Goal: Task Accomplishment & Management: Use online tool/utility

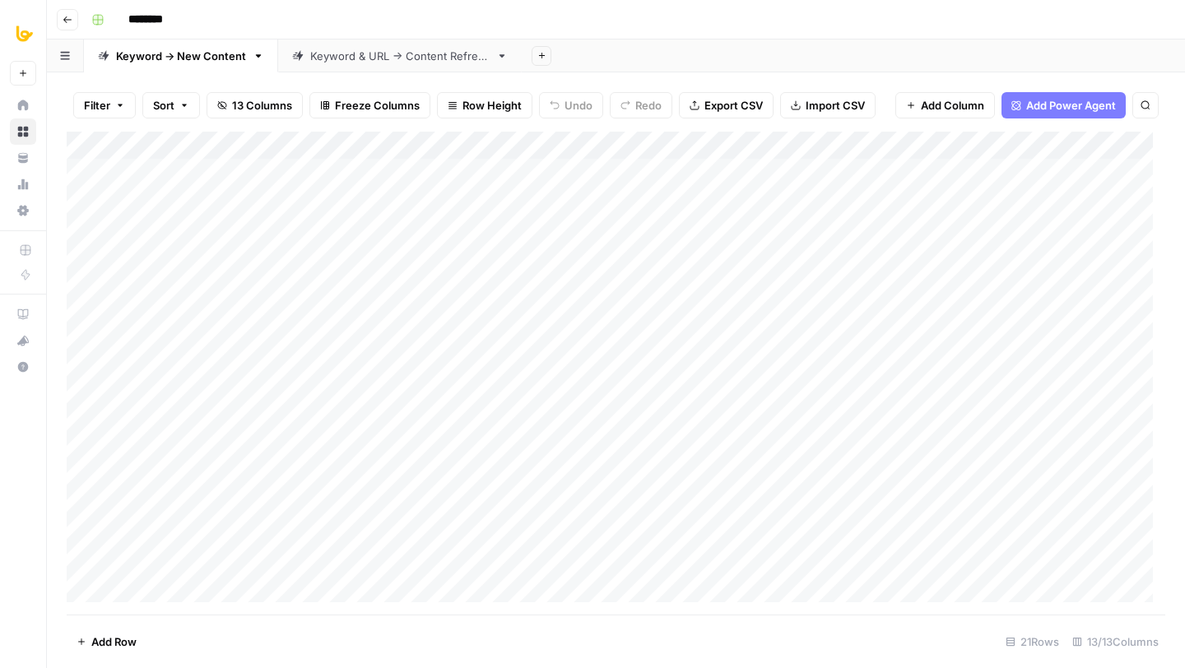
click at [728, 150] on div "Add Column" at bounding box center [616, 373] width 1099 height 483
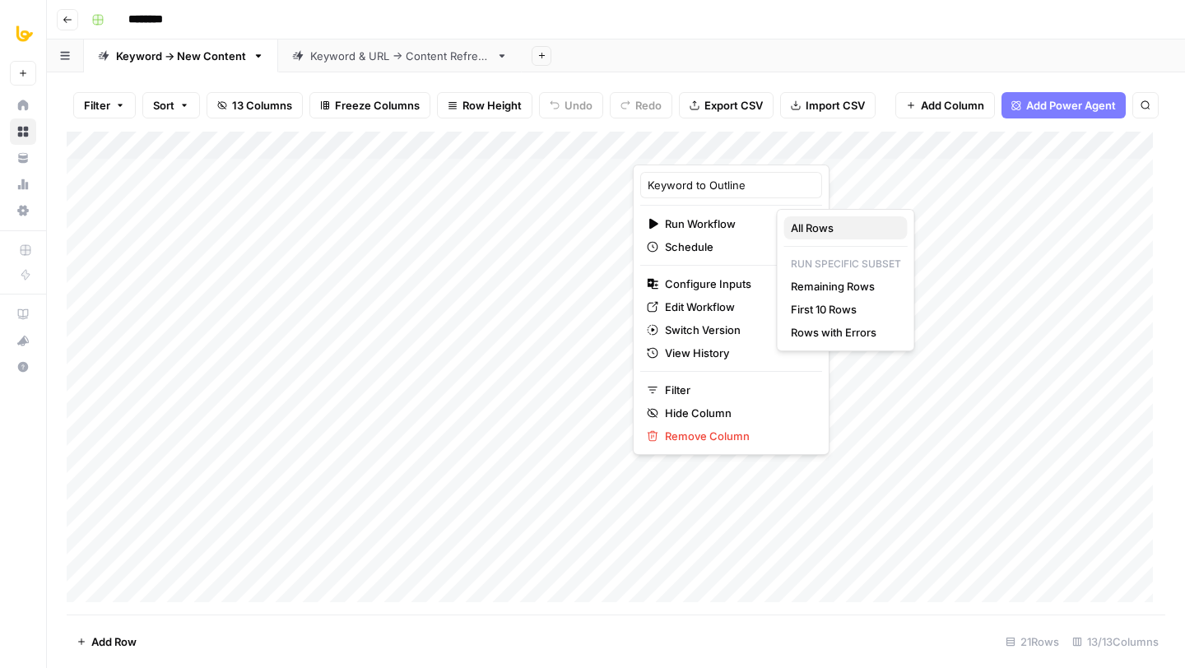
click at [809, 235] on span "All Rows" at bounding box center [843, 228] width 104 height 16
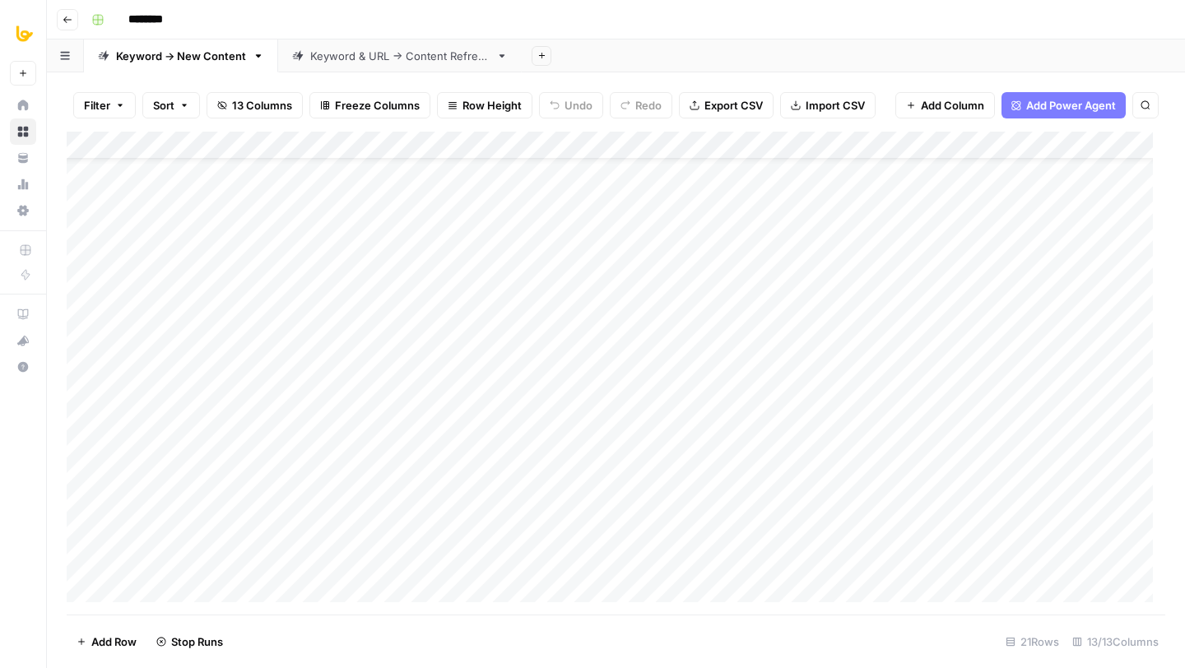
scroll to position [171, 0]
click at [79, 562] on div "Add Column" at bounding box center [616, 373] width 1099 height 483
click at [91, 642] on span "Delete 1 Row" at bounding box center [110, 642] width 66 height 16
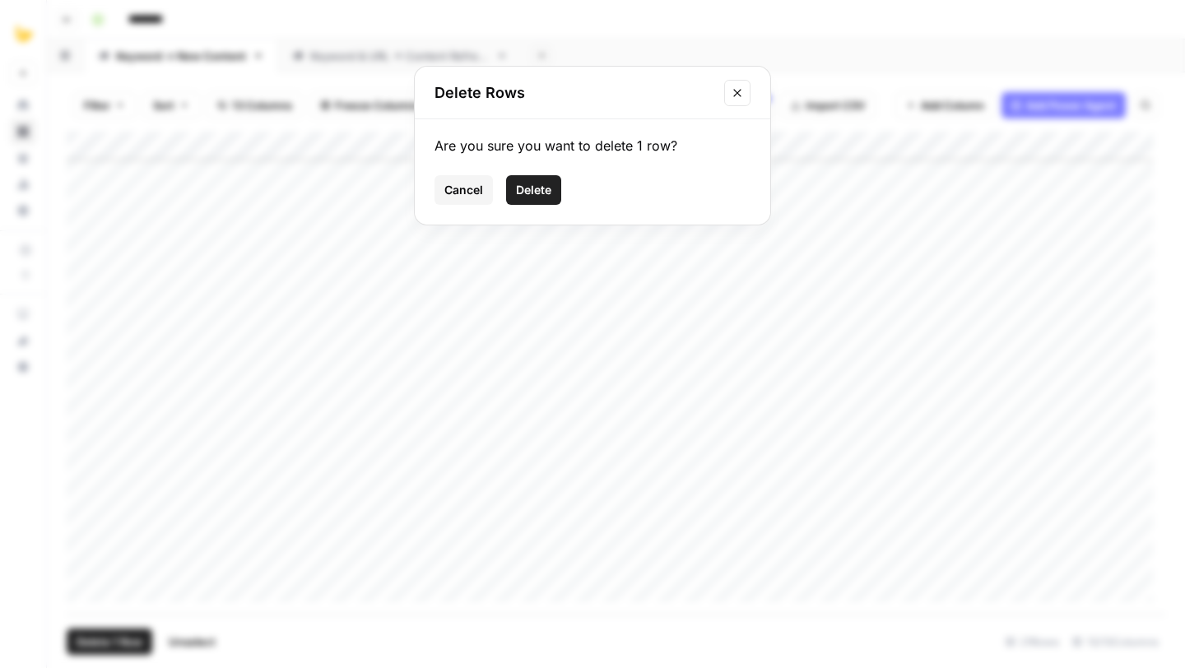
click at [547, 198] on button "Delete" at bounding box center [533, 190] width 55 height 30
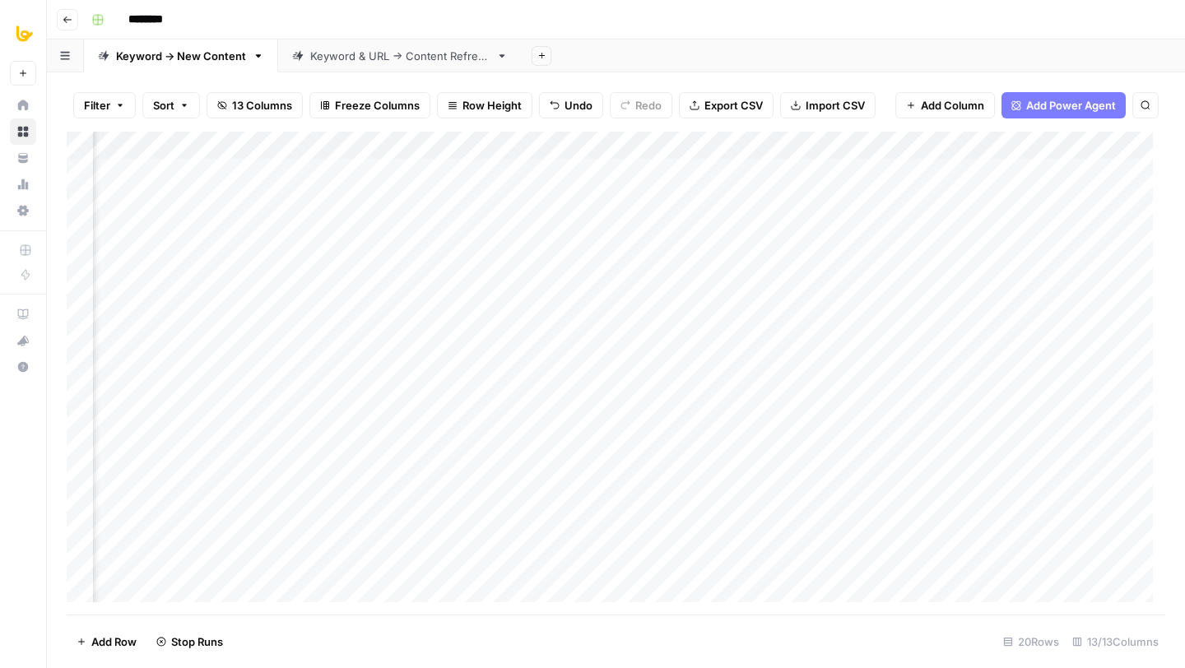
scroll to position [0, 375]
click at [395, 174] on div "Add Column" at bounding box center [616, 373] width 1099 height 483
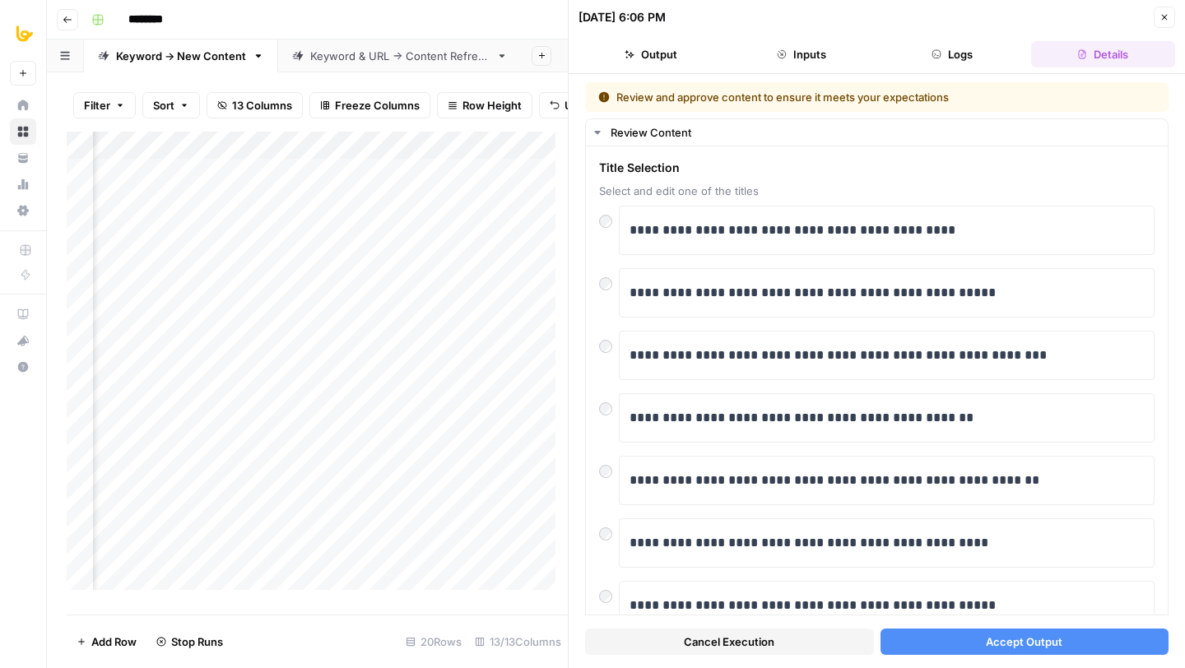
click at [1133, 632] on button "Accept Output" at bounding box center [1025, 642] width 289 height 26
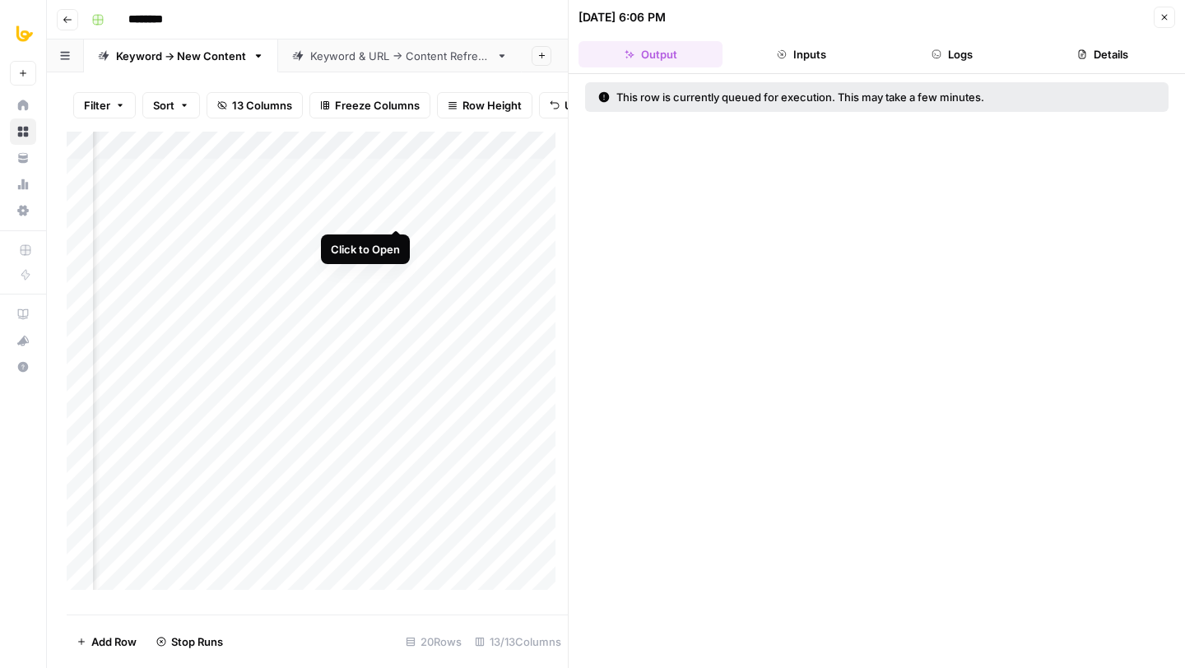
click at [400, 212] on div "Add Column" at bounding box center [317, 367] width 501 height 471
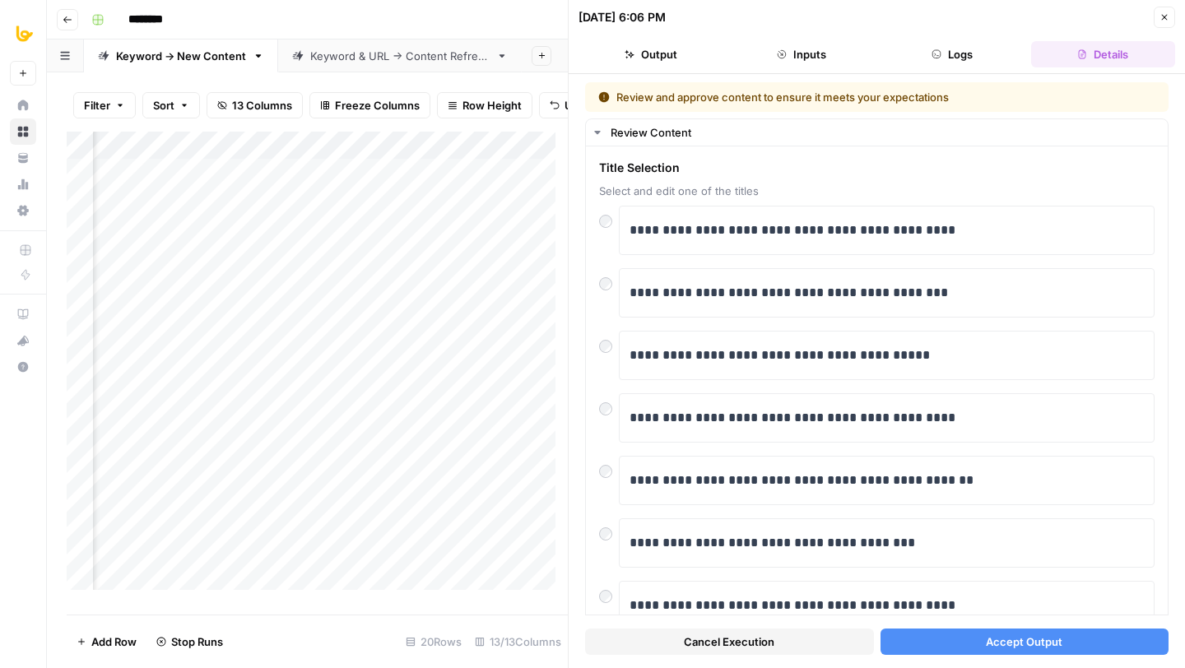
click at [1061, 648] on button "Accept Output" at bounding box center [1025, 642] width 289 height 26
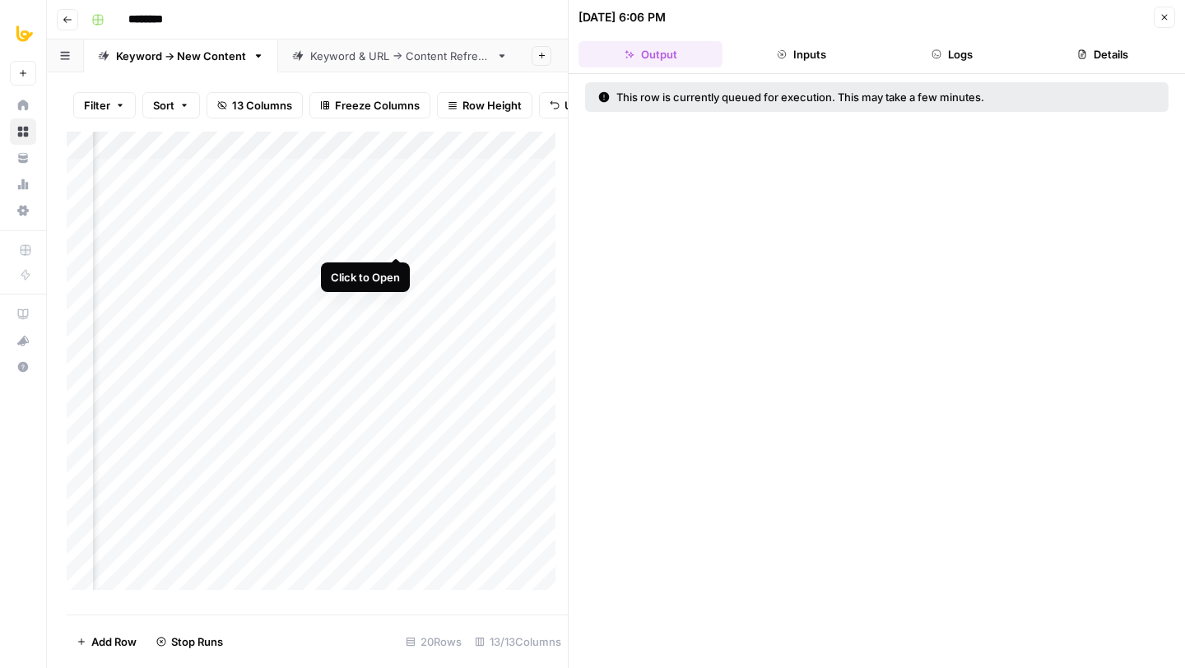
click at [400, 242] on div "Add Column" at bounding box center [317, 367] width 501 height 471
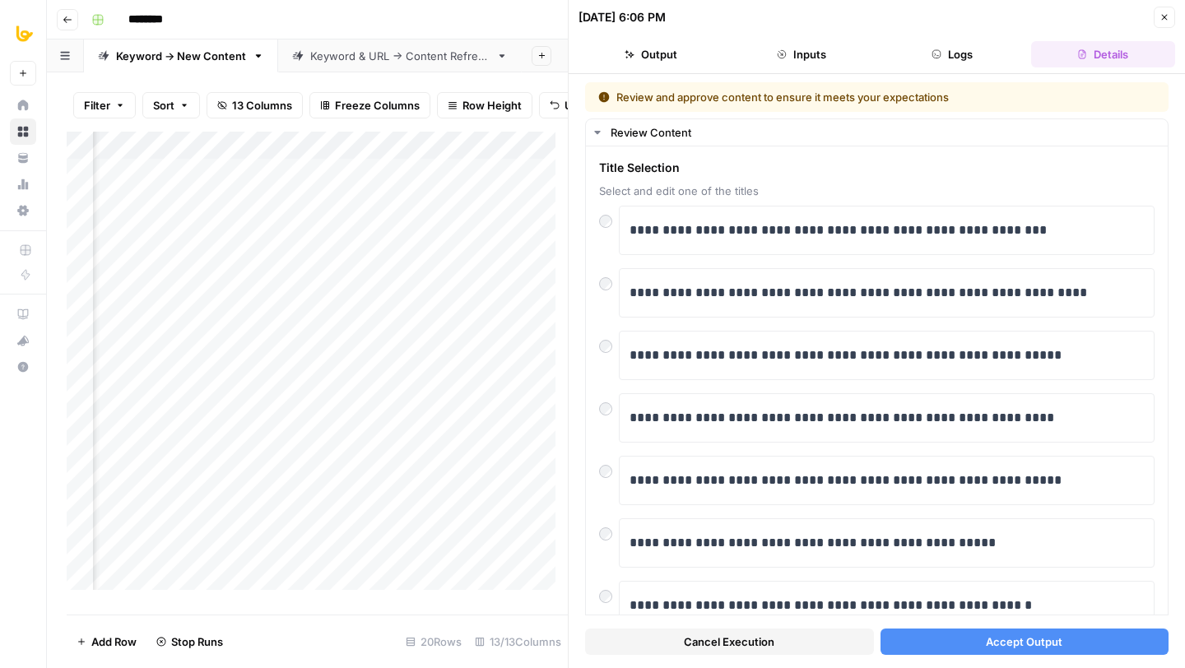
click at [1025, 644] on span "Accept Output" at bounding box center [1024, 642] width 77 height 16
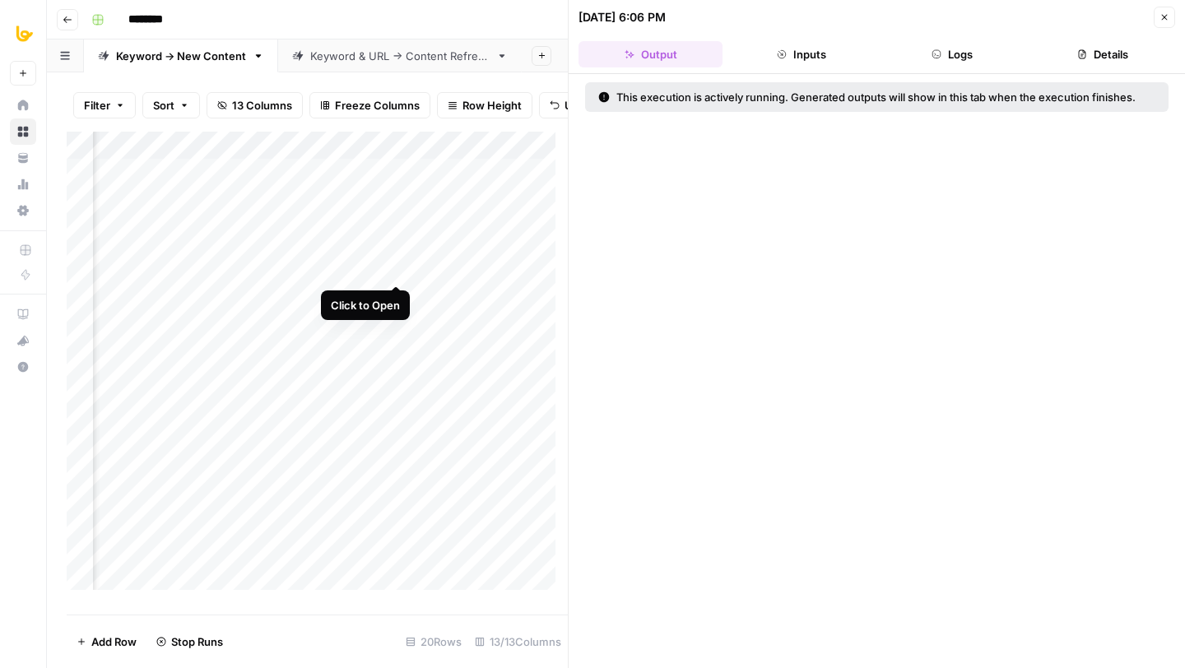
click at [396, 264] on div "Add Column" at bounding box center [317, 367] width 501 height 471
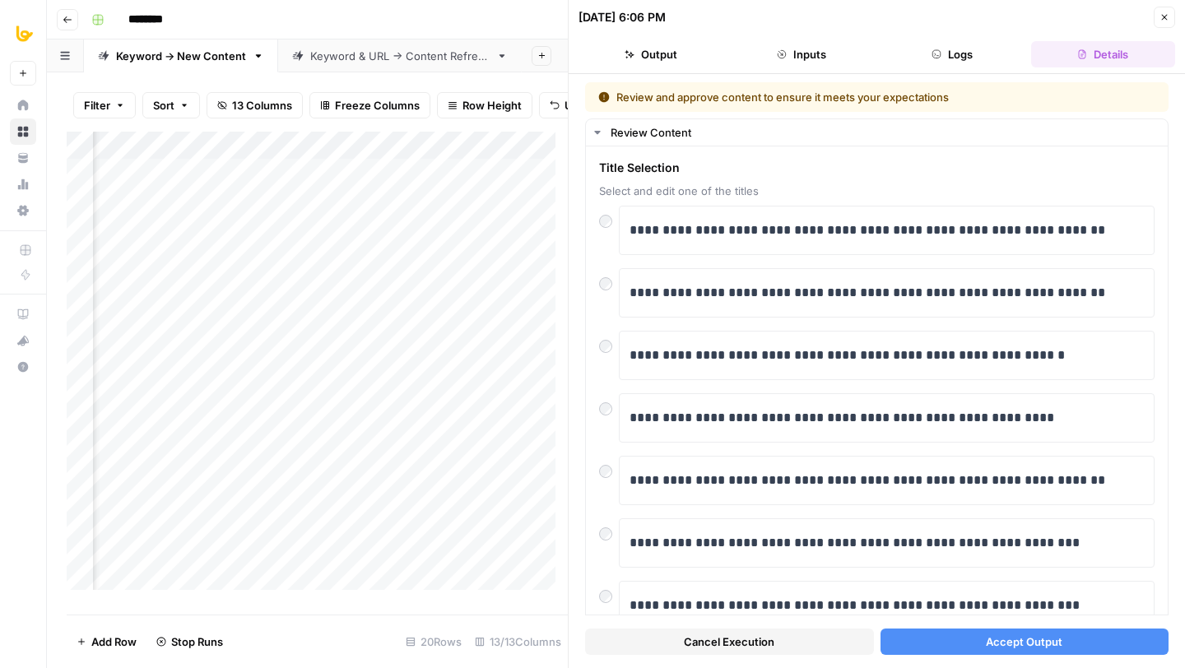
click at [1028, 639] on span "Accept Output" at bounding box center [1024, 642] width 77 height 16
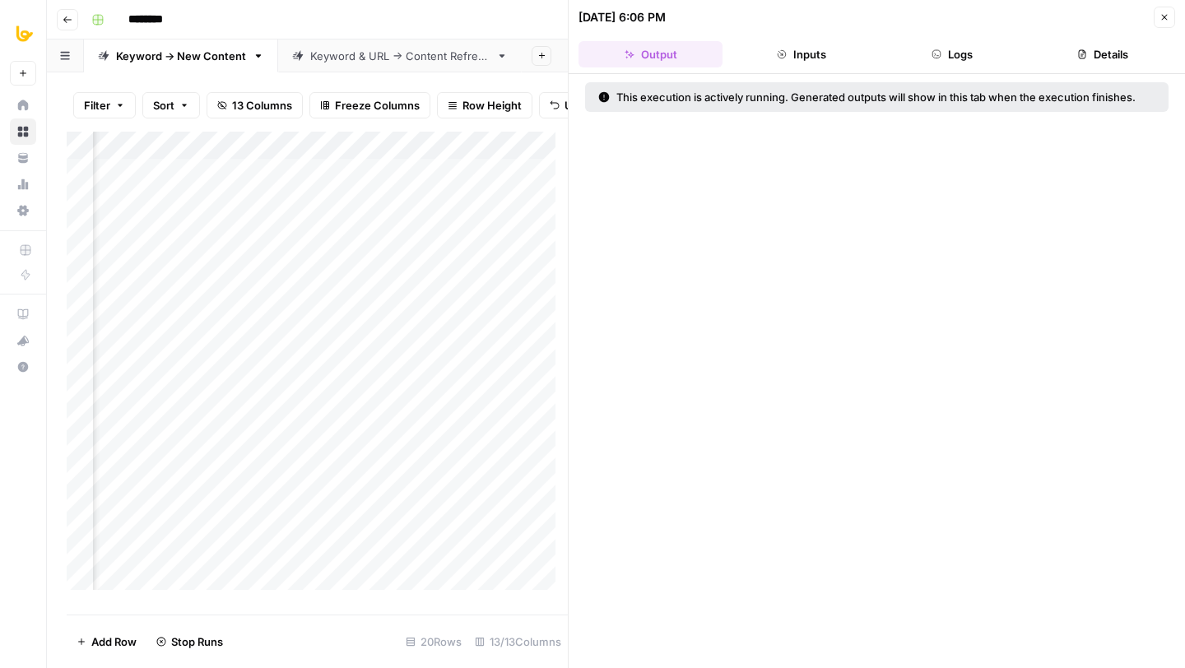
click at [395, 292] on div "Add Column" at bounding box center [317, 367] width 501 height 471
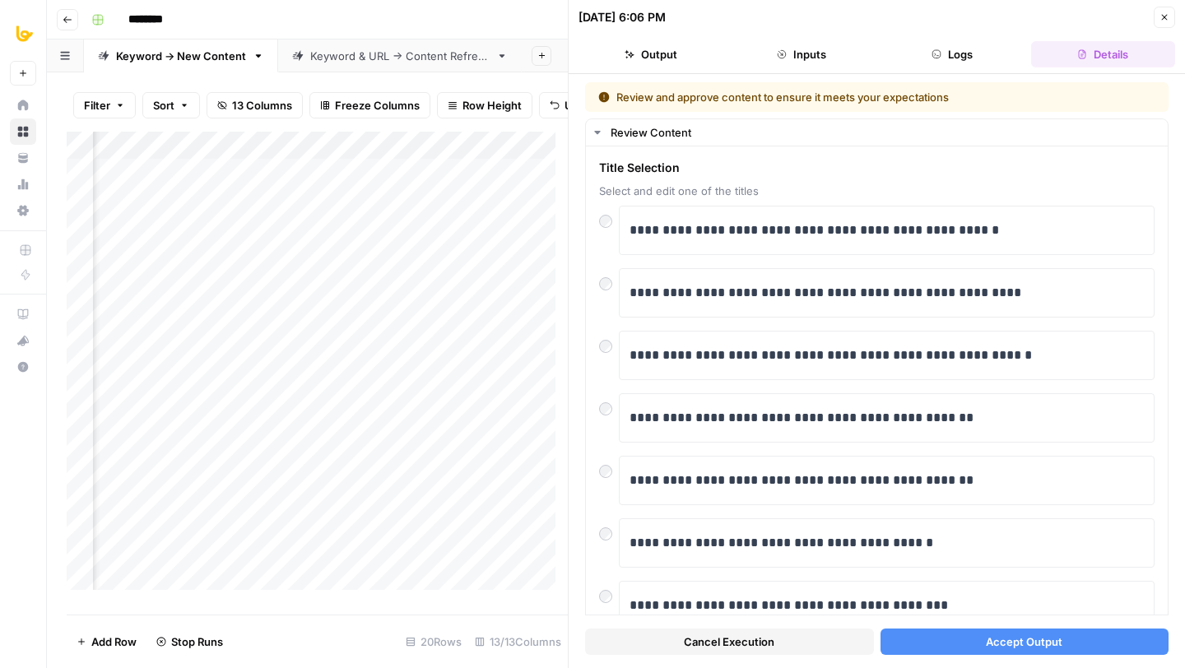
click at [986, 643] on span "Accept Output" at bounding box center [1024, 642] width 77 height 16
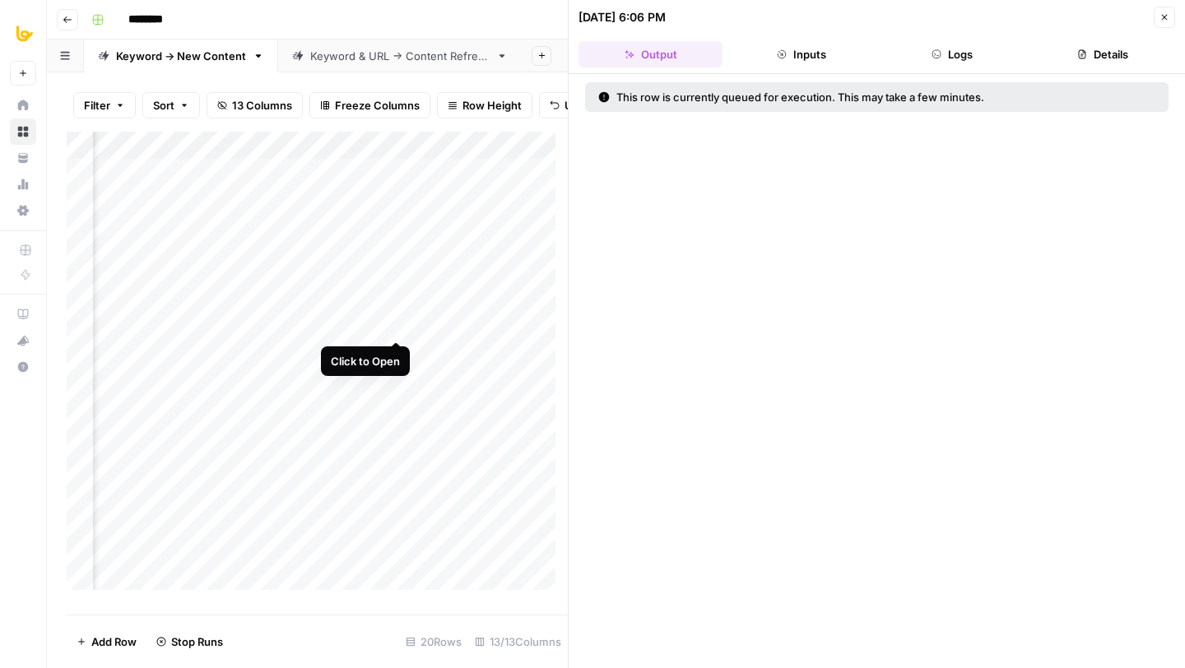
click at [396, 325] on div "Add Column" at bounding box center [317, 367] width 501 height 471
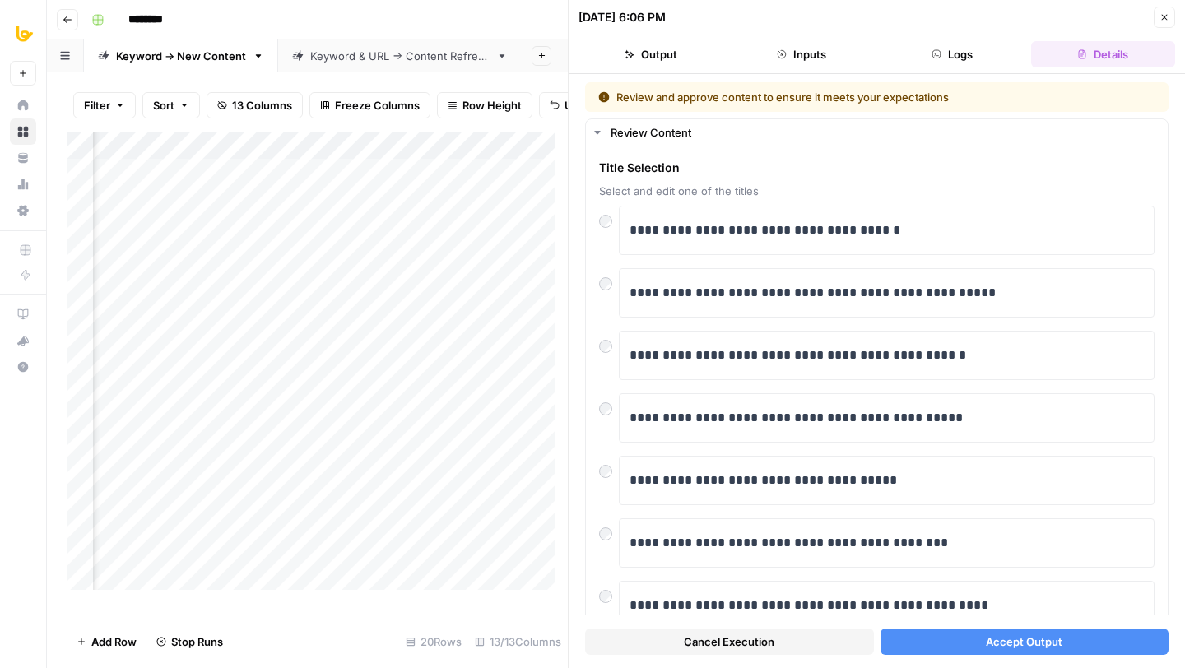
click at [1000, 648] on span "Accept Output" at bounding box center [1024, 642] width 77 height 16
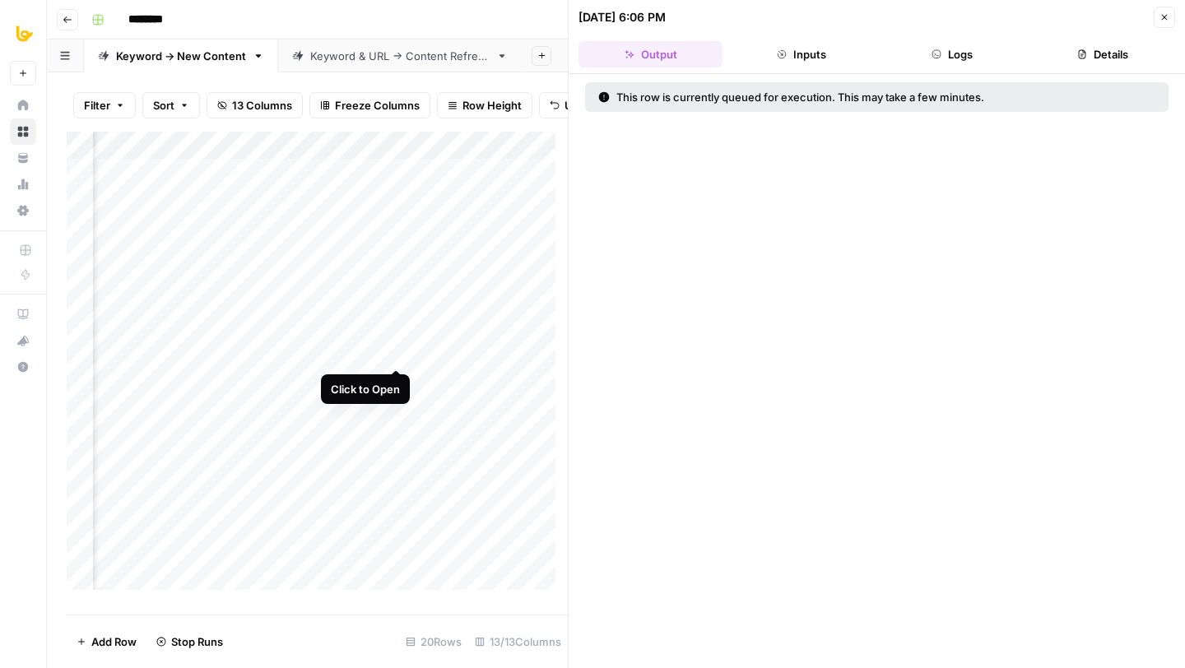
click at [394, 353] on div "Add Column" at bounding box center [317, 367] width 501 height 471
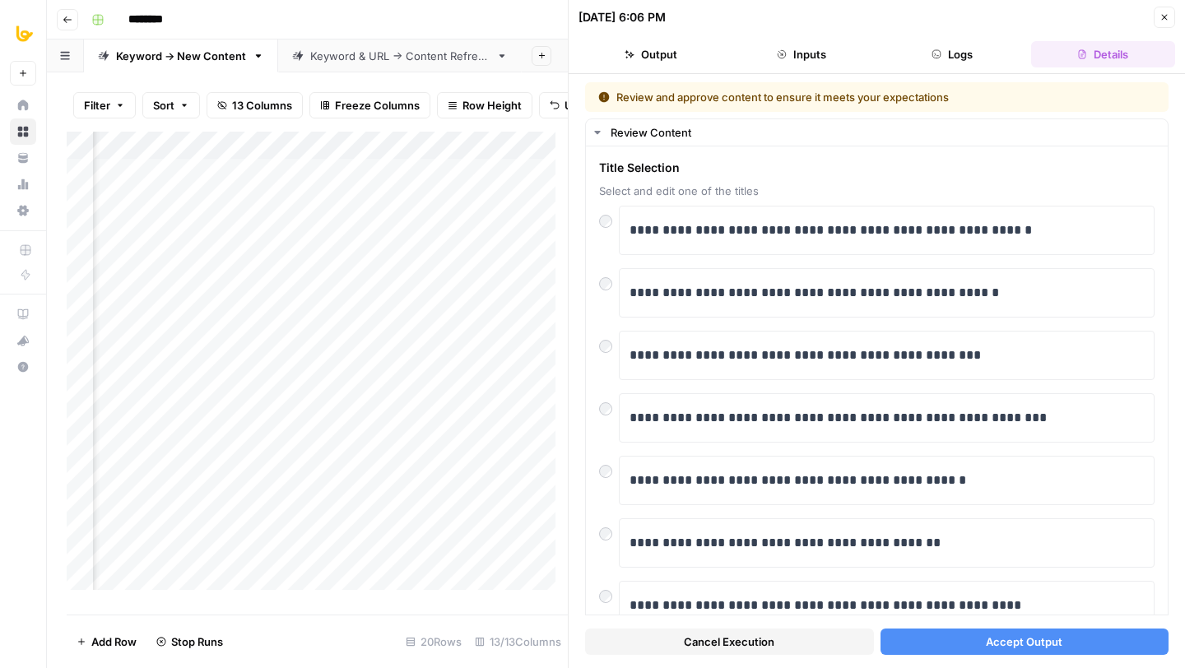
click at [1063, 645] on button "Accept Output" at bounding box center [1025, 642] width 289 height 26
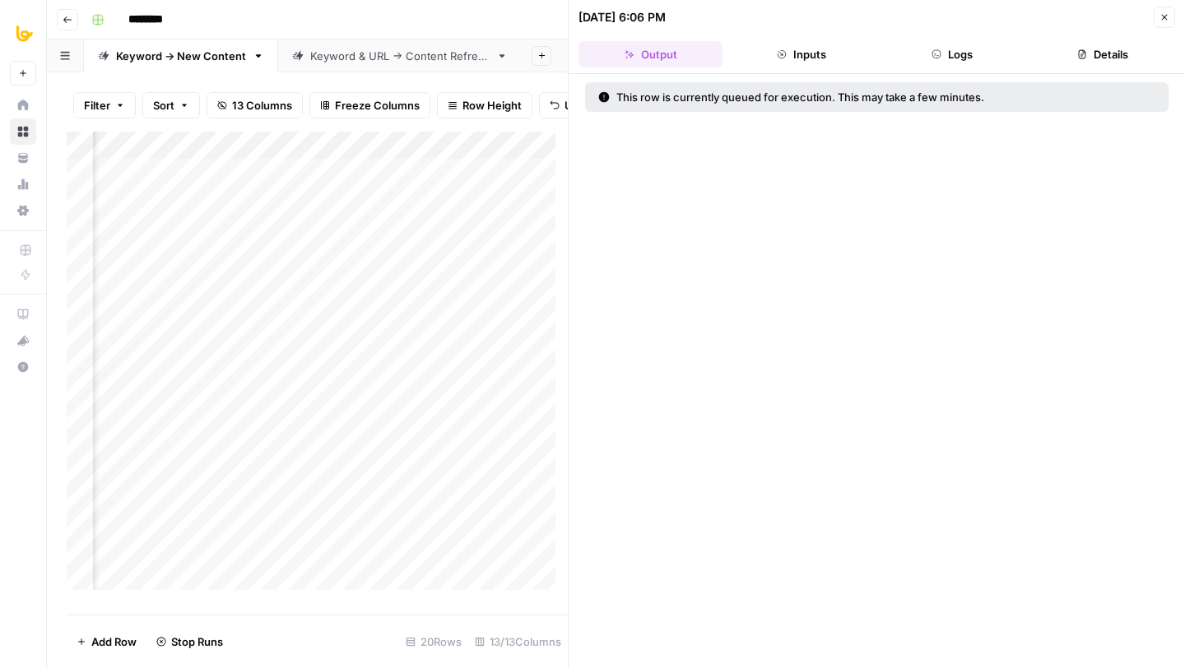
click at [398, 378] on div "Add Column" at bounding box center [317, 367] width 501 height 471
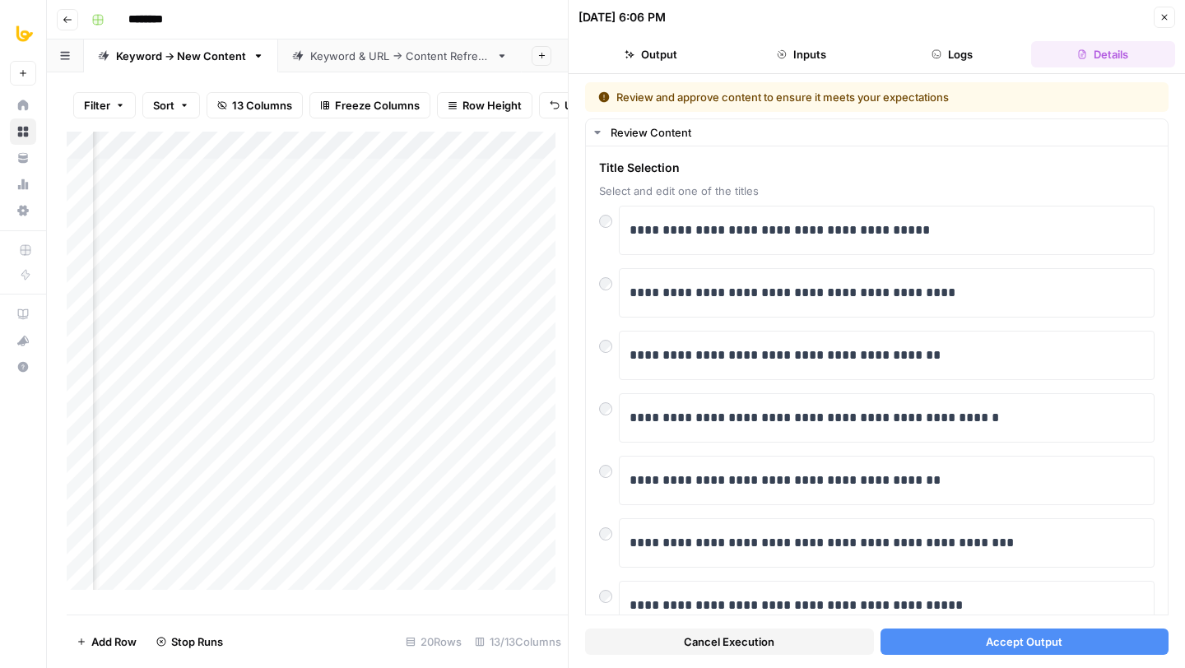
click at [931, 645] on button "Accept Output" at bounding box center [1025, 642] width 289 height 26
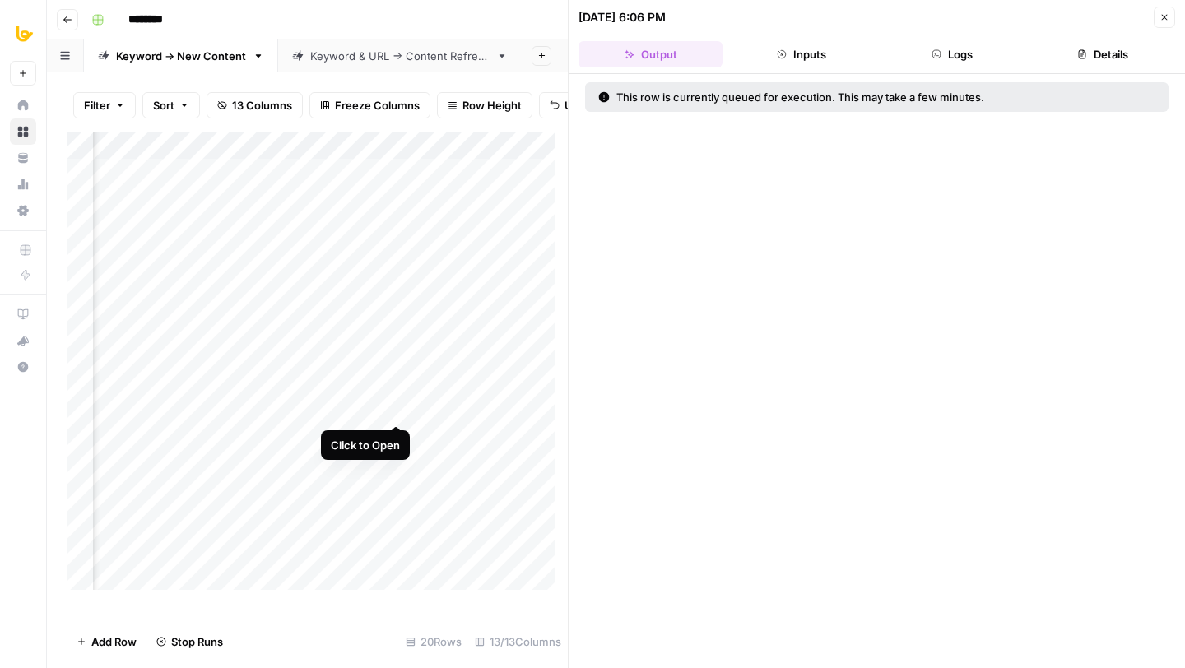
click at [394, 409] on div "Add Column" at bounding box center [317, 367] width 501 height 471
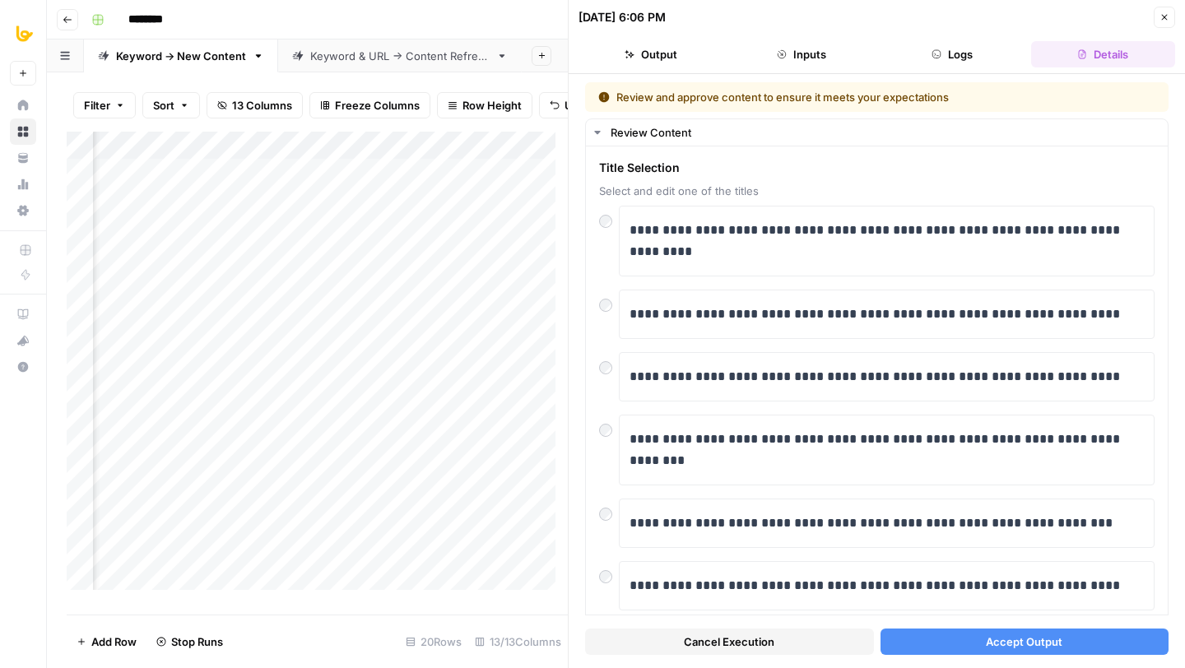
click at [1031, 635] on span "Accept Output" at bounding box center [1024, 642] width 77 height 16
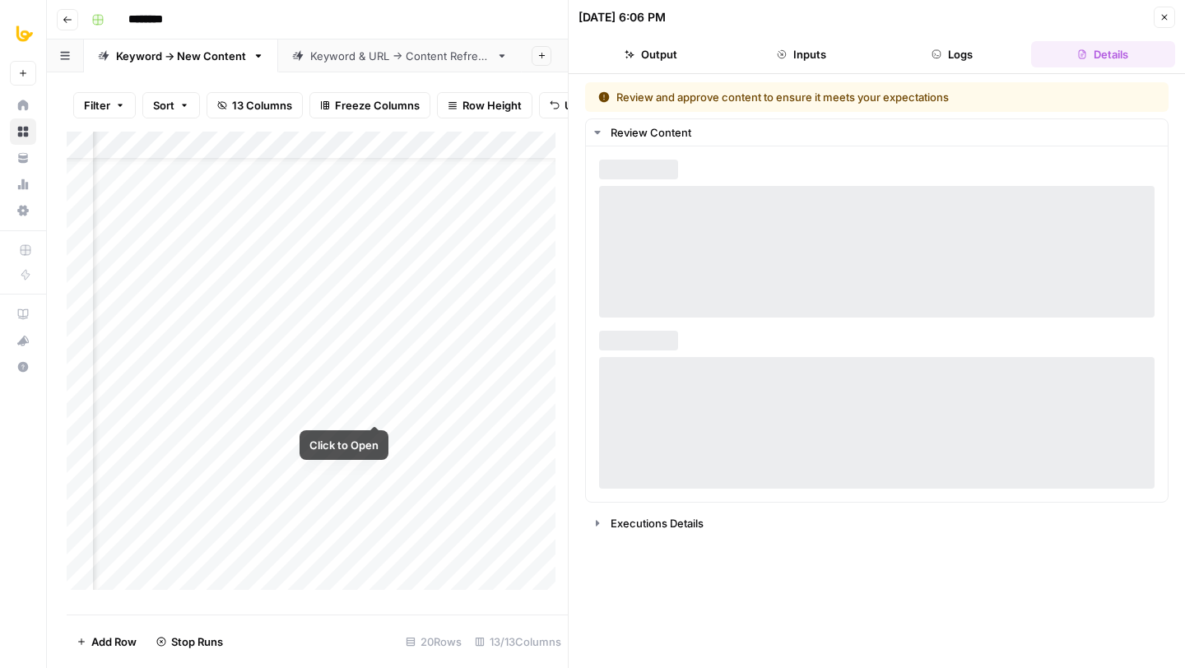
scroll to position [72, 375]
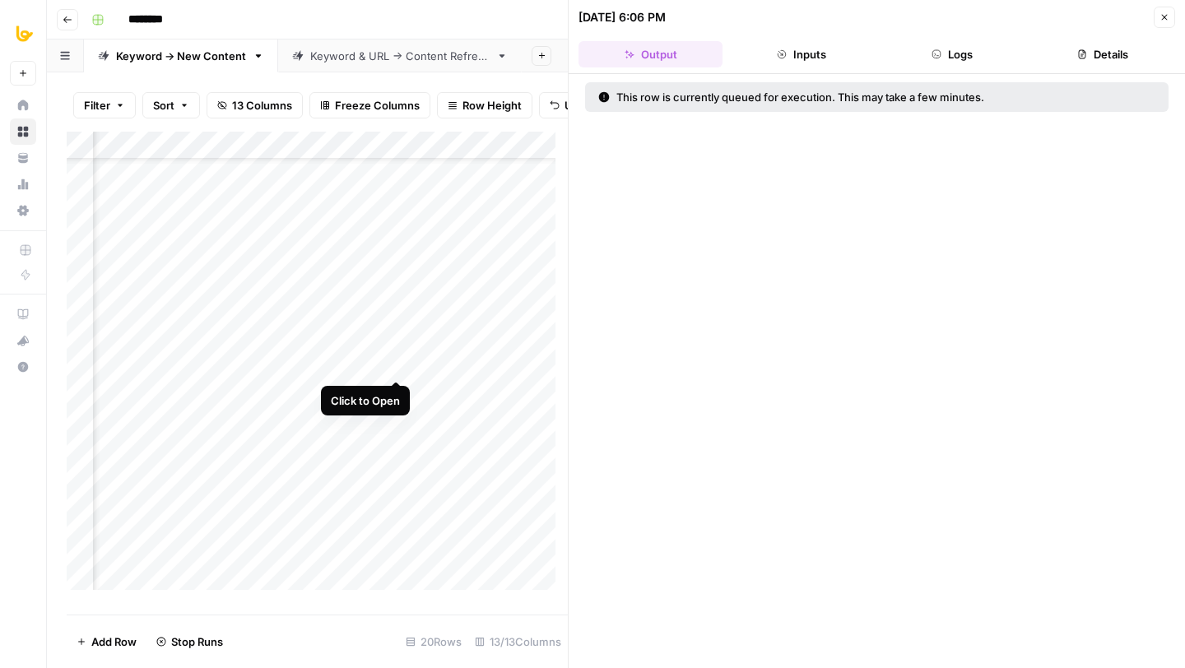
click at [395, 363] on div "Add Column" at bounding box center [317, 367] width 501 height 471
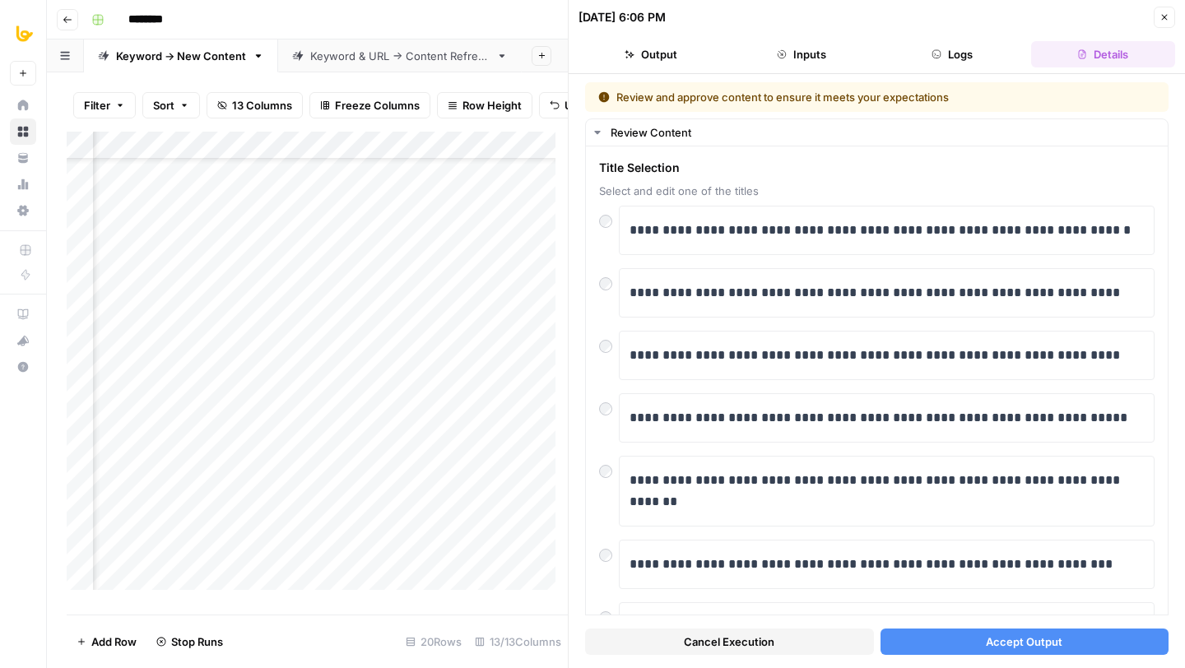
click at [952, 652] on button "Accept Output" at bounding box center [1025, 642] width 289 height 26
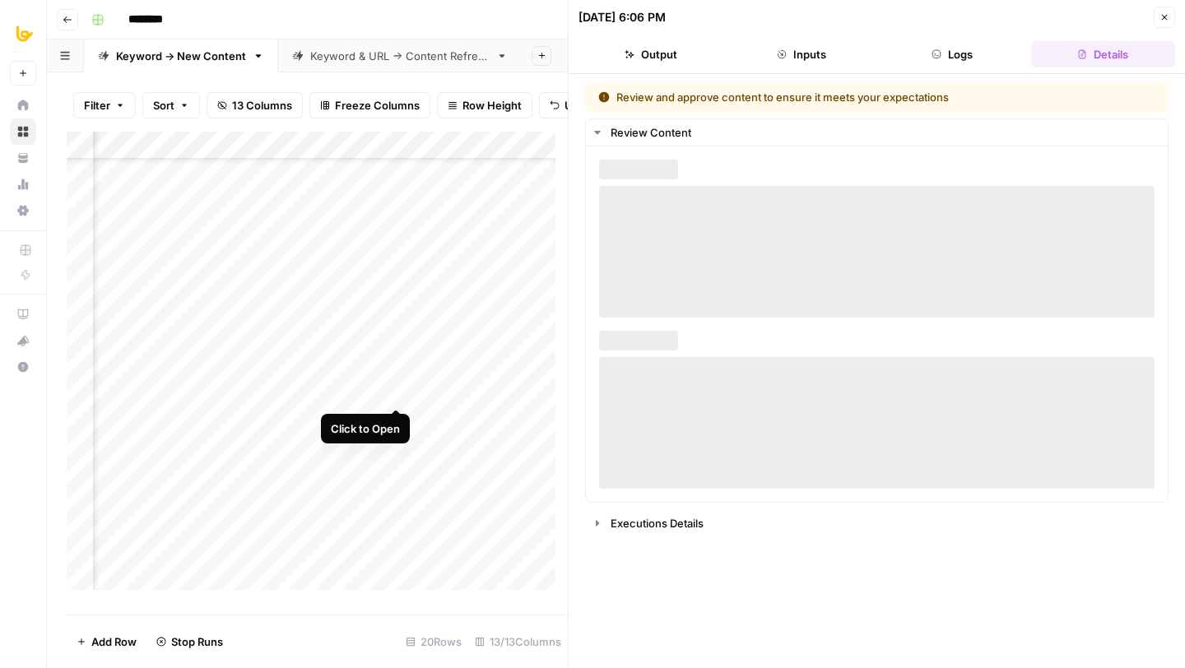
click at [398, 391] on div "Add Column" at bounding box center [317, 367] width 501 height 471
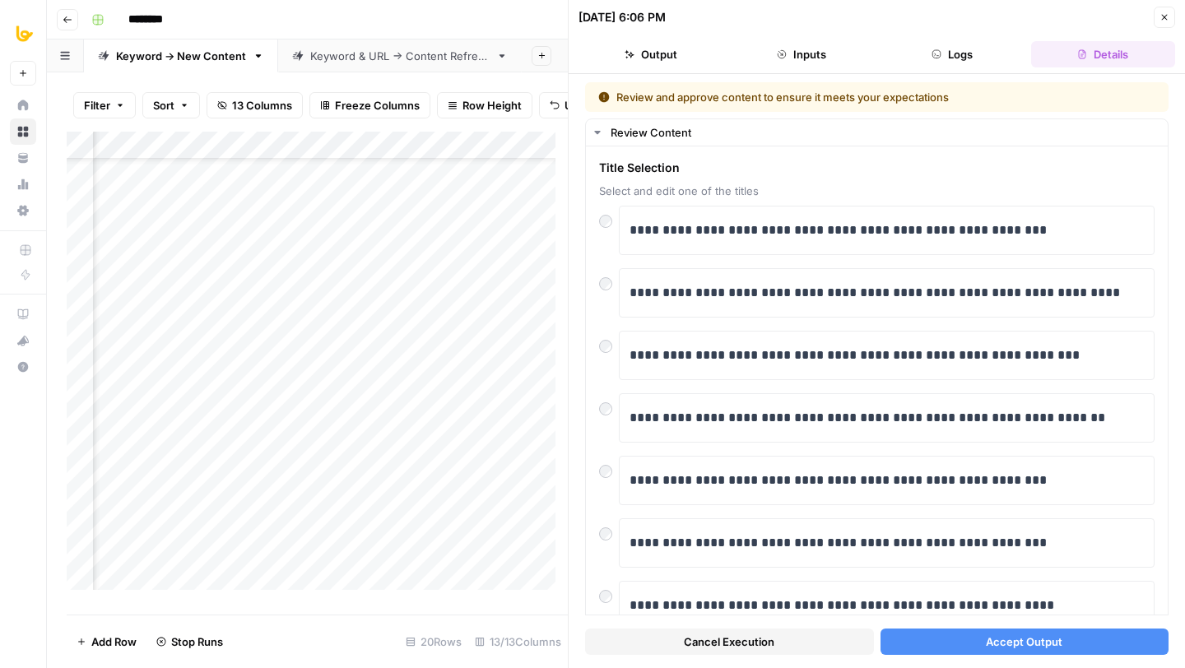
click at [1058, 650] on button "Accept Output" at bounding box center [1025, 642] width 289 height 26
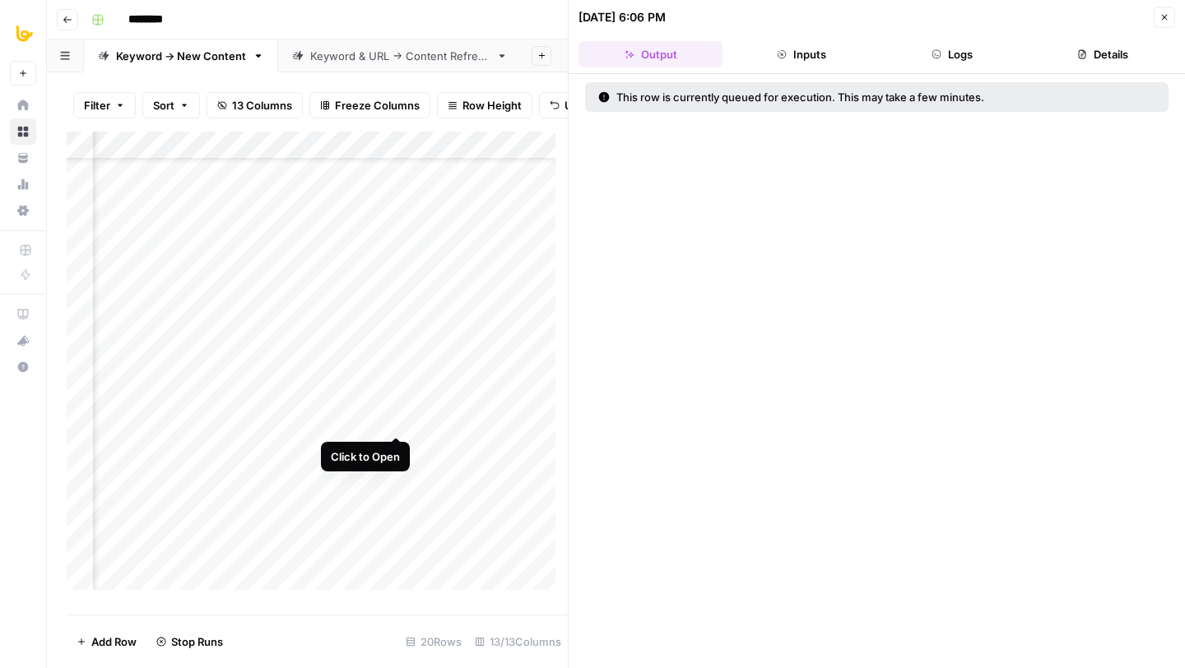
click at [396, 418] on div "Add Column" at bounding box center [317, 367] width 501 height 471
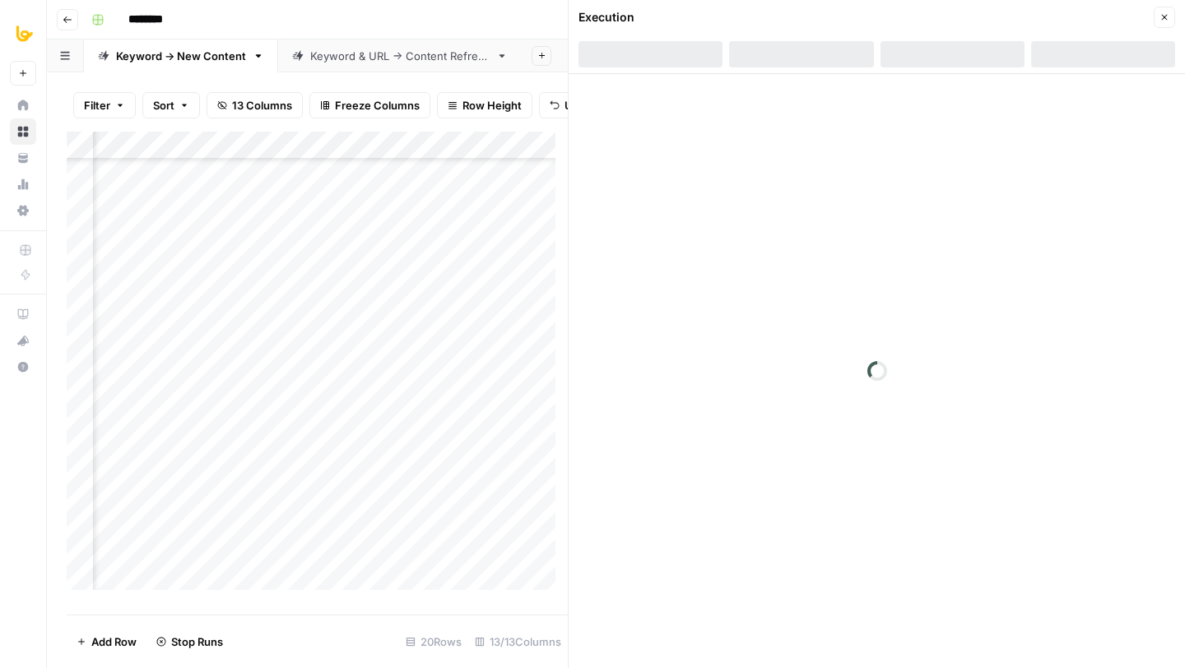
scroll to position [156, 375]
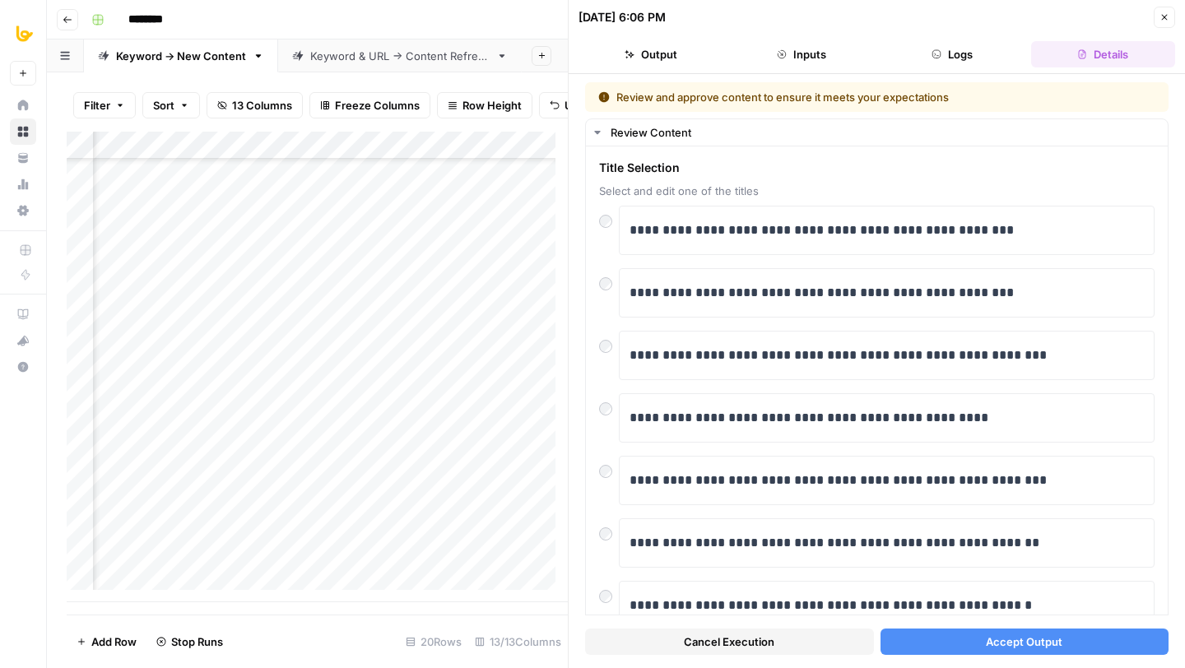
click at [1082, 640] on button "Accept Output" at bounding box center [1025, 642] width 289 height 26
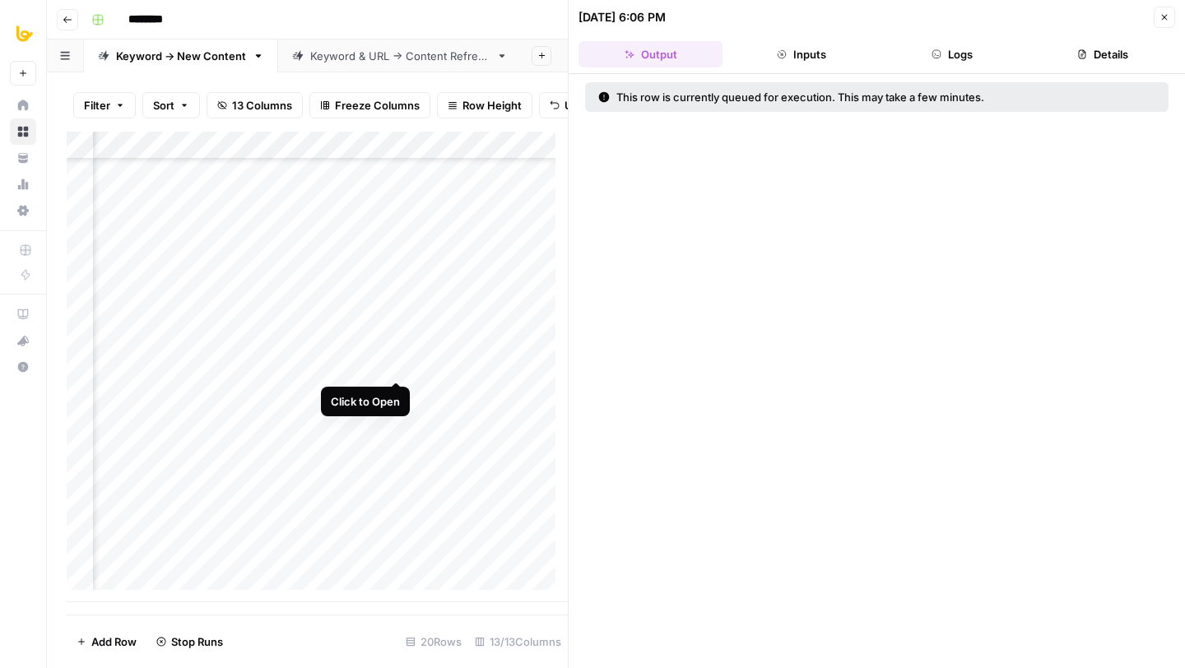
click at [398, 365] on div "Add Column" at bounding box center [317, 367] width 501 height 471
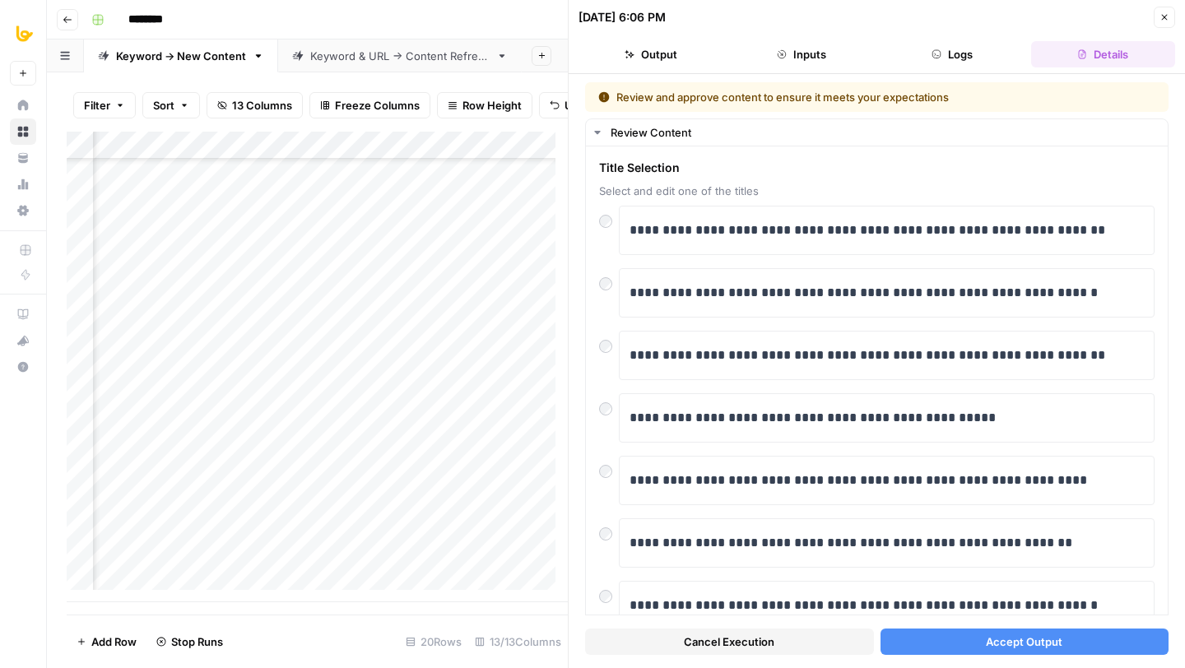
click at [1089, 653] on button "Accept Output" at bounding box center [1025, 642] width 289 height 26
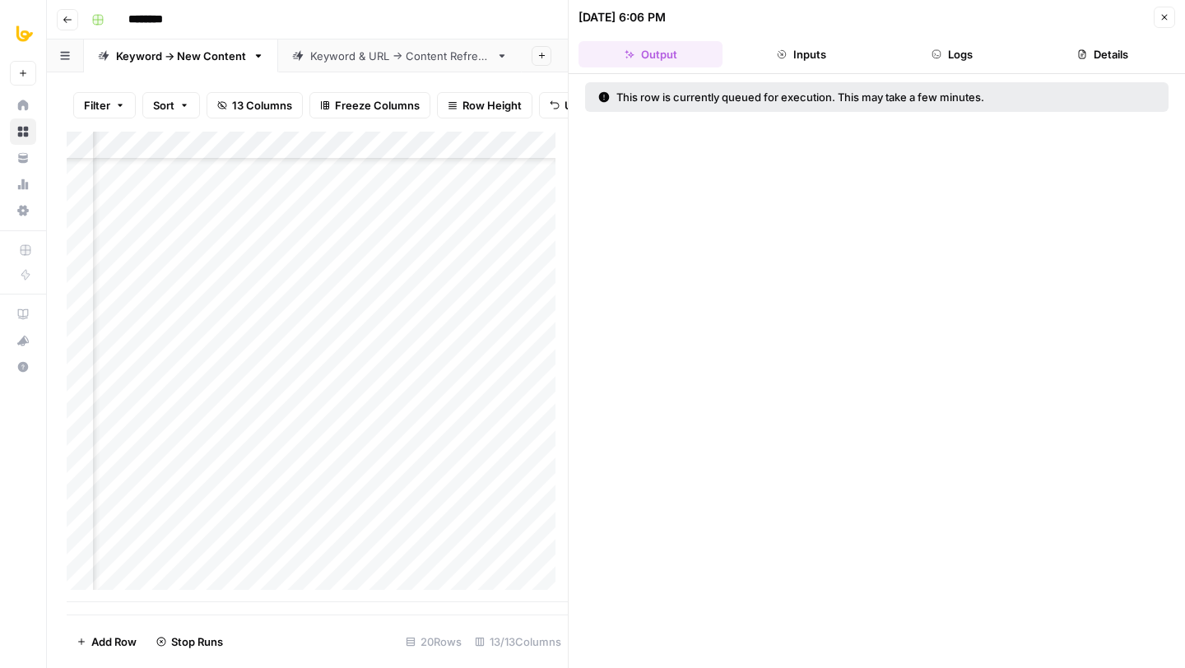
click at [398, 393] on div "Add Column" at bounding box center [317, 367] width 501 height 471
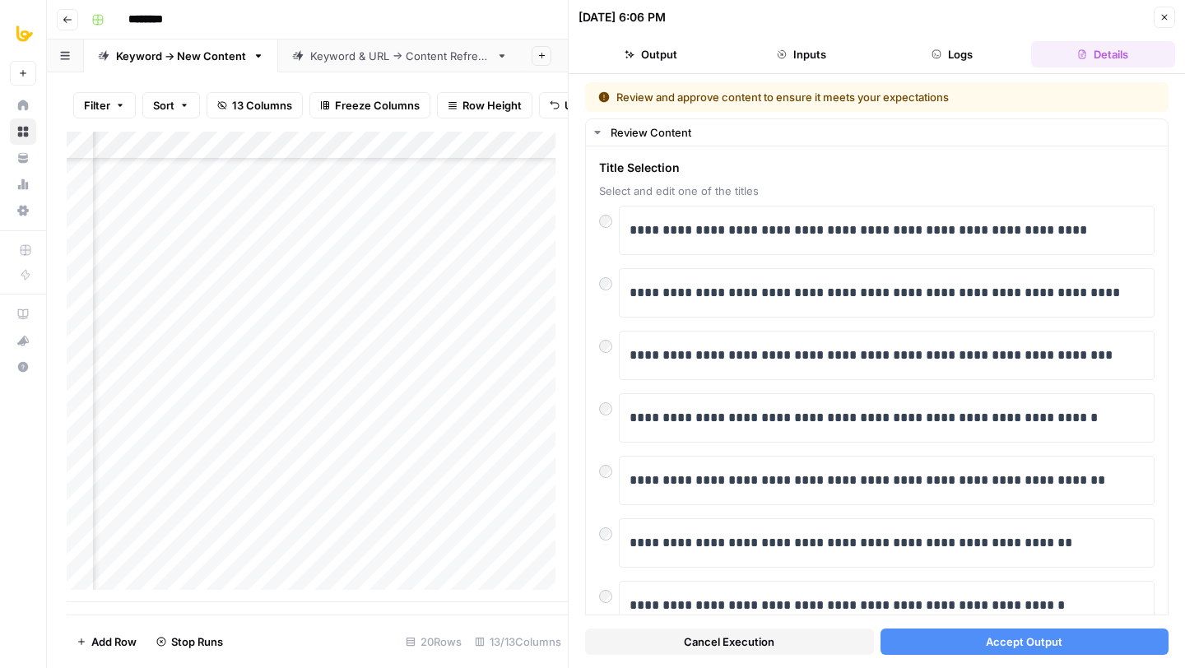
click at [995, 635] on span "Accept Output" at bounding box center [1024, 642] width 77 height 16
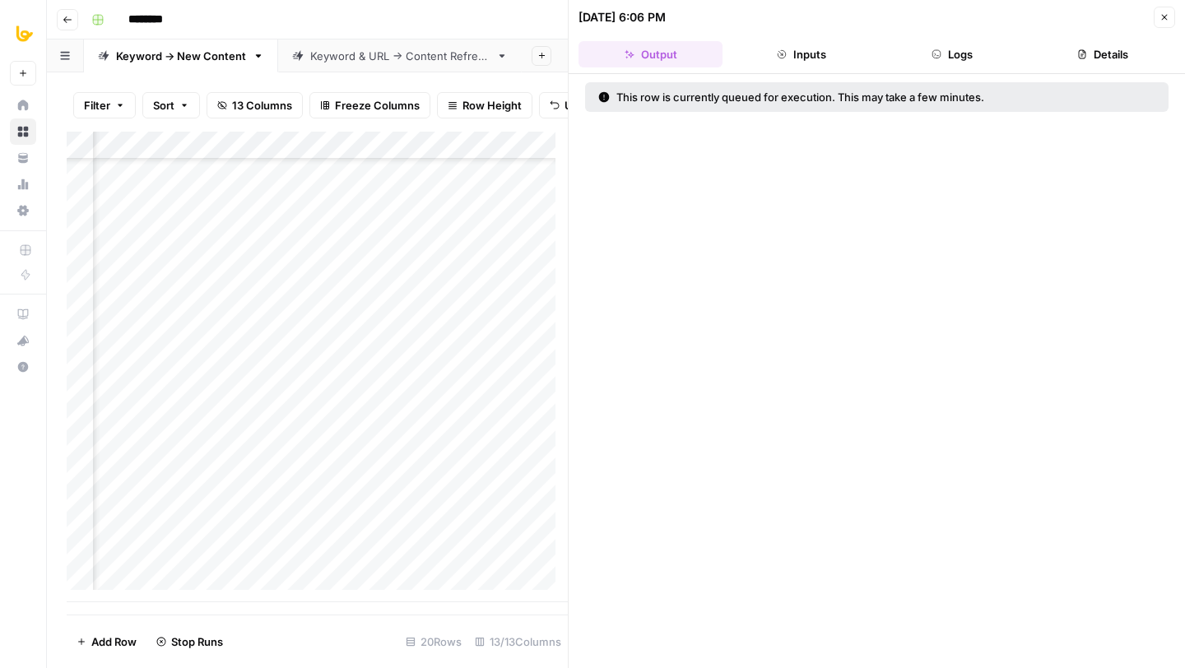
click at [396, 418] on div "Add Column" at bounding box center [317, 367] width 501 height 471
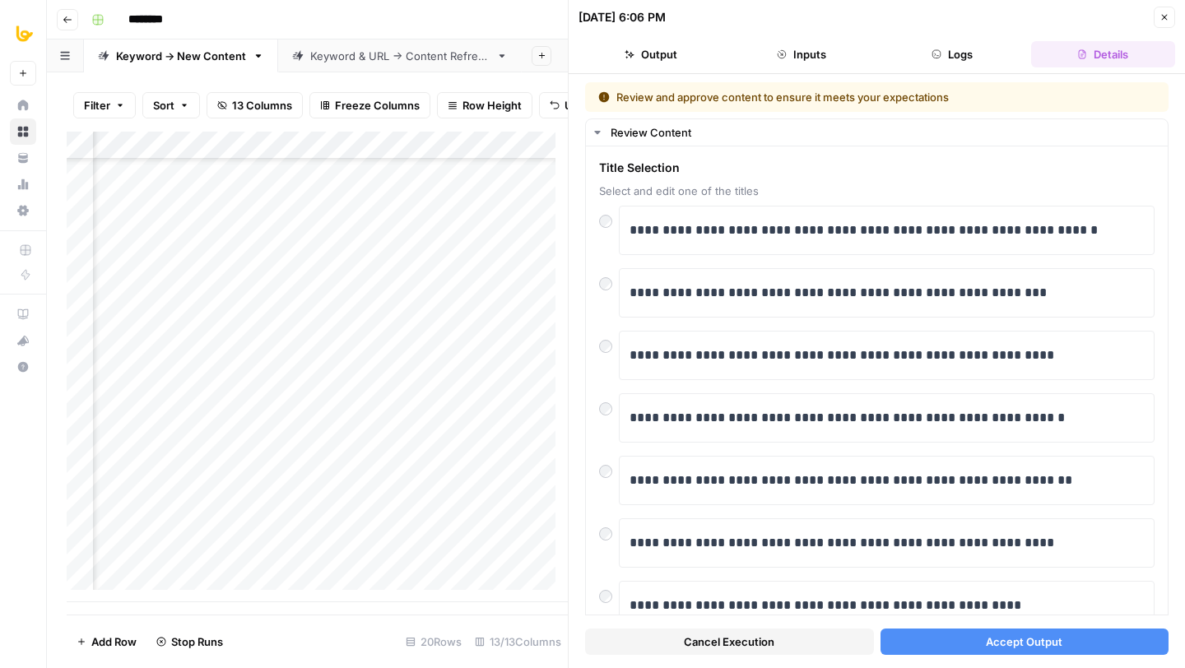
click at [994, 640] on span "Accept Output" at bounding box center [1024, 642] width 77 height 16
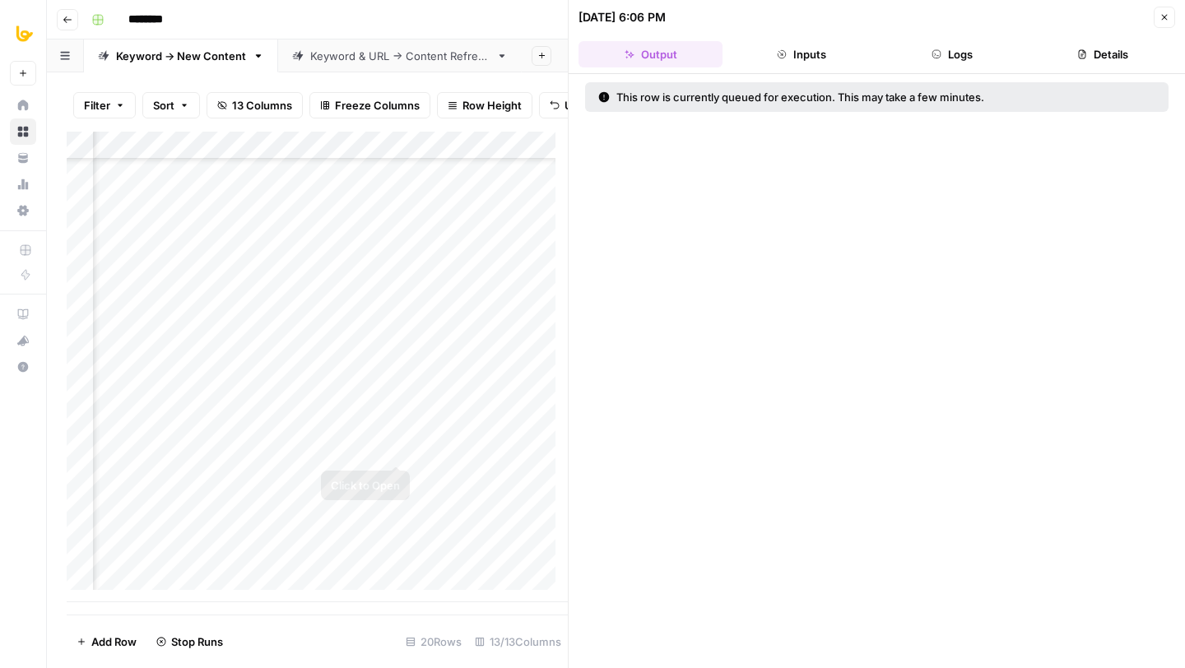
click at [397, 449] on div "Add Column" at bounding box center [317, 367] width 501 height 471
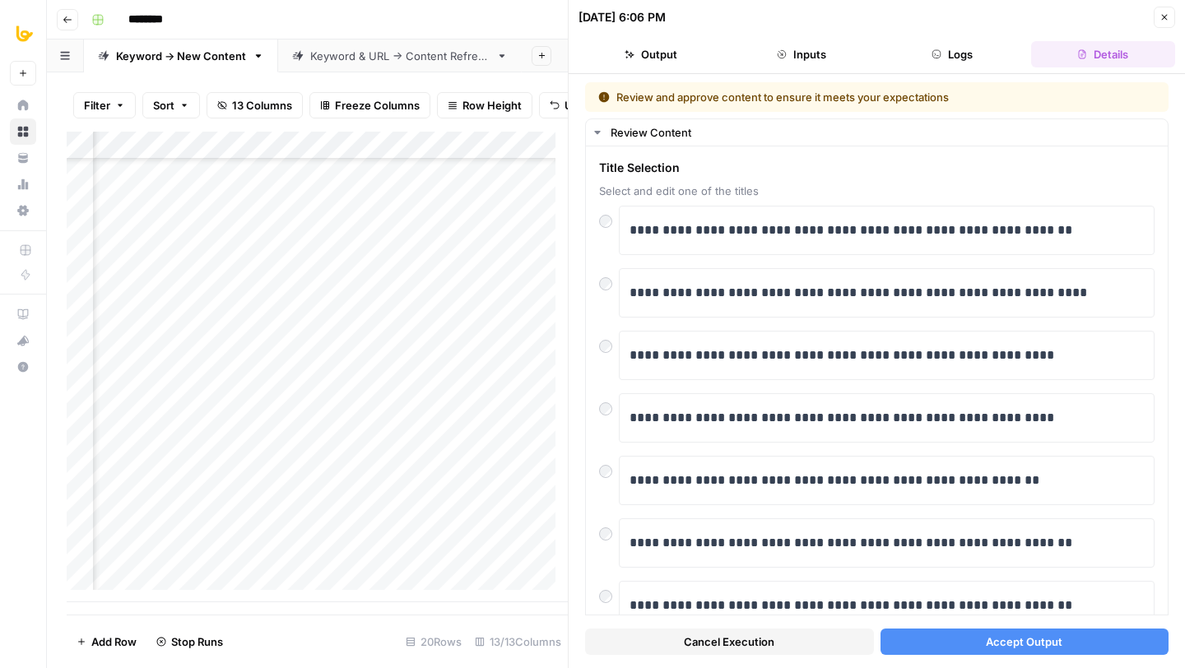
click at [962, 645] on button "Accept Output" at bounding box center [1025, 642] width 289 height 26
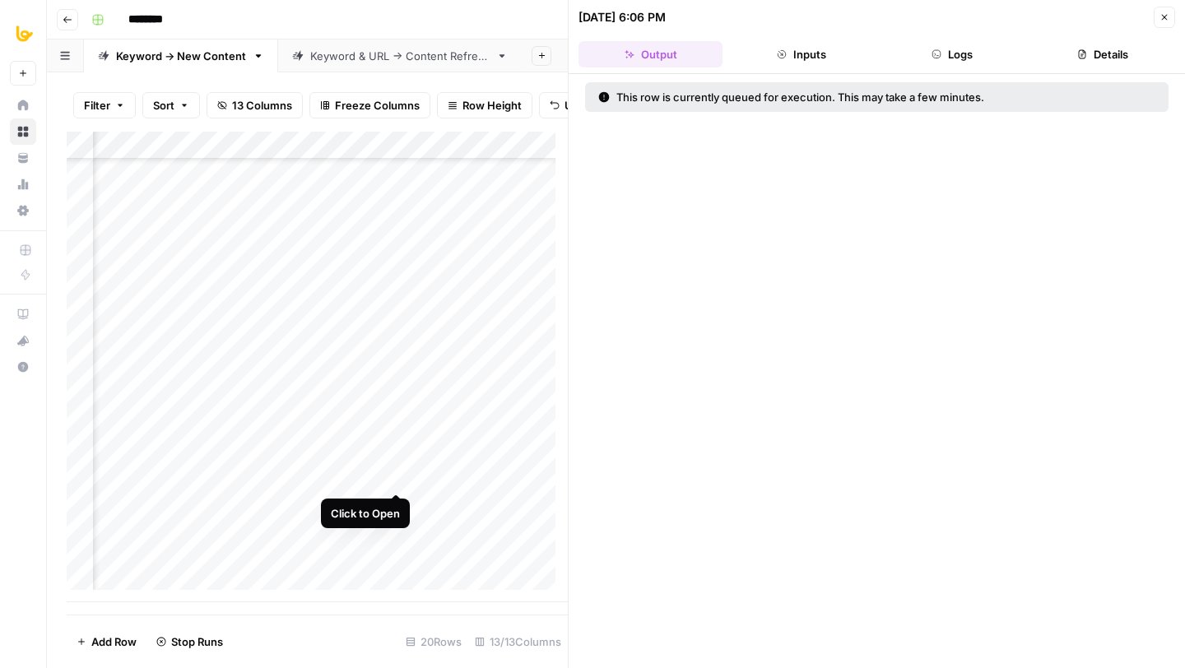
click at [396, 480] on div "Add Column" at bounding box center [317, 367] width 501 height 471
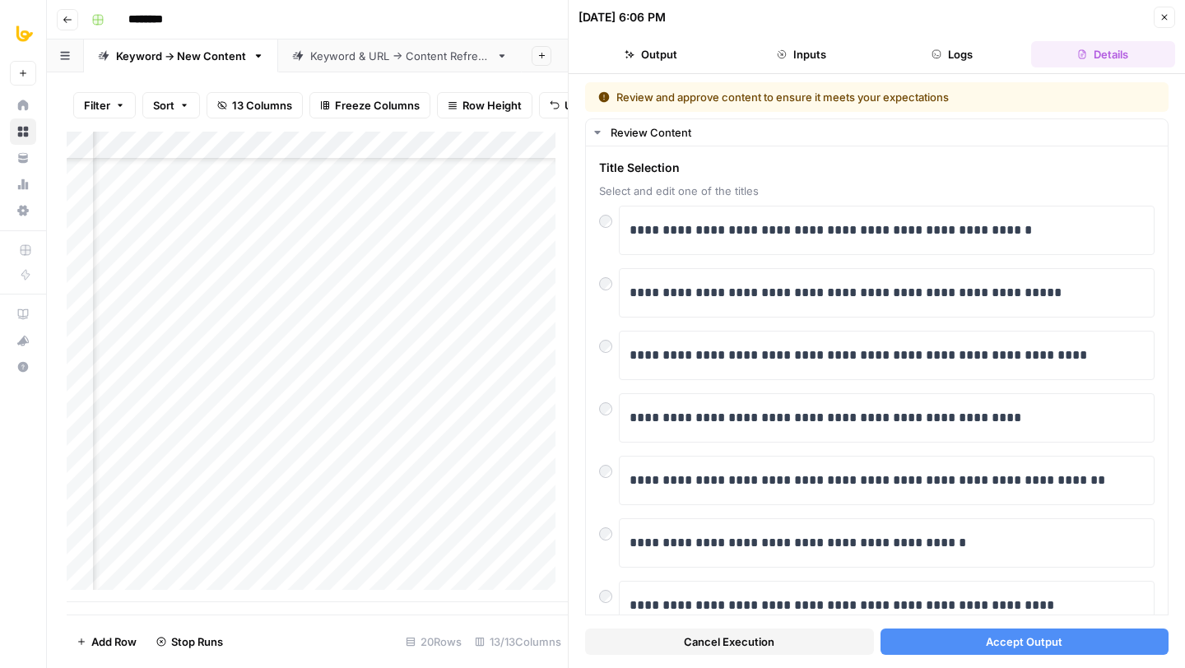
click at [1007, 648] on span "Accept Output" at bounding box center [1024, 642] width 77 height 16
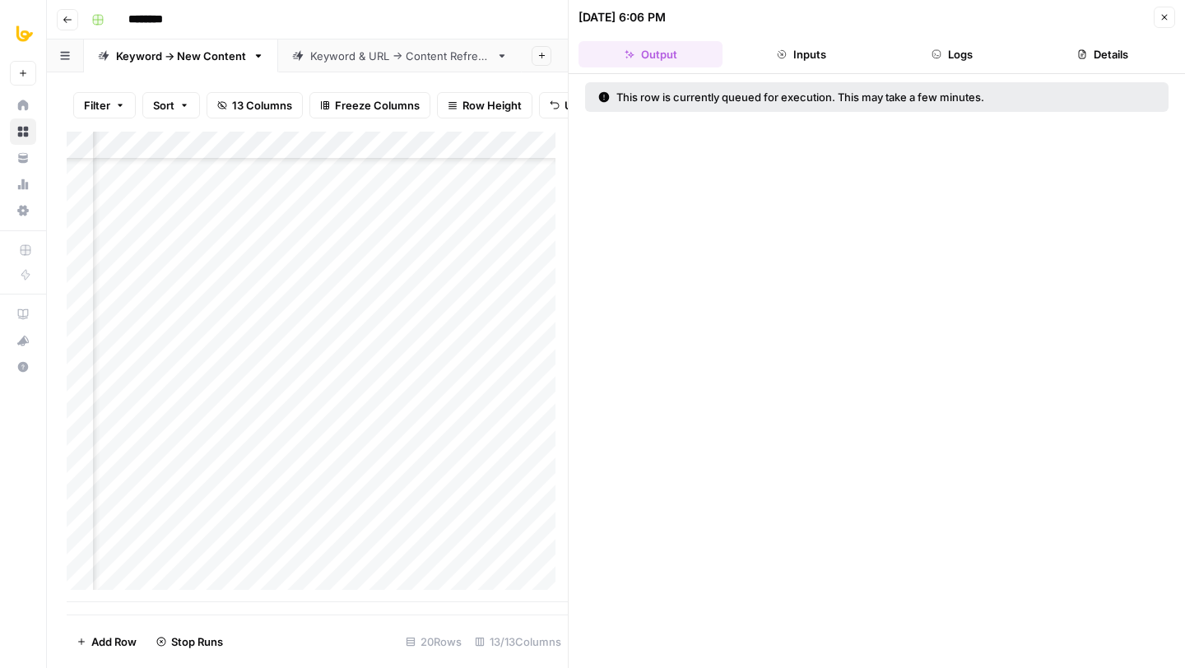
click at [393, 500] on div "Add Column" at bounding box center [317, 367] width 501 height 471
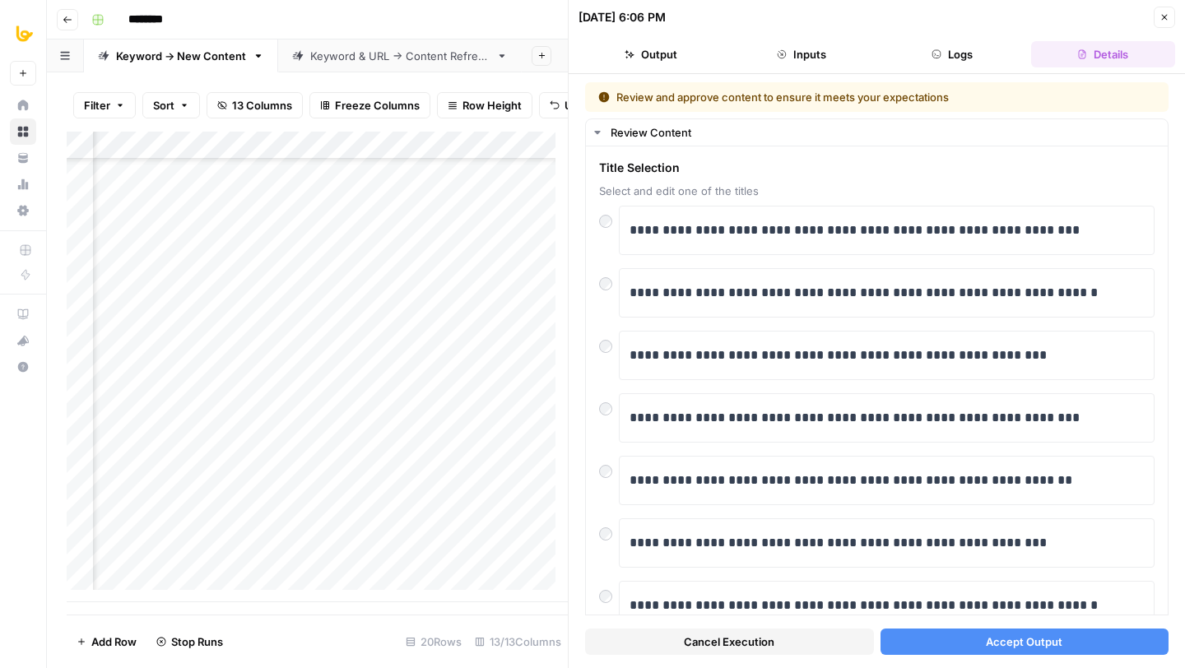
click at [965, 639] on button "Accept Output" at bounding box center [1025, 642] width 289 height 26
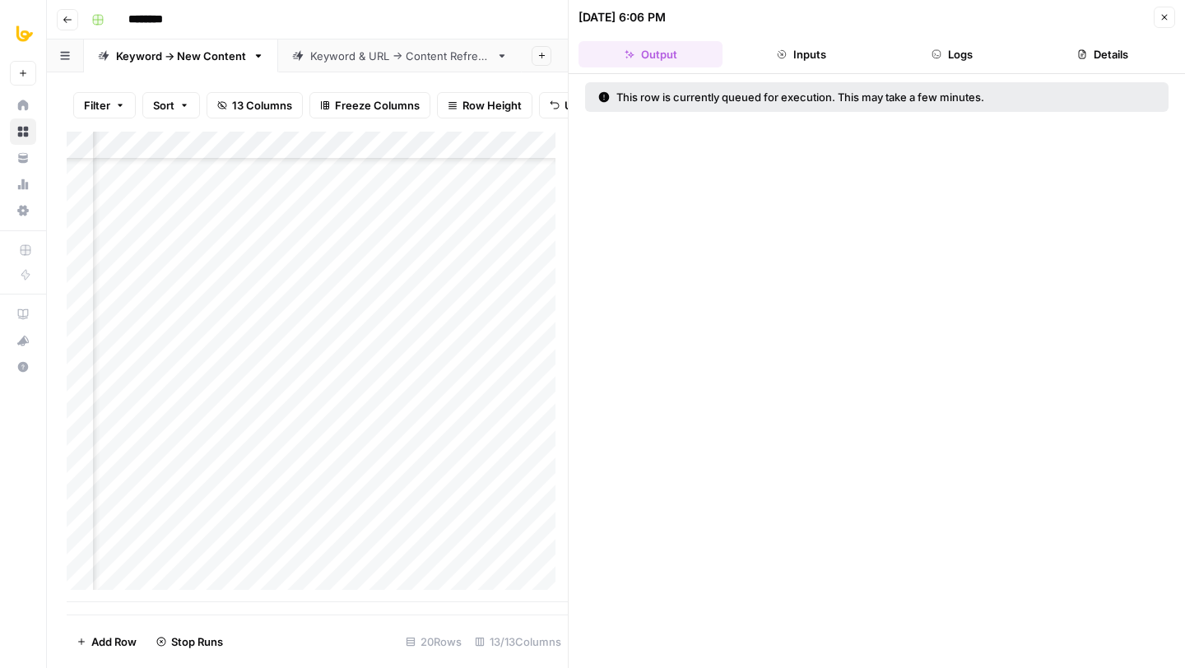
click at [394, 531] on div "Add Column" at bounding box center [317, 367] width 501 height 471
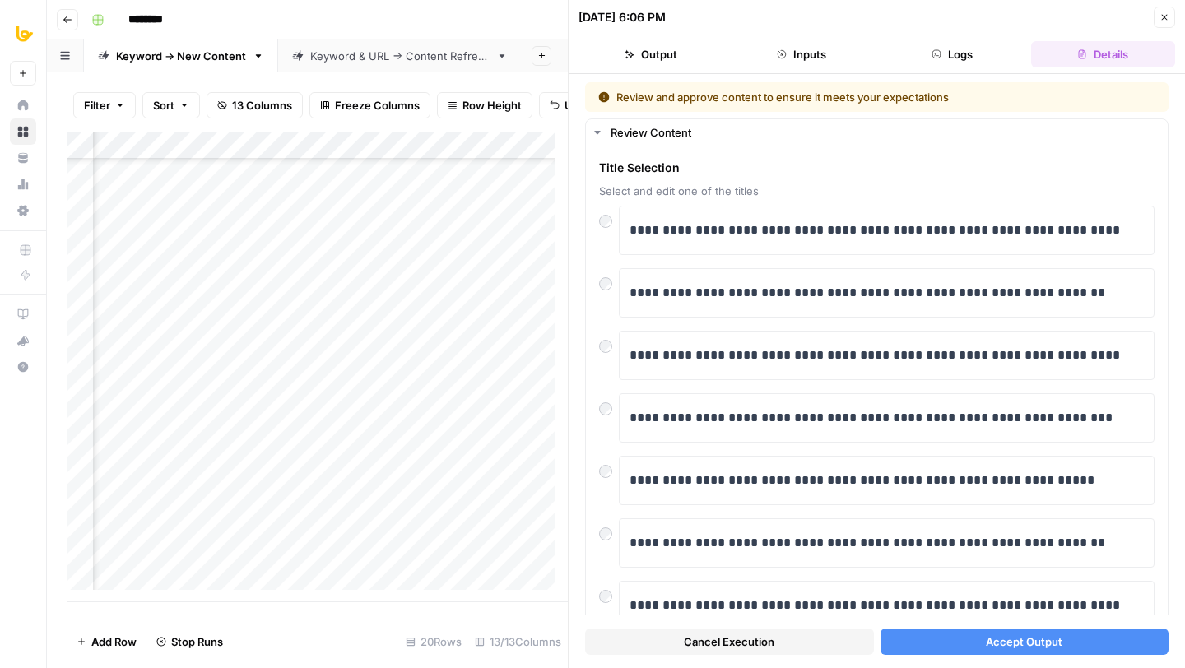
click at [1026, 646] on span "Accept Output" at bounding box center [1024, 642] width 77 height 16
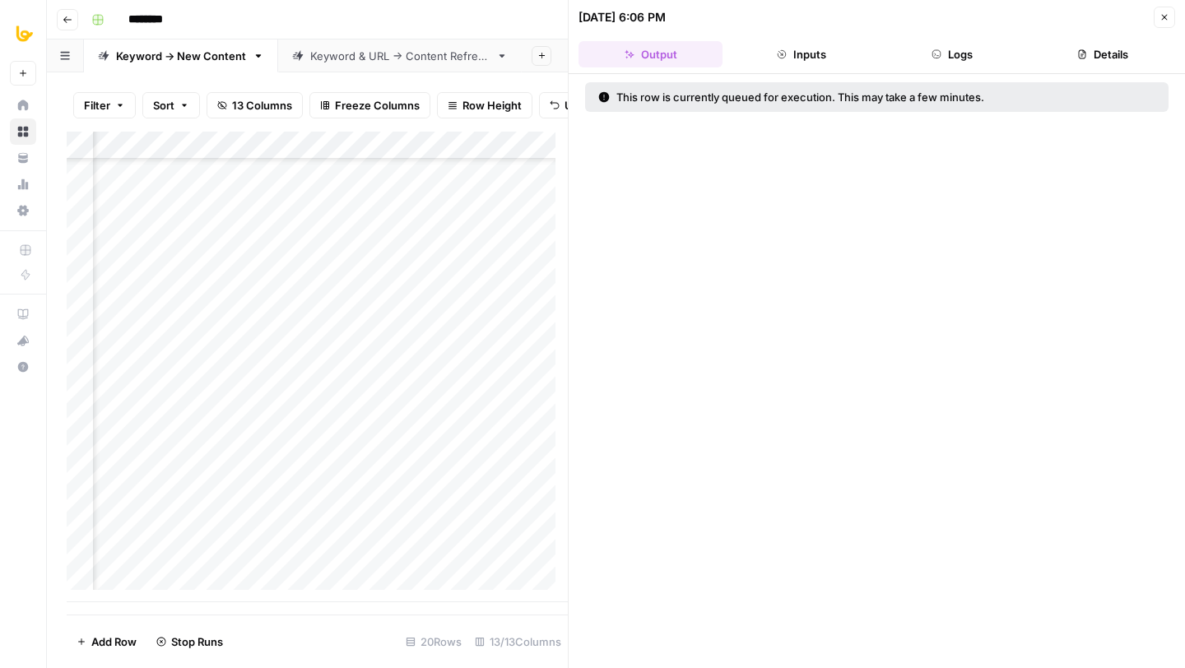
click at [397, 557] on div "Add Column" at bounding box center [317, 367] width 501 height 471
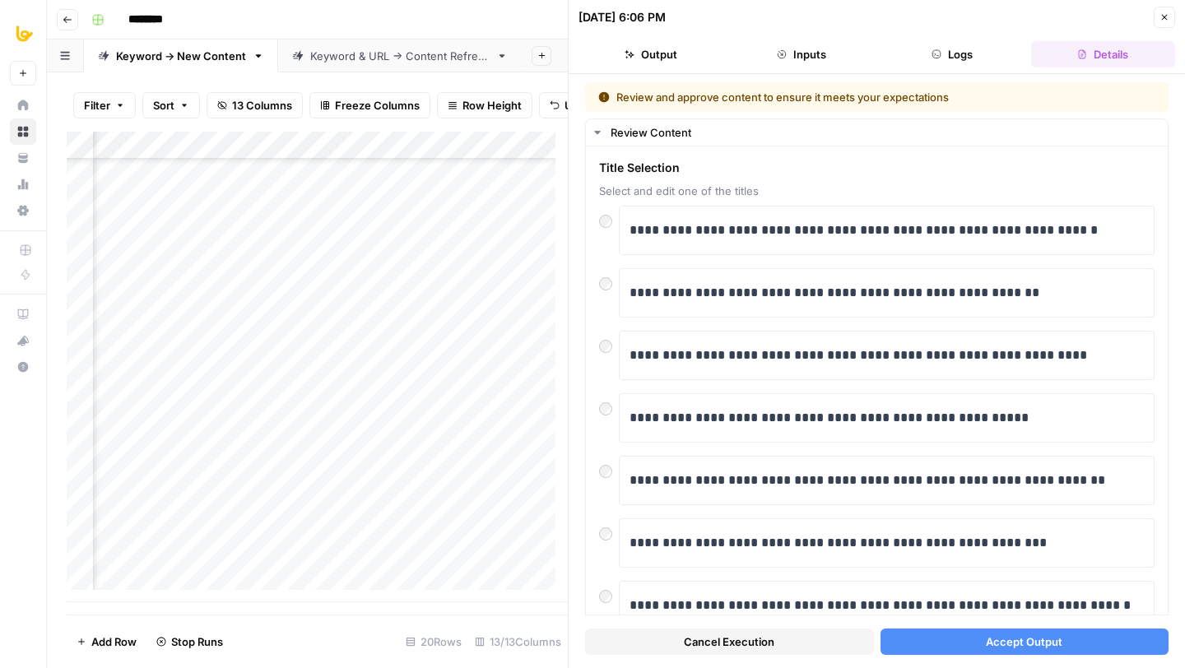
click at [1019, 645] on span "Accept Output" at bounding box center [1024, 642] width 77 height 16
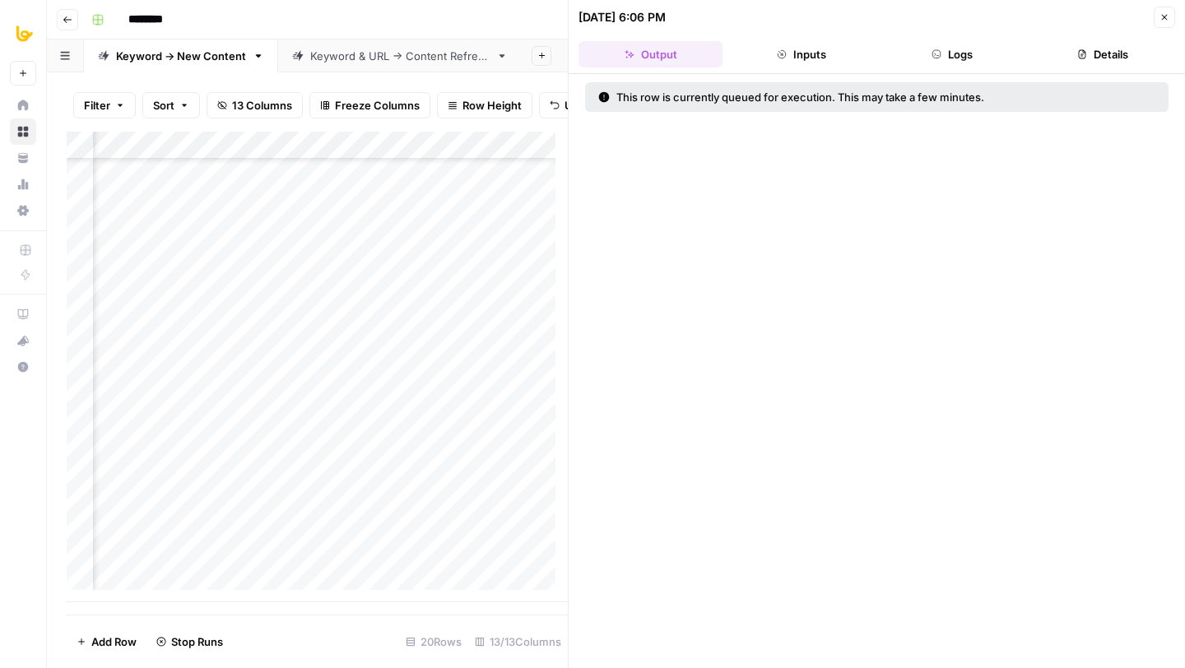
scroll to position [0, 375]
click at [1165, 22] on button "Close" at bounding box center [1164, 17] width 21 height 21
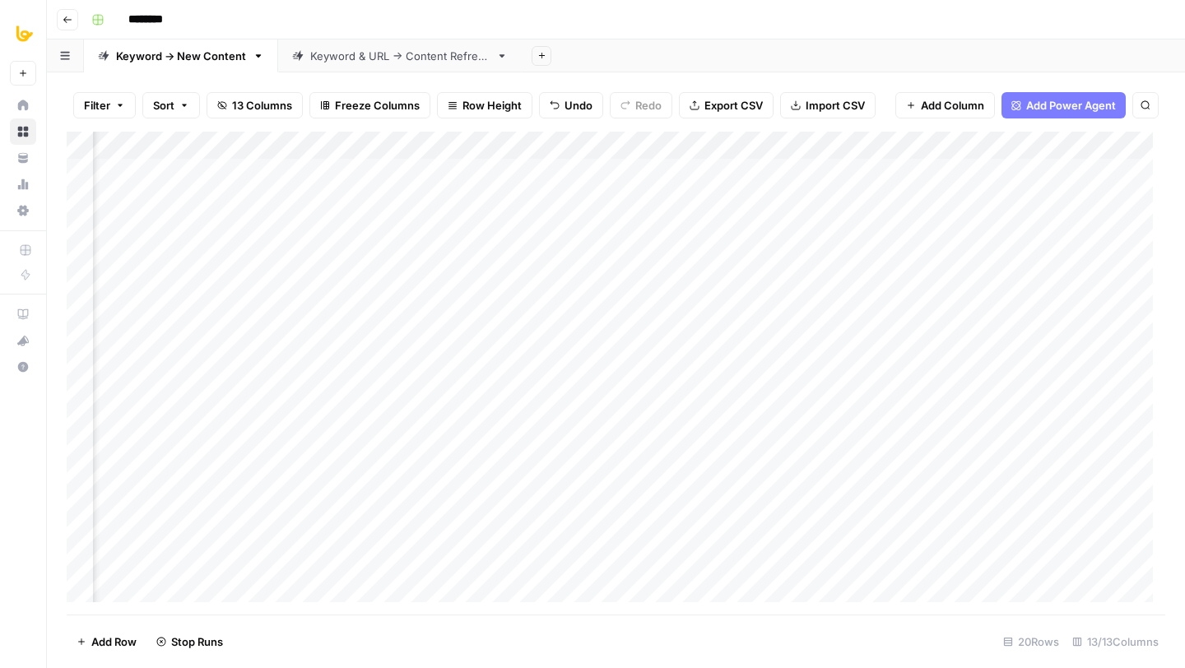
scroll to position [0, 461]
click at [841, 175] on div "Add Column" at bounding box center [616, 373] width 1099 height 483
click at [843, 200] on div "Add Column" at bounding box center [616, 373] width 1099 height 483
click at [843, 223] on div "Add Column" at bounding box center [616, 373] width 1099 height 483
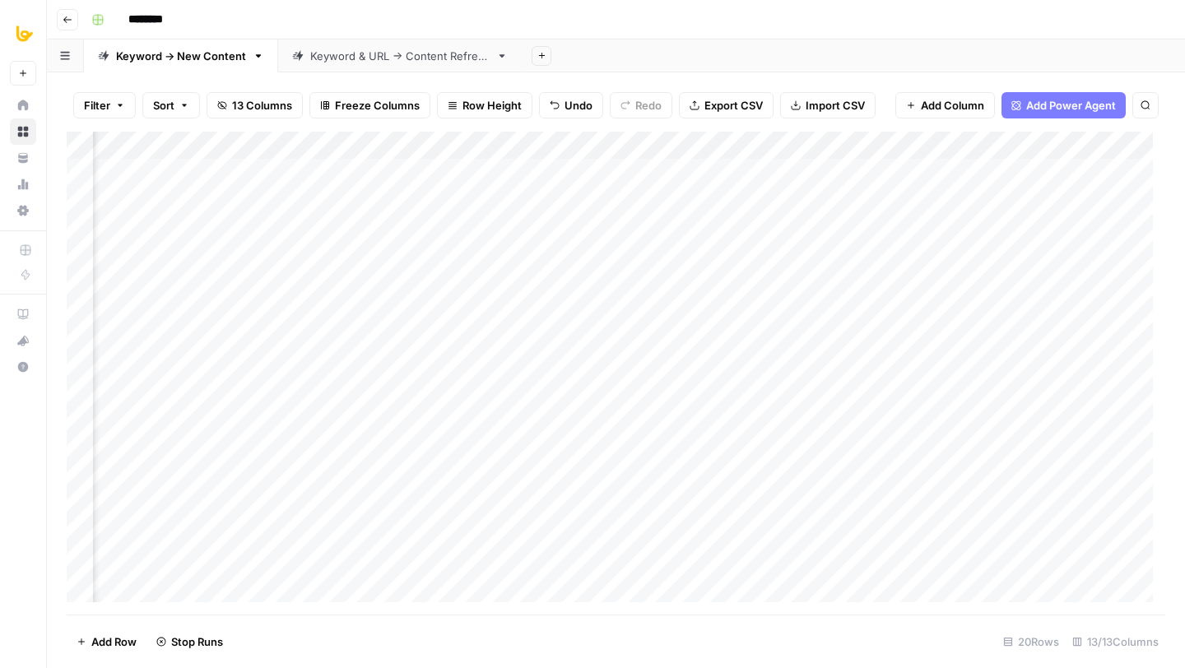
click at [842, 259] on div "Add Column" at bounding box center [616, 373] width 1099 height 483
click at [832, 289] on div "Add Column" at bounding box center [616, 373] width 1099 height 483
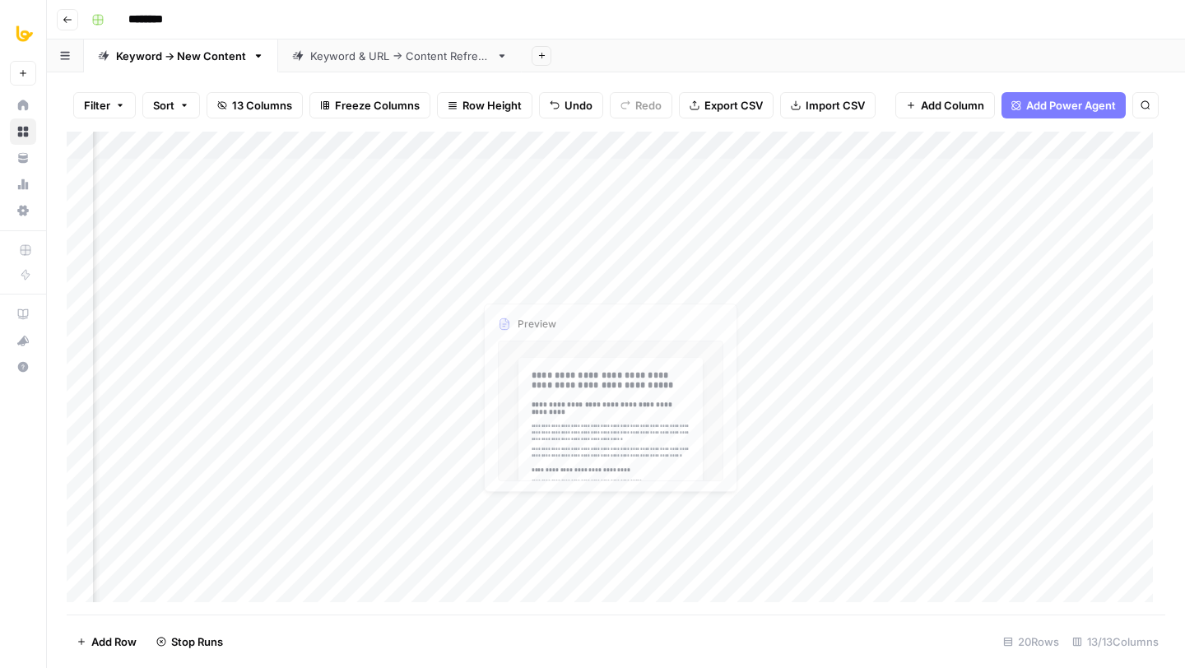
scroll to position [0, 344]
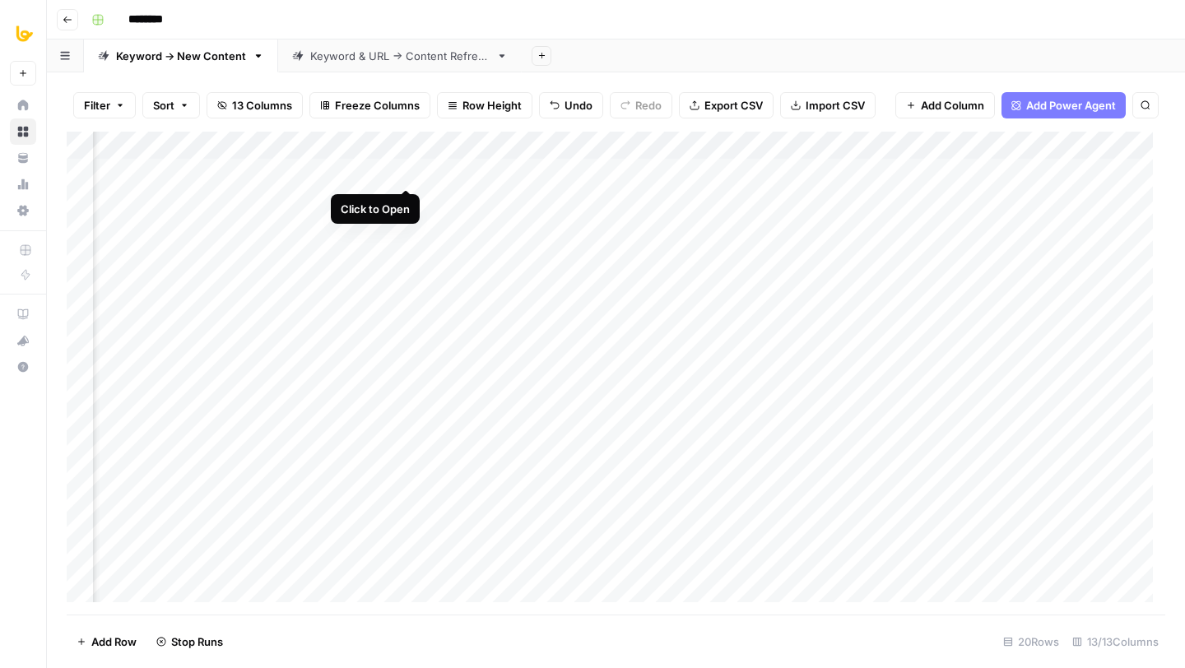
click at [408, 168] on div "Add Column" at bounding box center [616, 373] width 1099 height 483
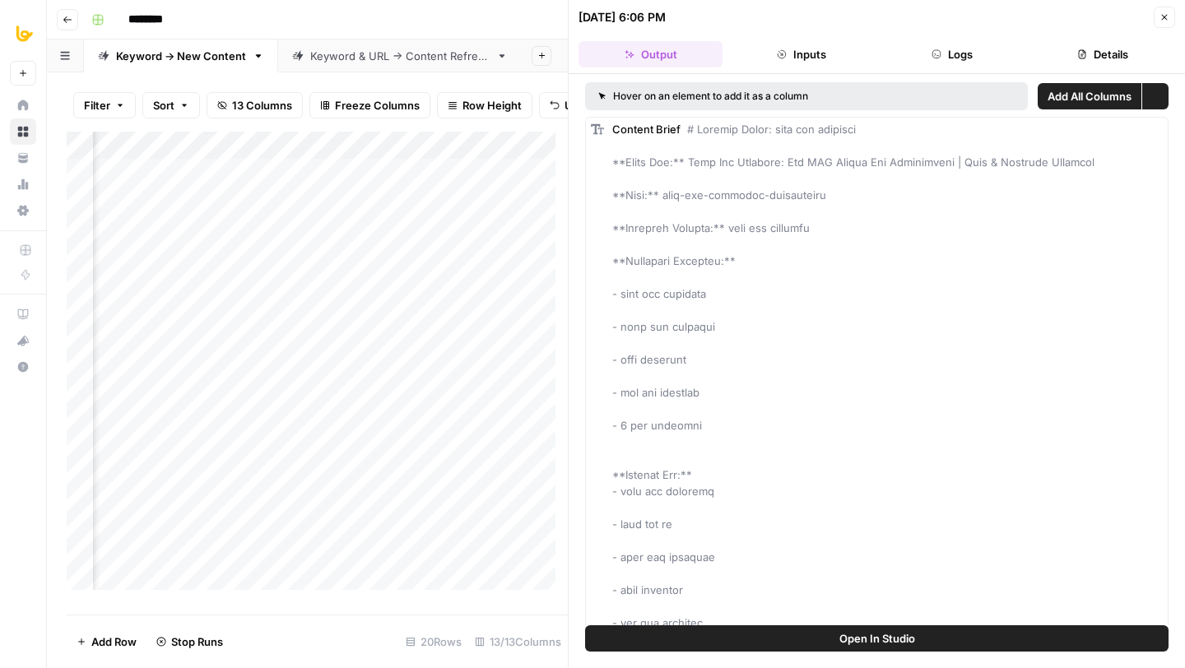
click at [965, 47] on button "Logs" at bounding box center [953, 54] width 144 height 26
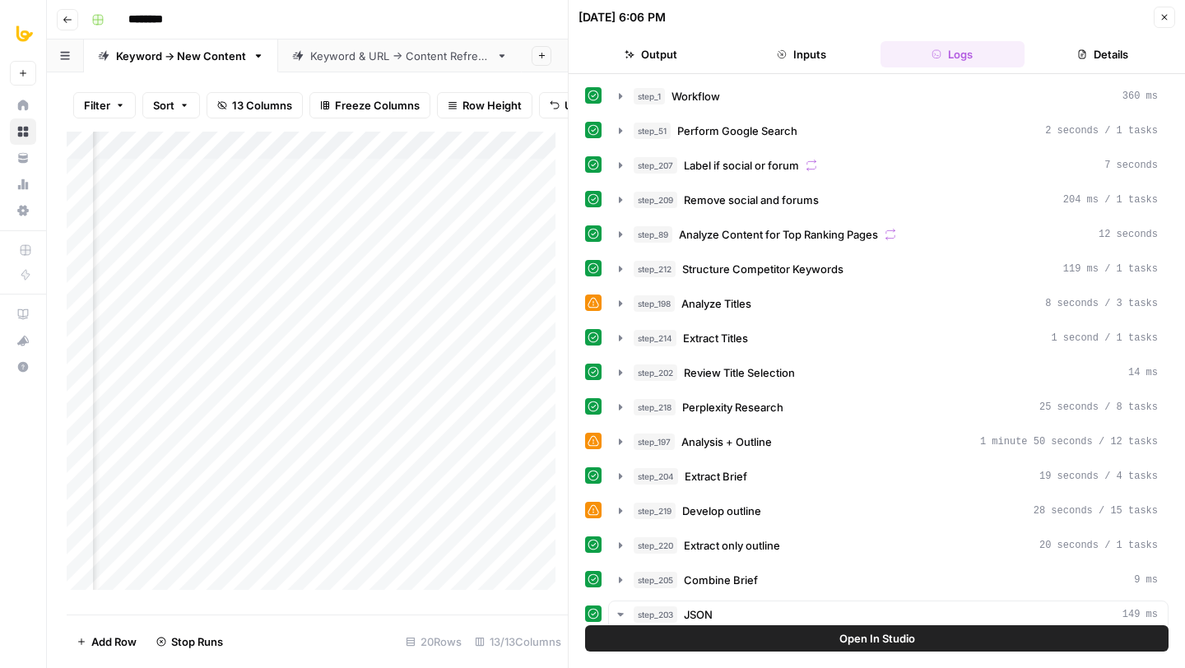
click at [1068, 47] on button "Details" at bounding box center [1103, 54] width 144 height 26
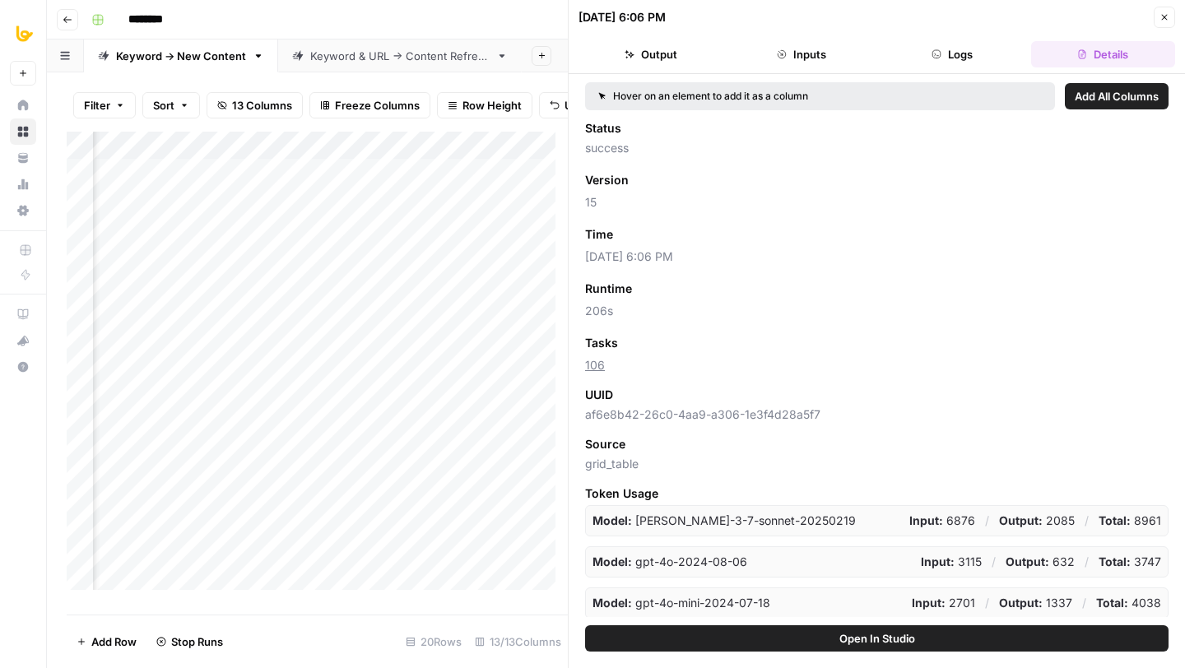
click at [1160, 17] on icon "button" at bounding box center [1165, 17] width 10 height 10
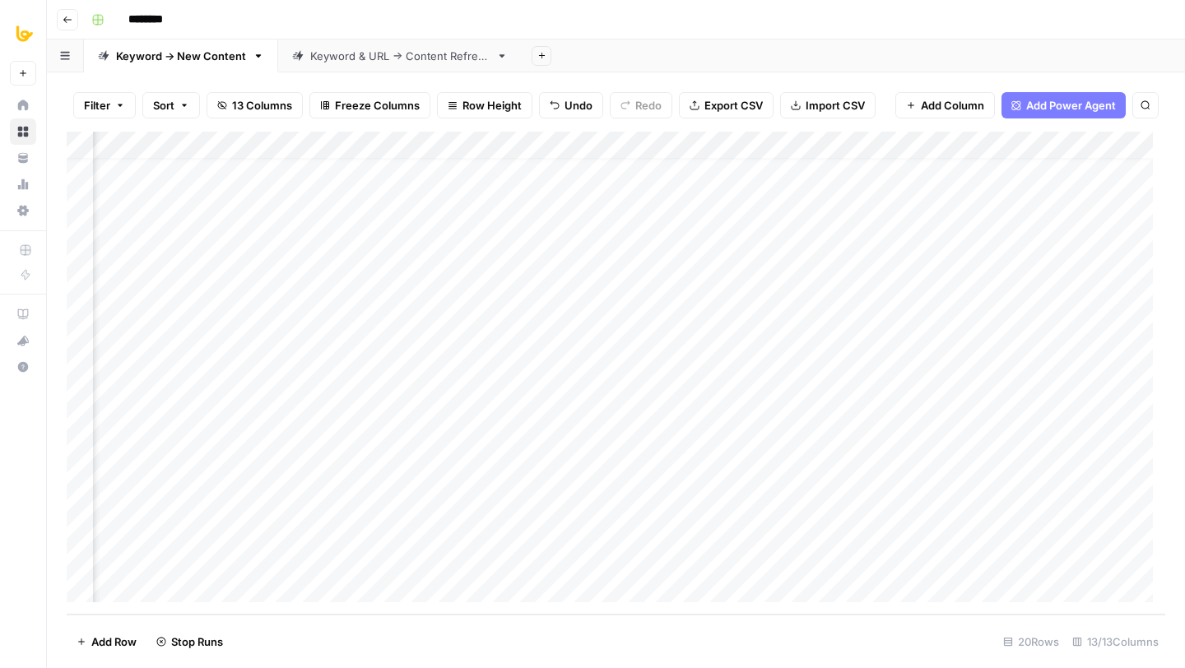
scroll to position [0, 344]
click at [1020, 226] on div "Add Column" at bounding box center [616, 373] width 1099 height 483
click at [1017, 257] on div "Add Column" at bounding box center [616, 373] width 1099 height 483
click at [1019, 281] on div "Add Column" at bounding box center [616, 373] width 1099 height 483
click at [1003, 169] on div "Add Column" at bounding box center [616, 373] width 1099 height 483
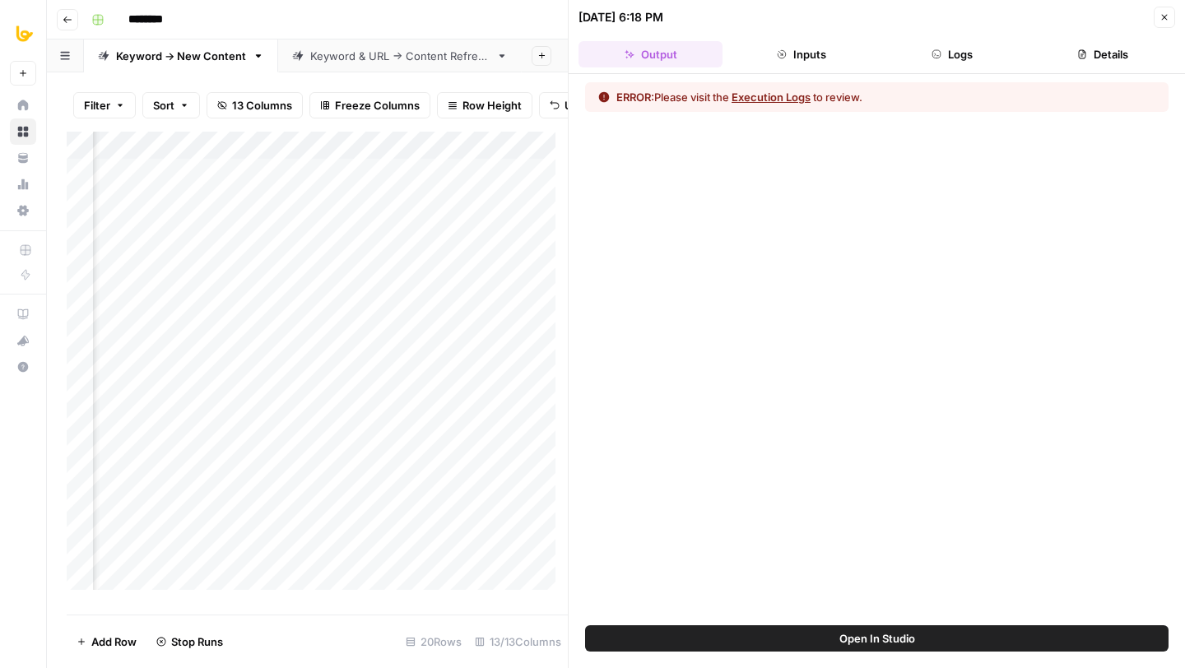
click at [975, 57] on button "Logs" at bounding box center [953, 54] width 144 height 26
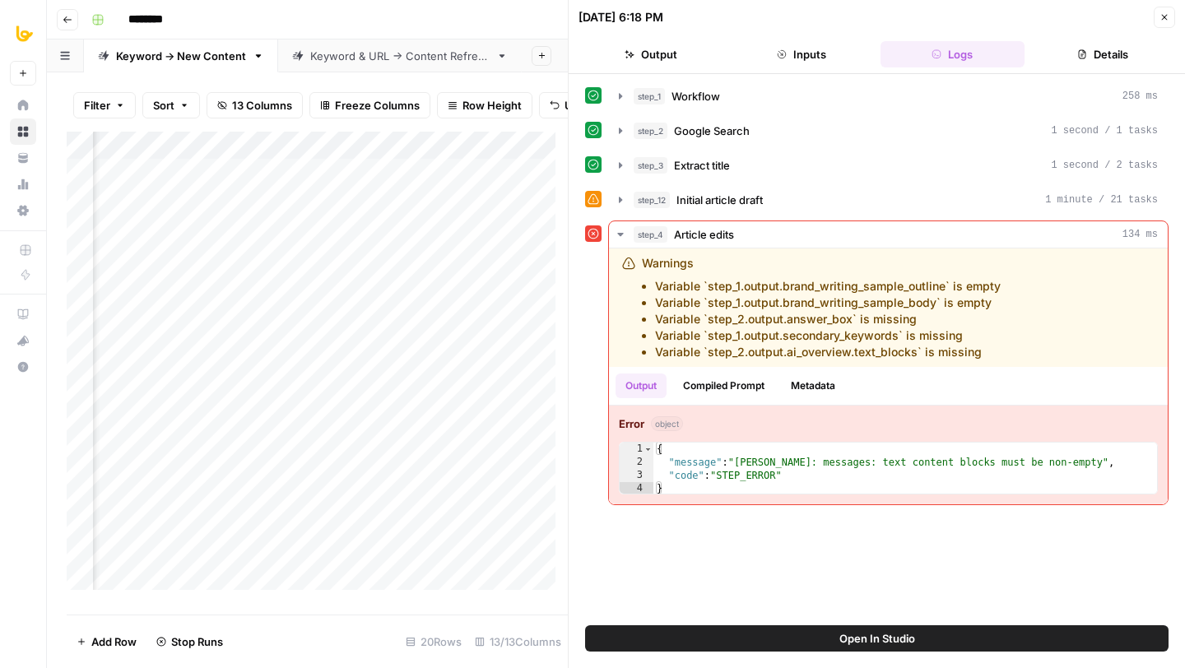
click at [789, 631] on button "Open In Studio" at bounding box center [877, 639] width 584 height 26
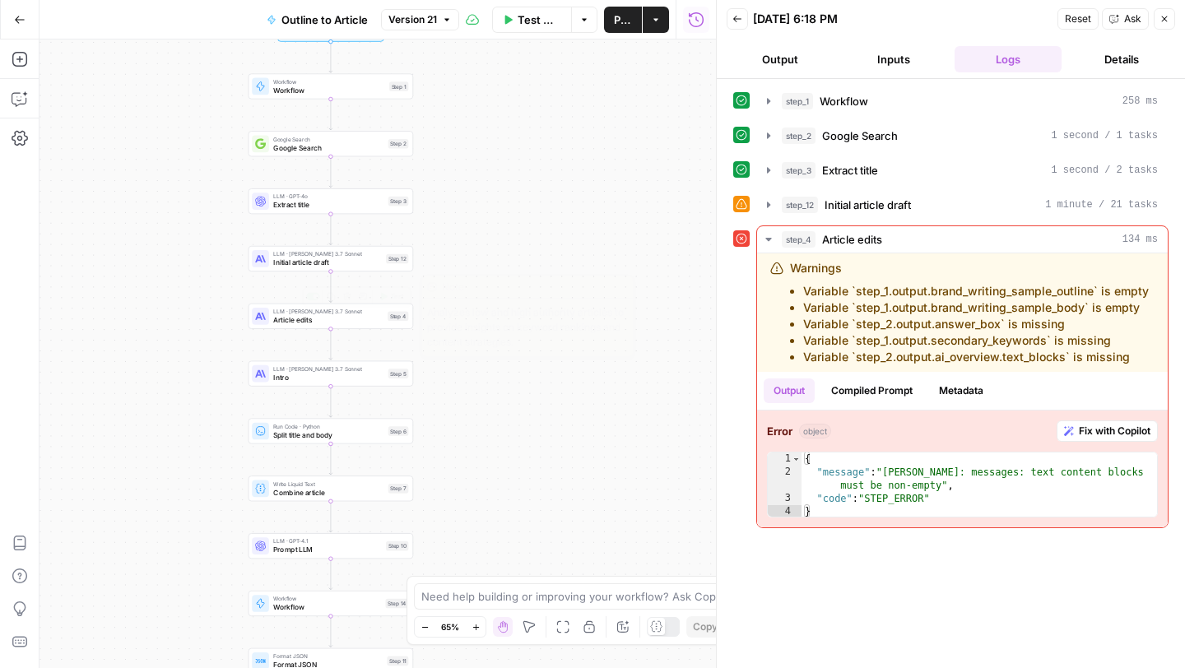
click at [337, 315] on span "Article edits" at bounding box center [328, 319] width 110 height 11
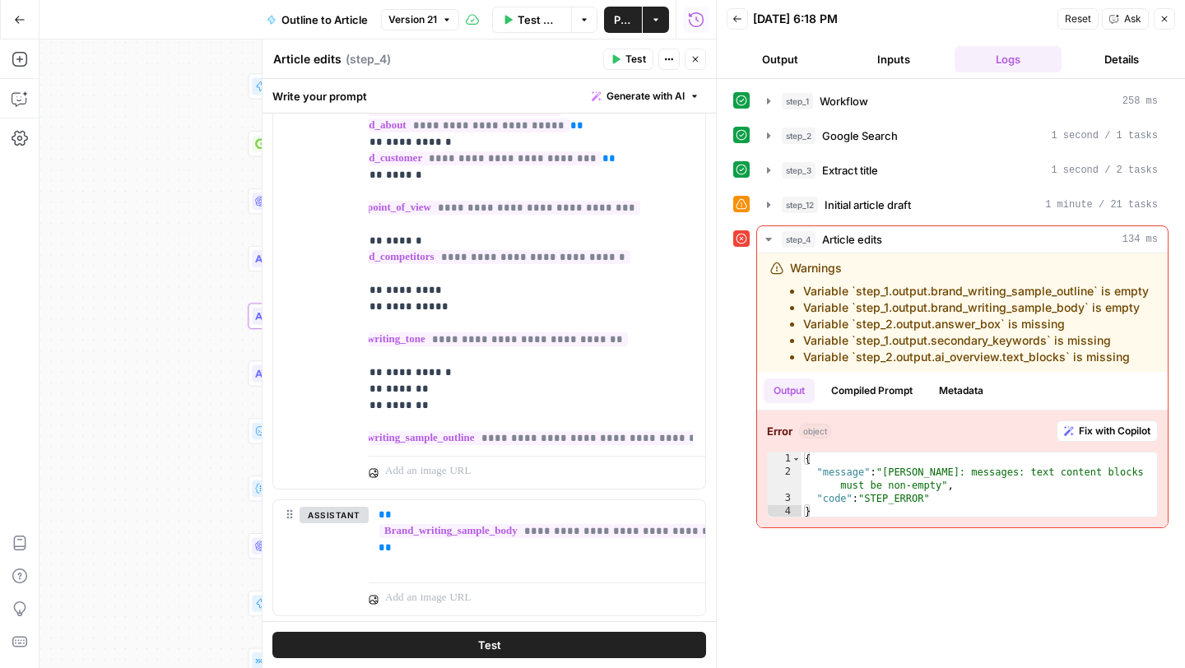
scroll to position [0, 81]
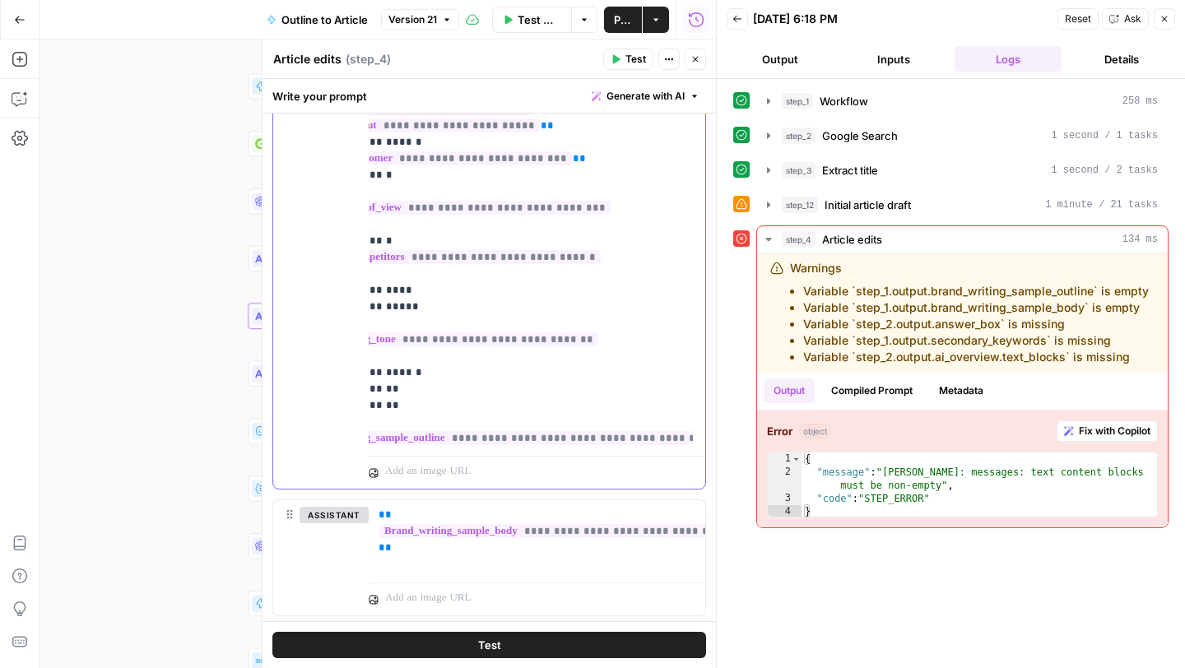
click at [497, 431] on span "**********" at bounding box center [502, 438] width 409 height 14
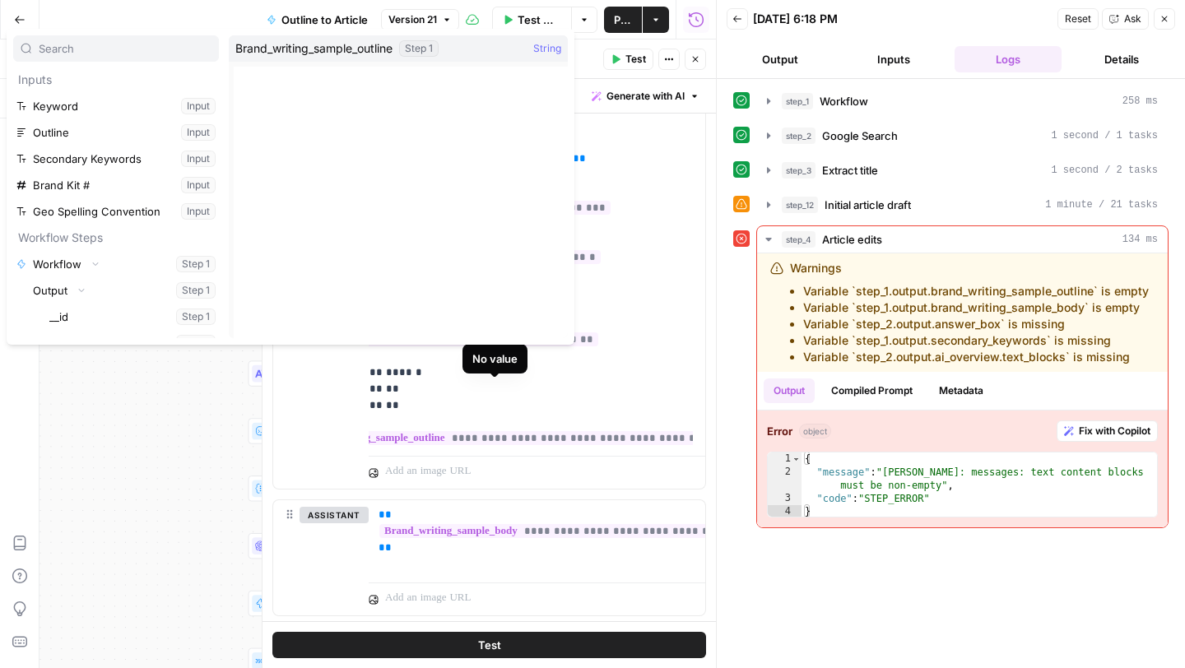
scroll to position [351, 0]
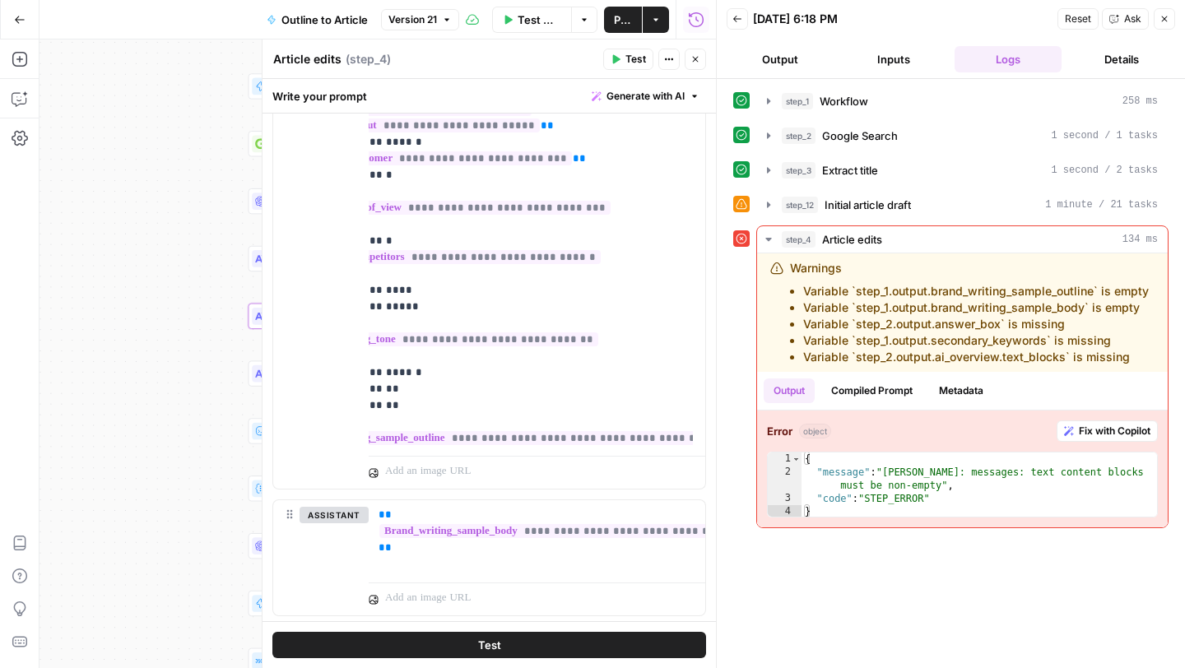
click at [897, 61] on button "Inputs" at bounding box center [893, 59] width 107 height 26
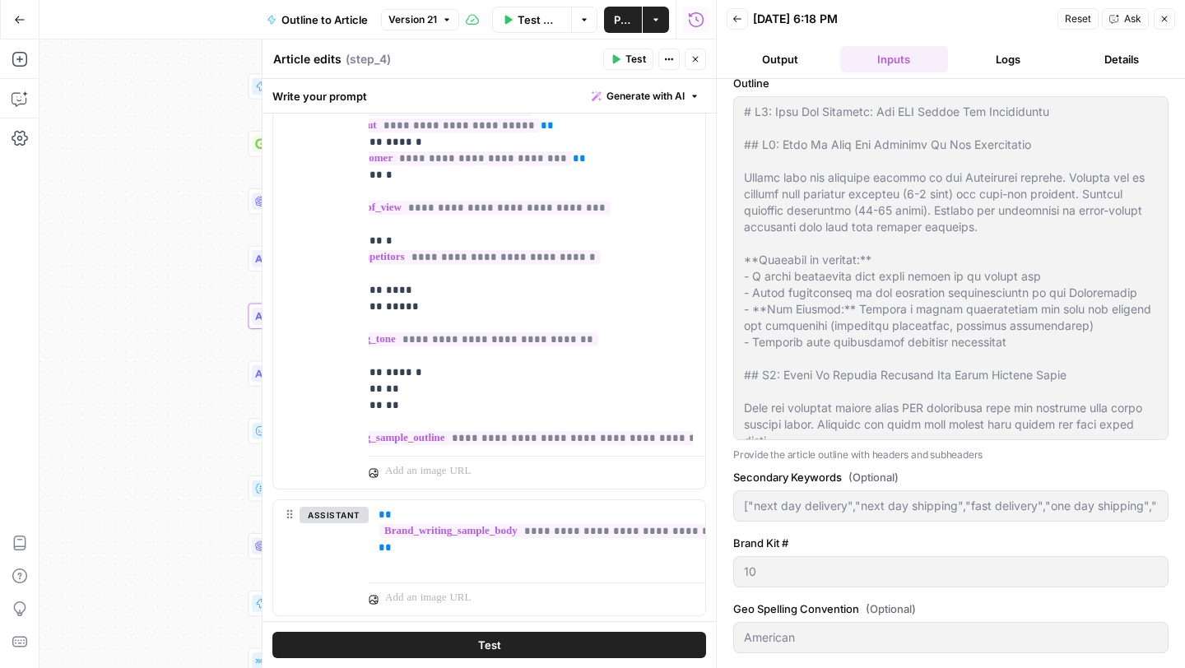
scroll to position [0, 0]
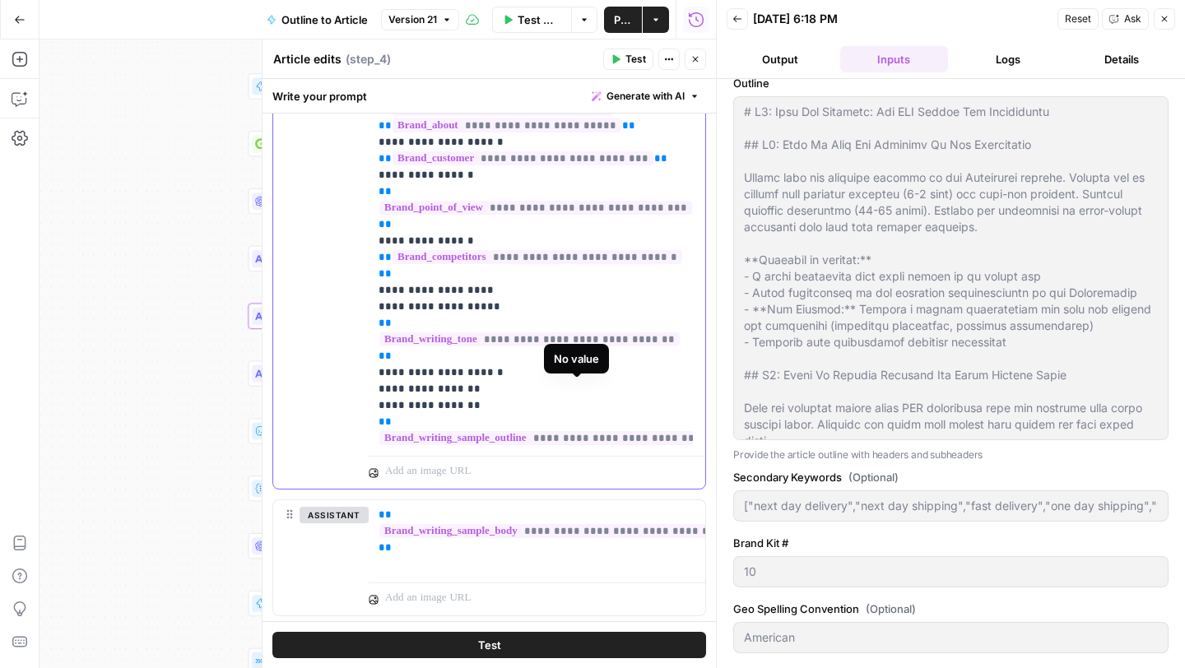
click at [500, 431] on span "**********" at bounding box center [583, 438] width 409 height 14
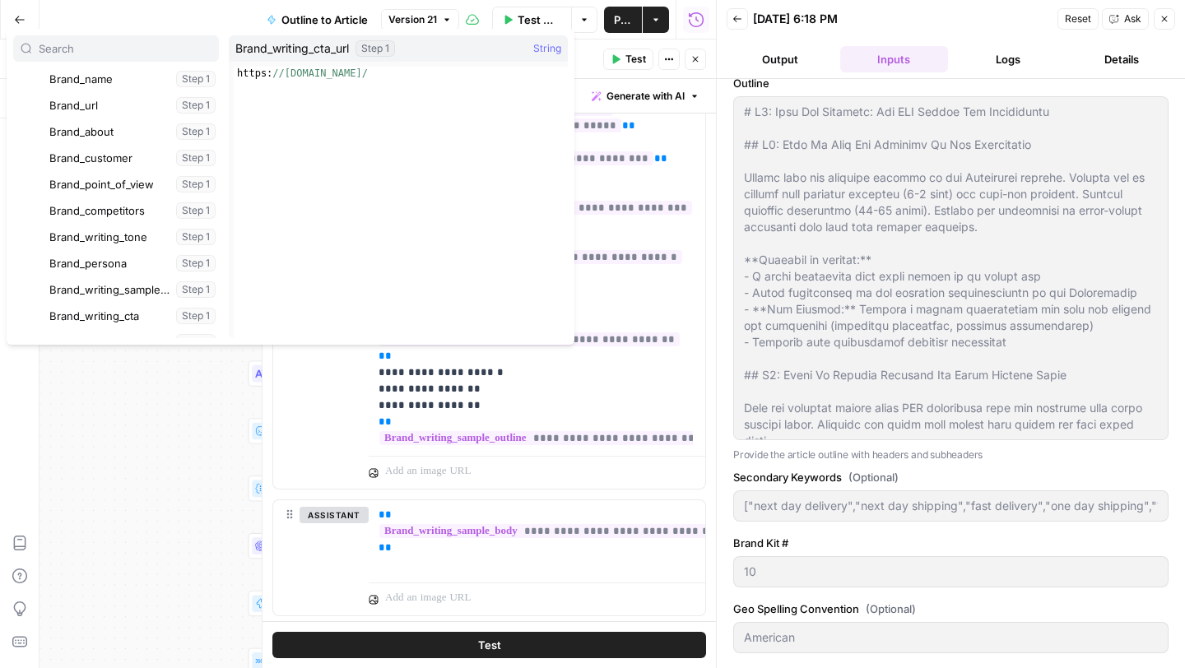
scroll to position [306, 0]
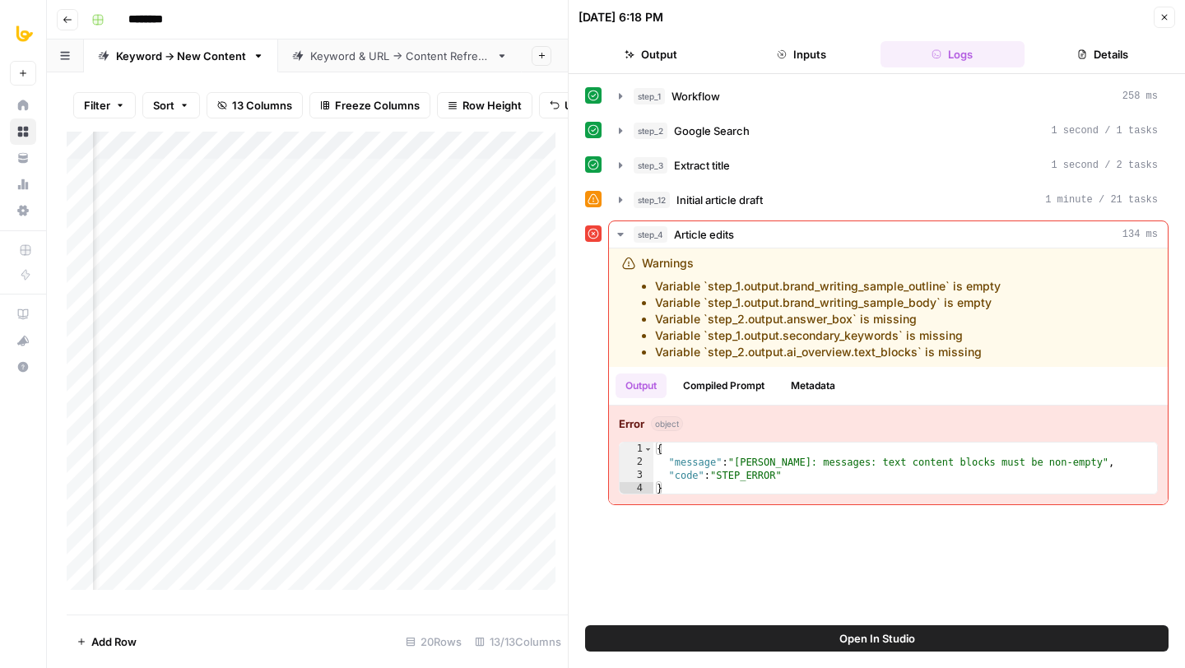
scroll to position [0, 344]
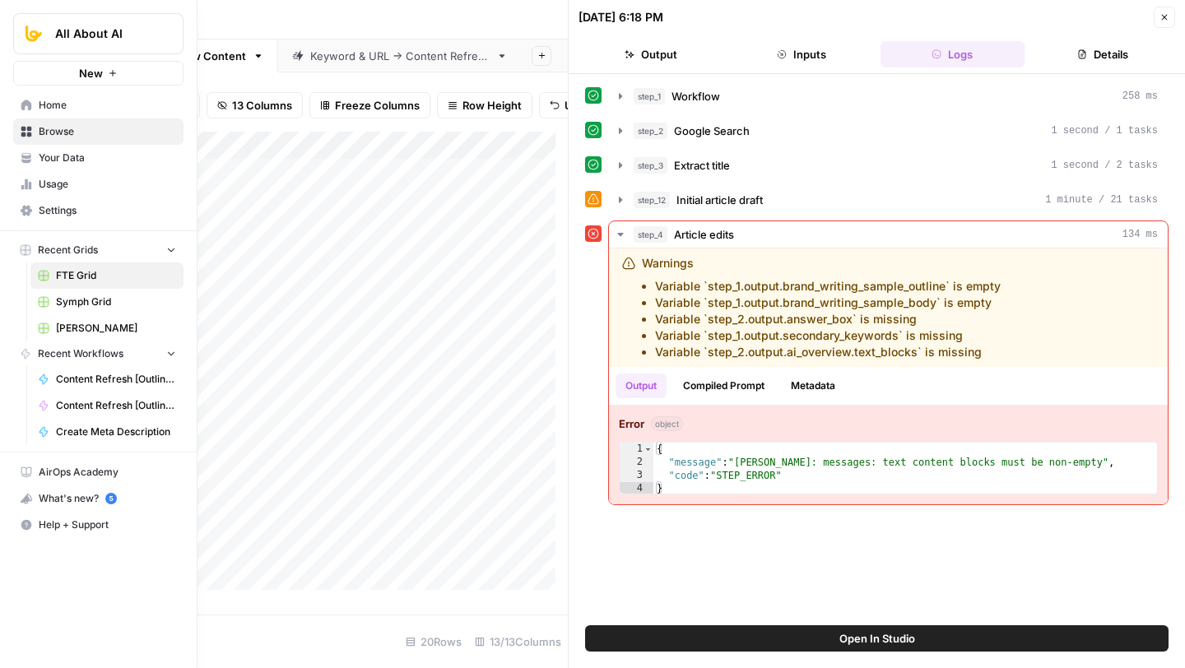
click at [86, 134] on span "Browse" at bounding box center [107, 131] width 137 height 15
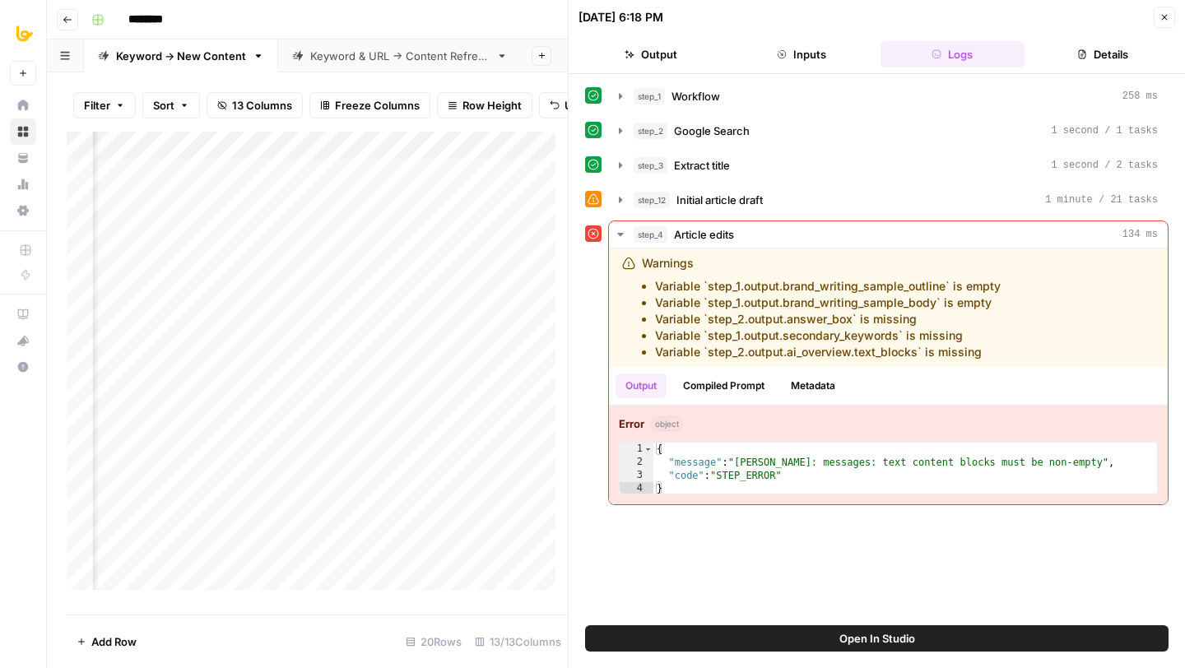
click at [1165, 18] on icon "button" at bounding box center [1165, 18] width 6 height 6
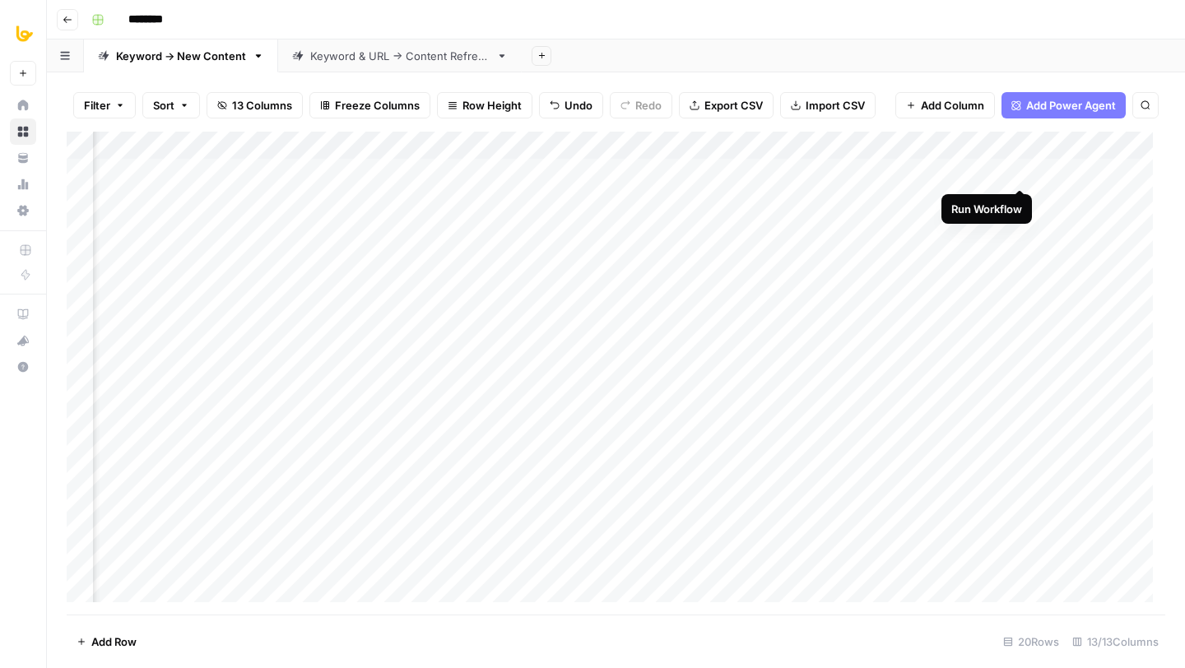
click at [1022, 170] on div "Add Column" at bounding box center [616, 373] width 1099 height 483
click at [1019, 204] on div "Add Column" at bounding box center [616, 373] width 1099 height 483
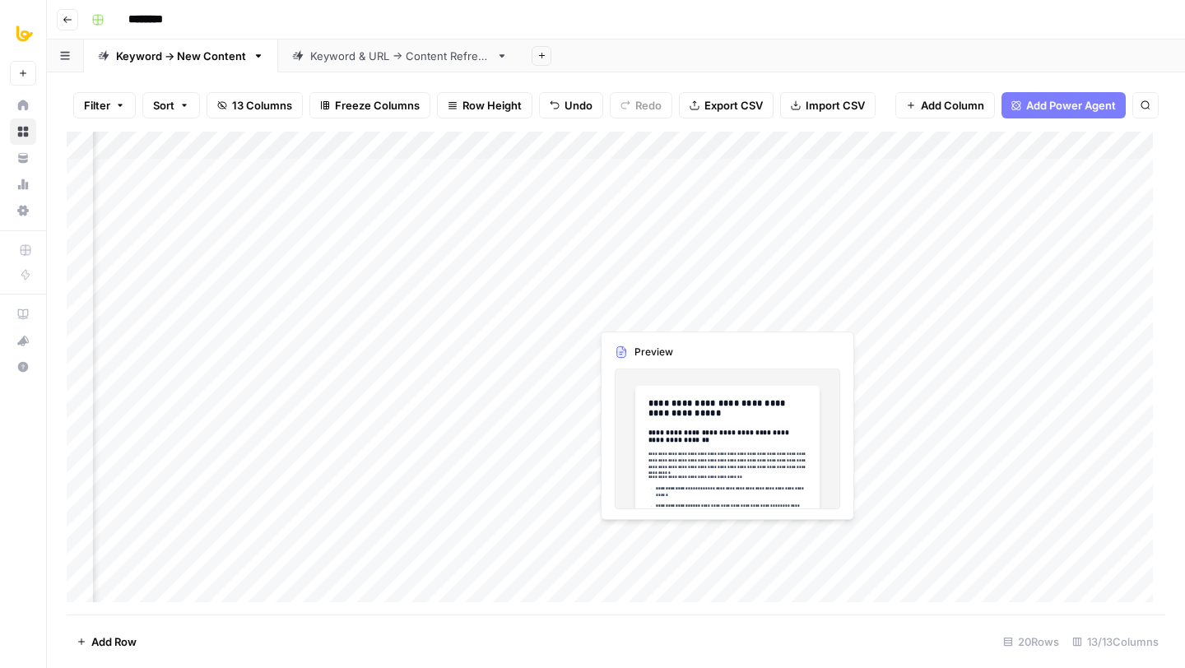
scroll to position [0, 911]
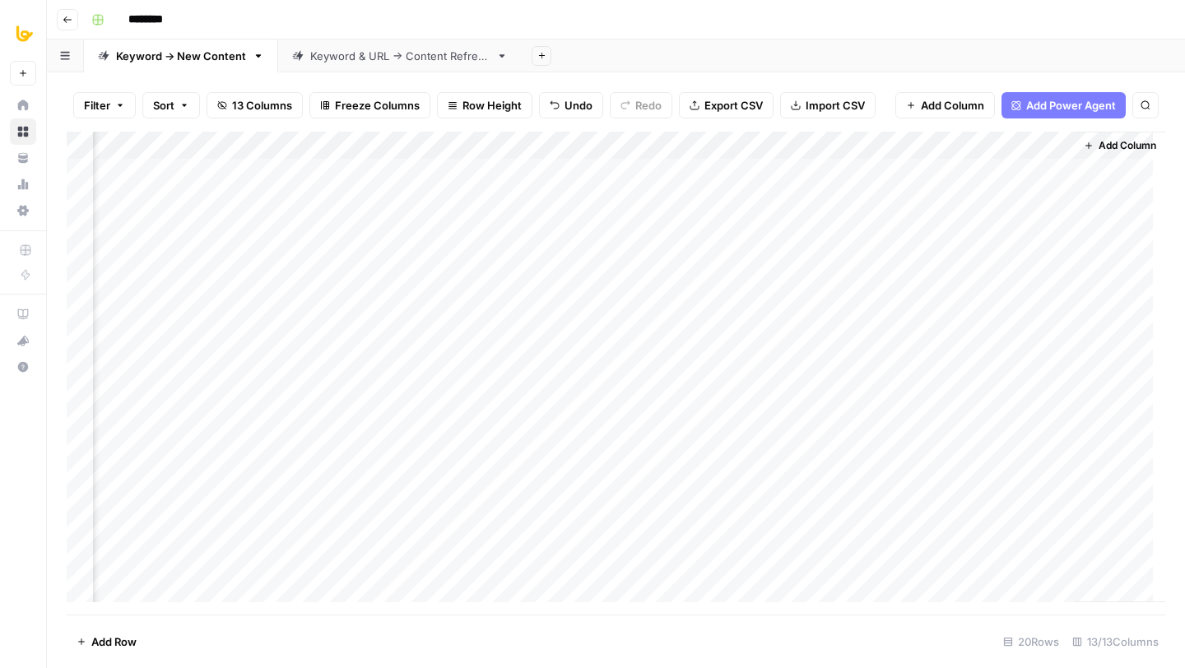
click at [571, 180] on div "Add Column" at bounding box center [616, 373] width 1099 height 483
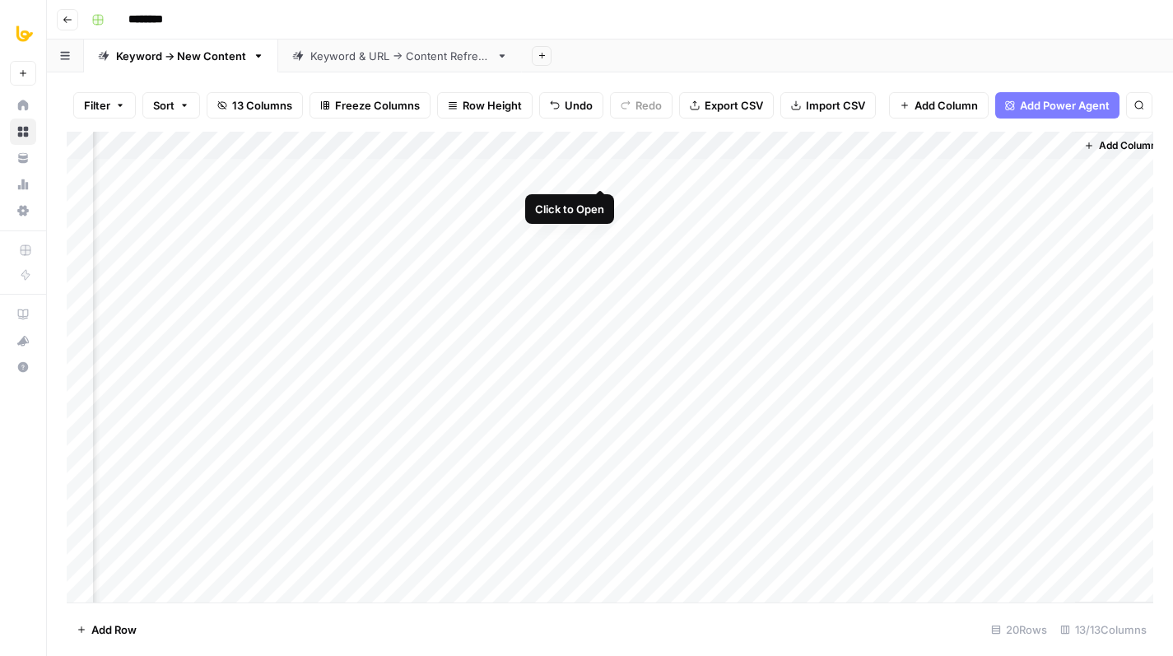
click at [601, 166] on div at bounding box center [543, 172] width 151 height 30
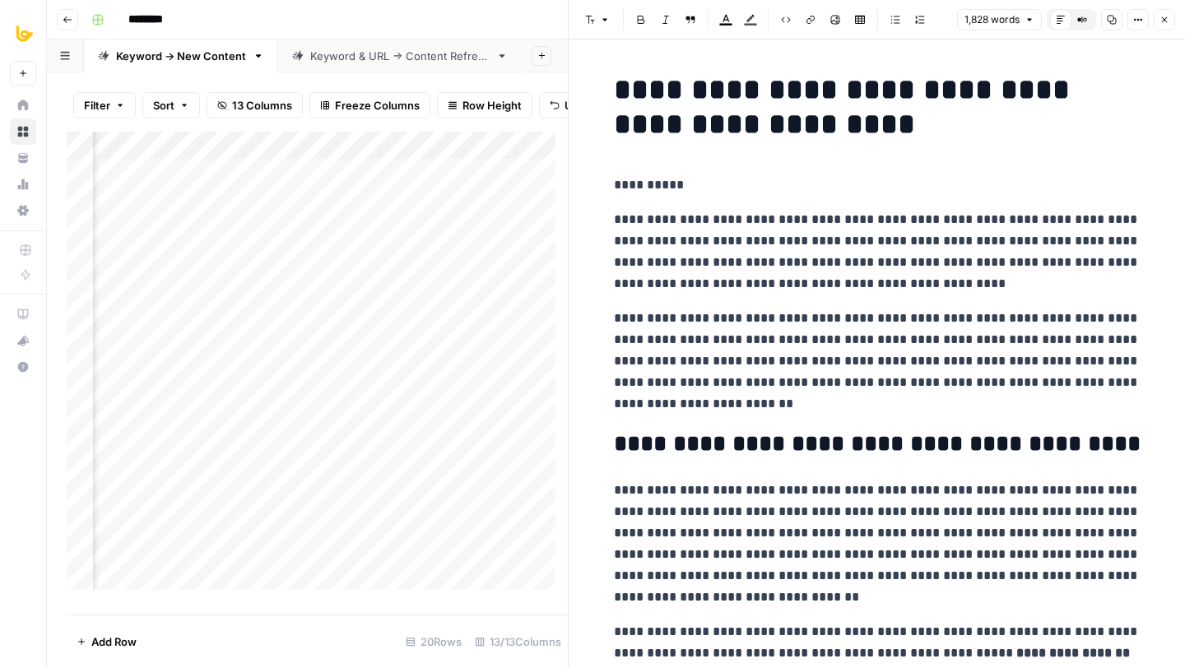
click at [659, 184] on p "**********" at bounding box center [877, 185] width 527 height 21
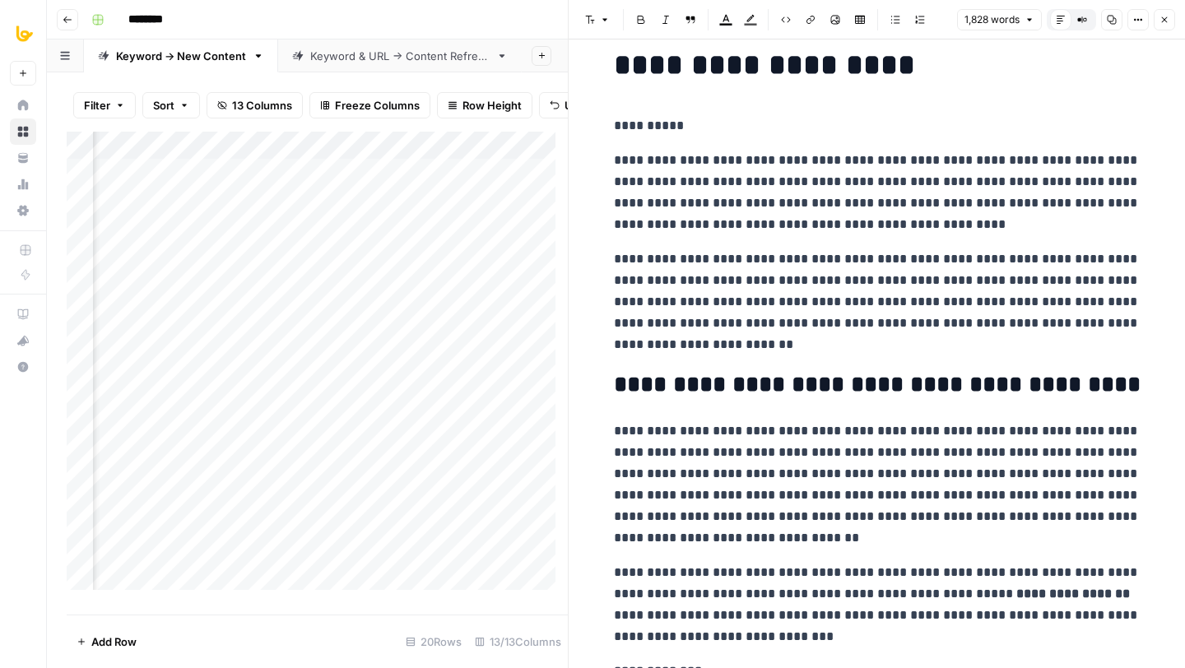
scroll to position [173, 0]
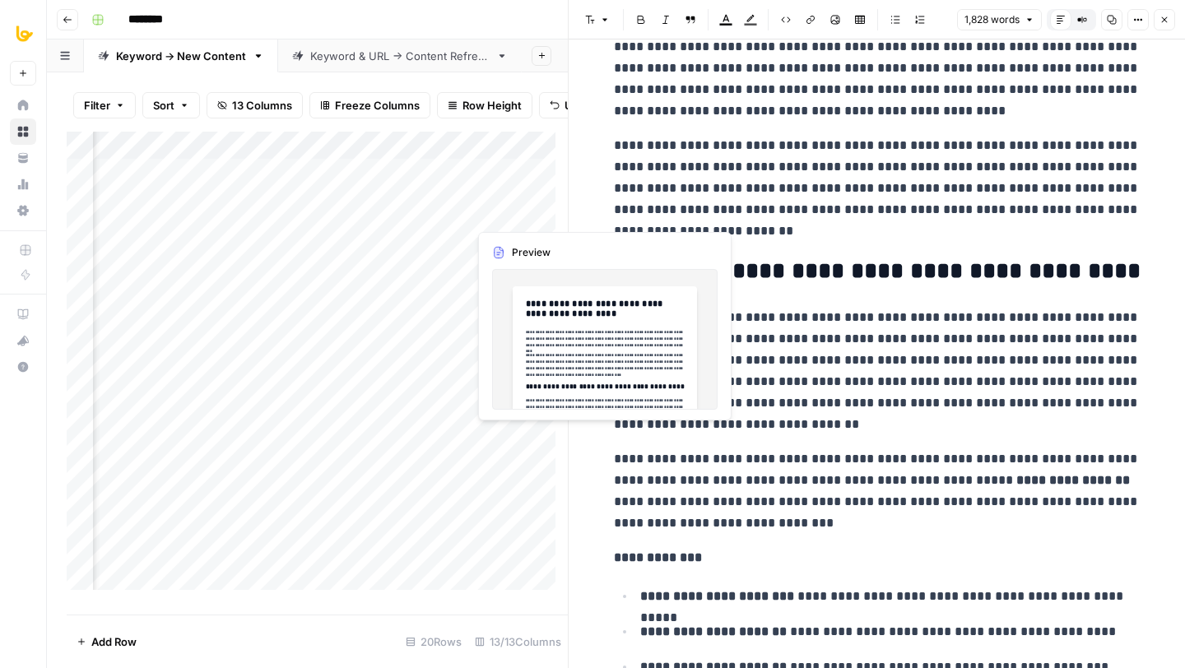
click at [518, 209] on div "Add Column" at bounding box center [317, 367] width 501 height 471
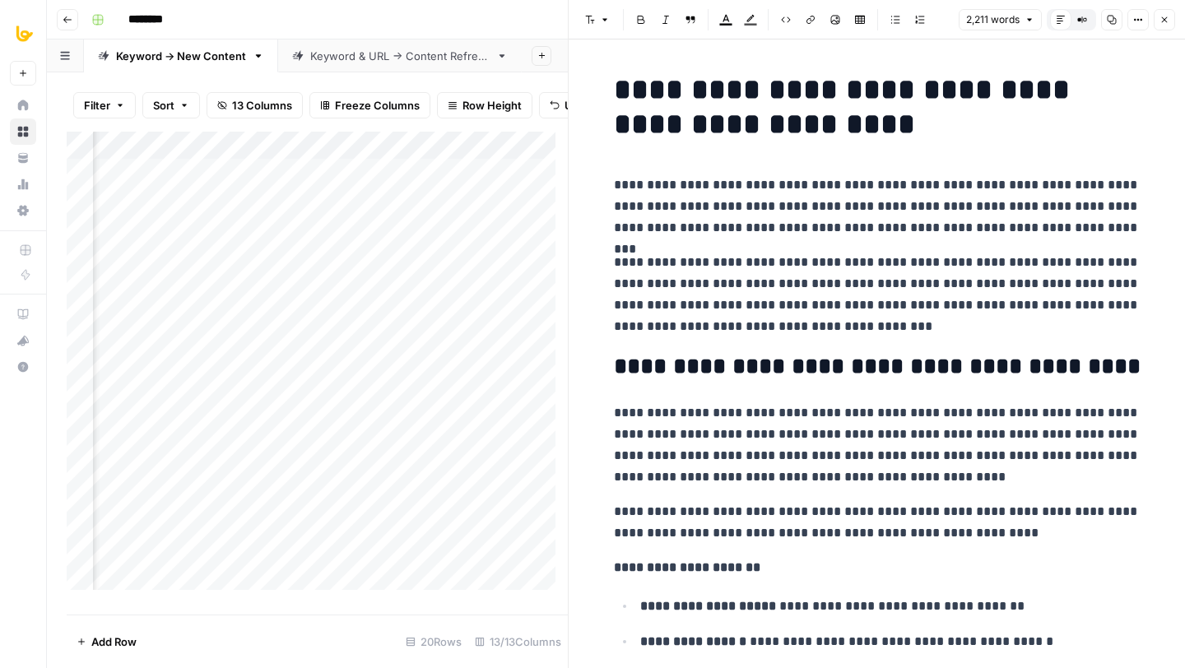
scroll to position [518, 0]
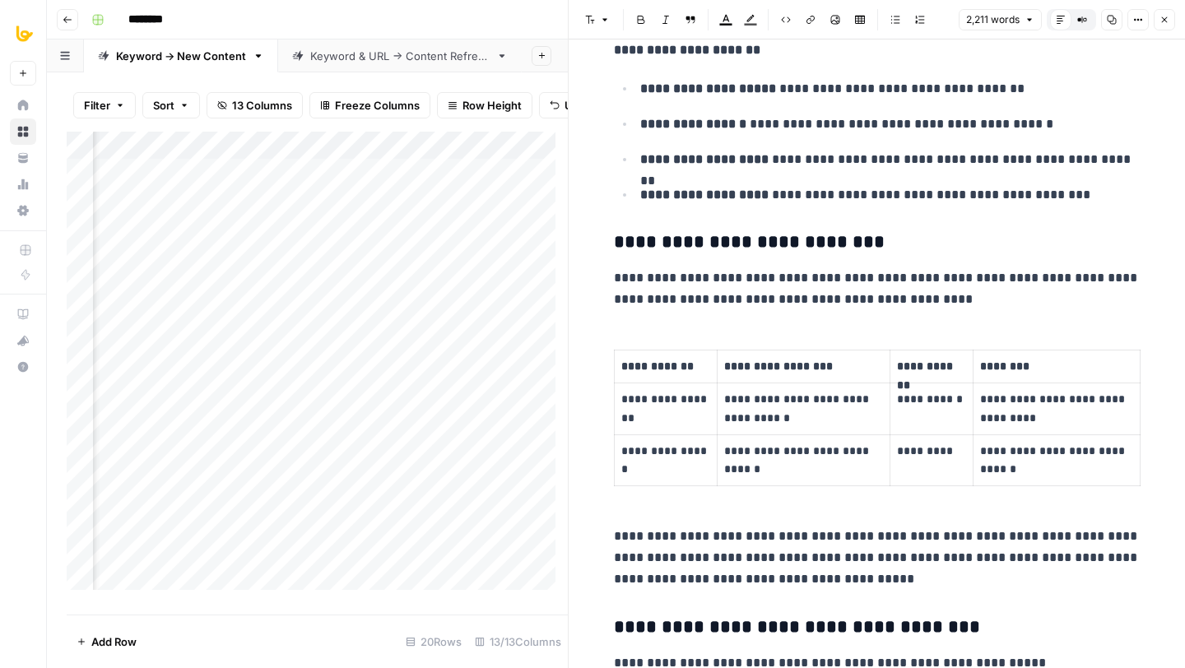
click at [1168, 24] on icon "button" at bounding box center [1165, 20] width 10 height 10
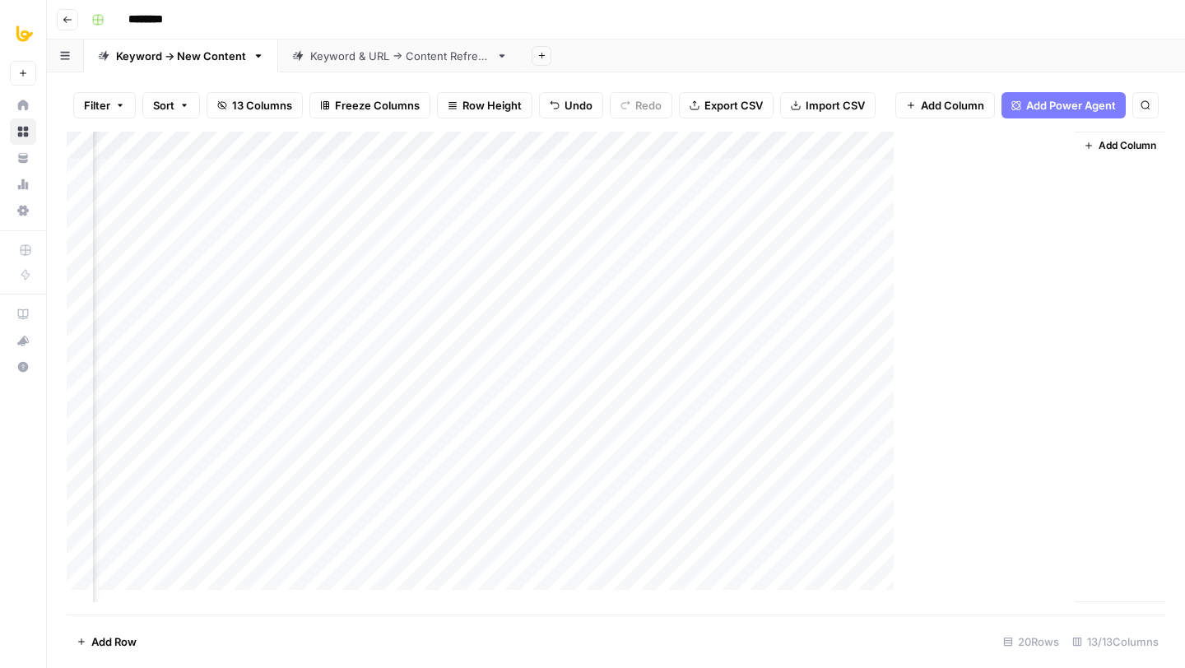
scroll to position [0, 891]
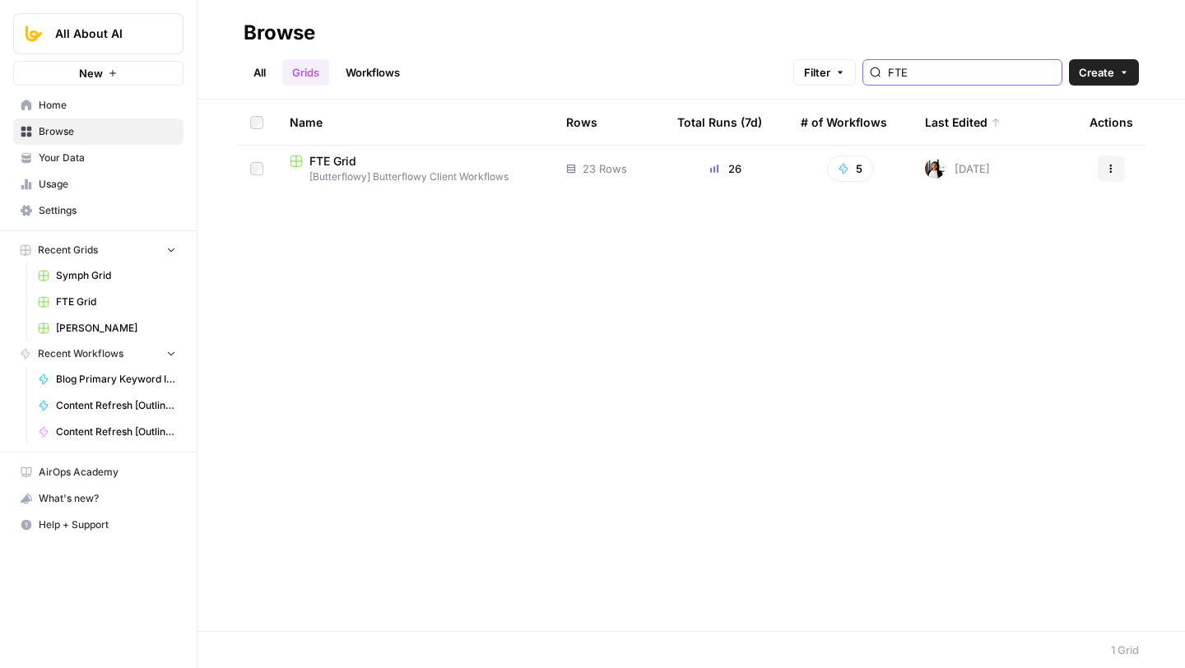
click at [1001, 73] on input "FTE" at bounding box center [971, 72] width 167 height 16
type input "brand kit"
click at [476, 170] on span "[Butterflowy] Butterflowy Client Workflows" at bounding box center [415, 177] width 250 height 15
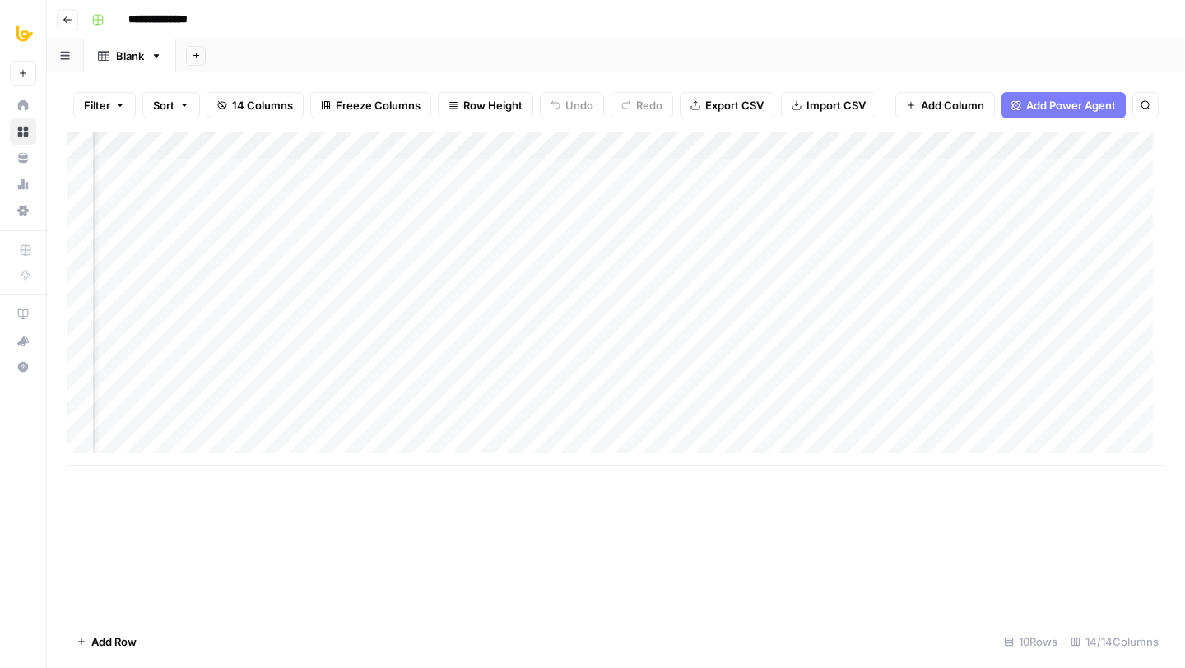
scroll to position [0, 1110]
click at [1049, 423] on div "Add Column" at bounding box center [616, 299] width 1099 height 334
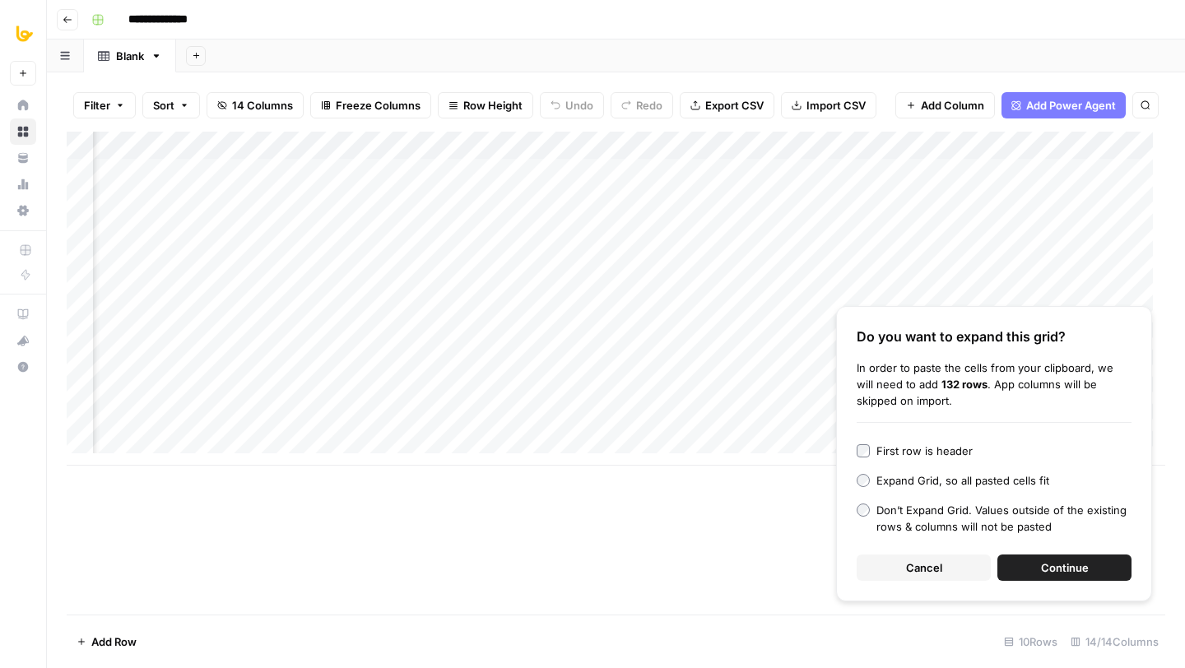
click at [901, 566] on button "Cancel" at bounding box center [924, 568] width 134 height 26
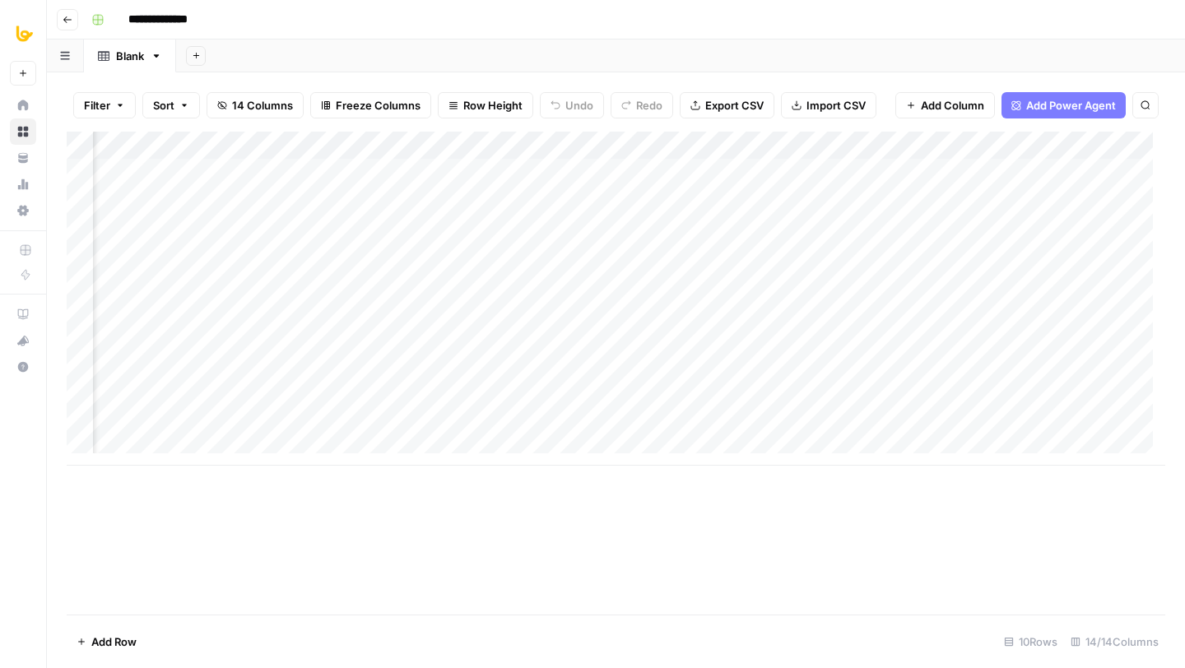
click at [1040, 427] on div "Add Column" at bounding box center [616, 299] width 1099 height 334
type textarea "**********"
click at [1028, 133] on div "Add Column" at bounding box center [616, 299] width 1099 height 334
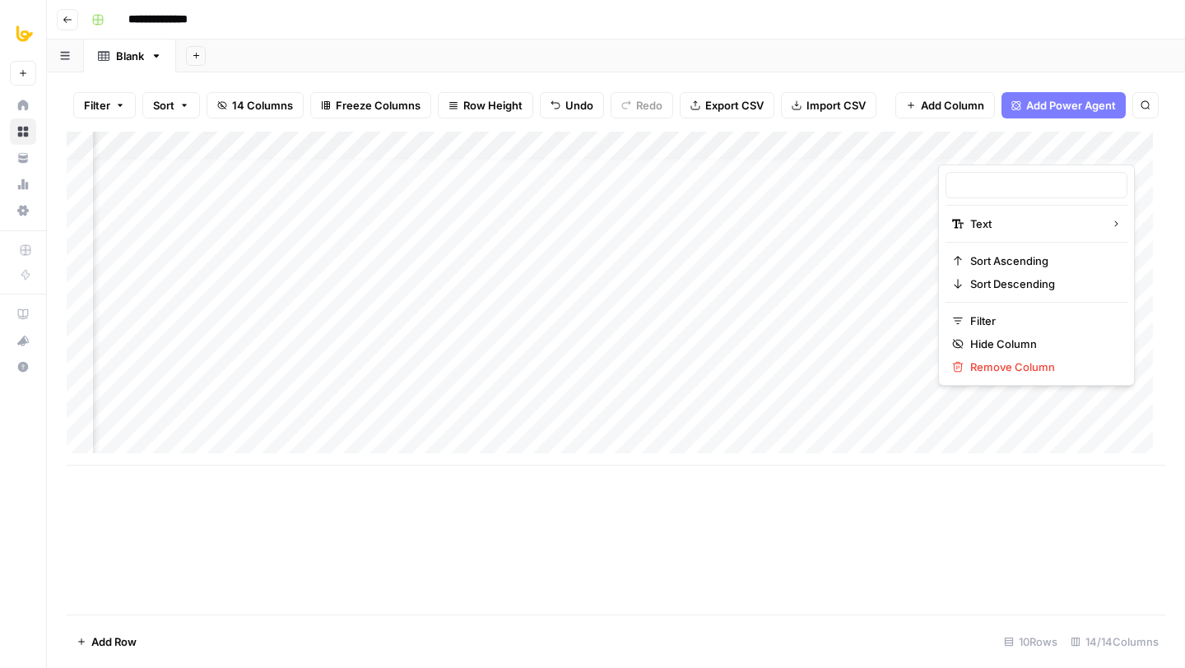
type input "brand_writing_sample_body"
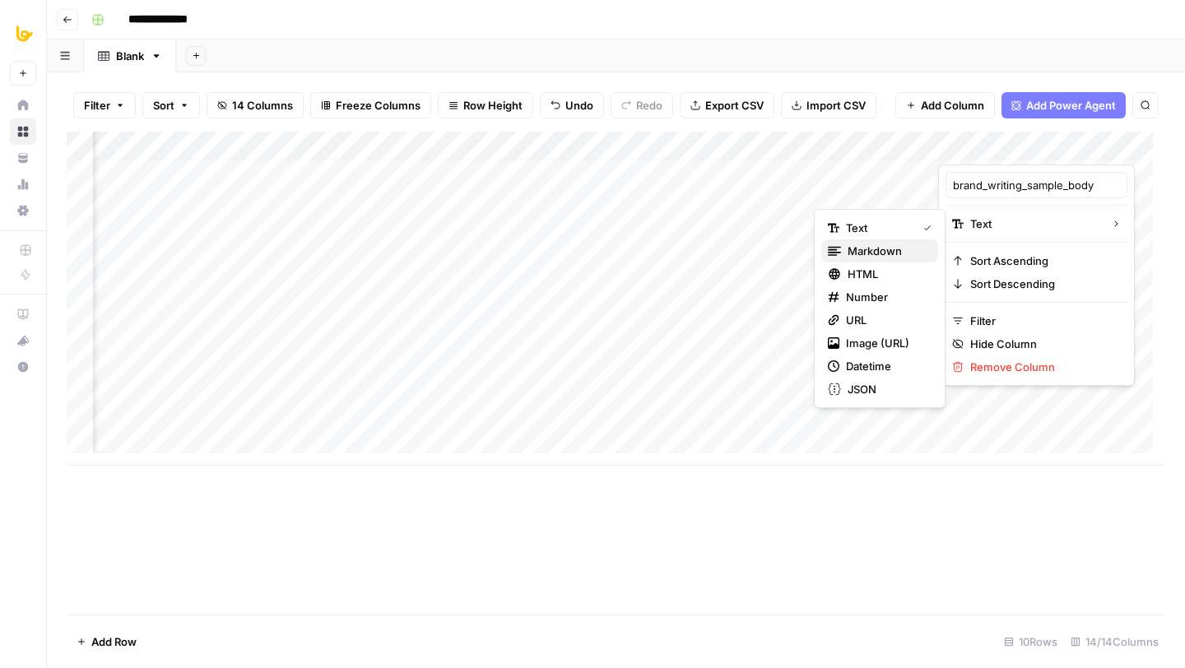
click at [863, 253] on span "Markdown" at bounding box center [886, 251] width 77 height 16
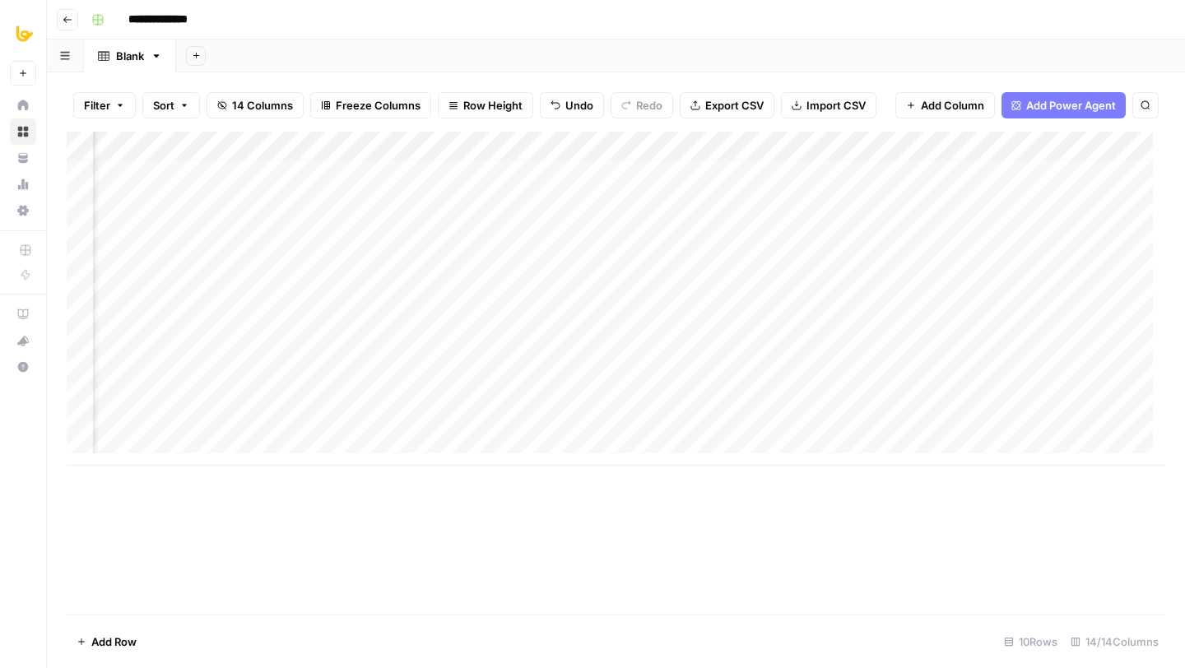
click at [354, 147] on div "Add Column" at bounding box center [616, 299] width 1099 height 334
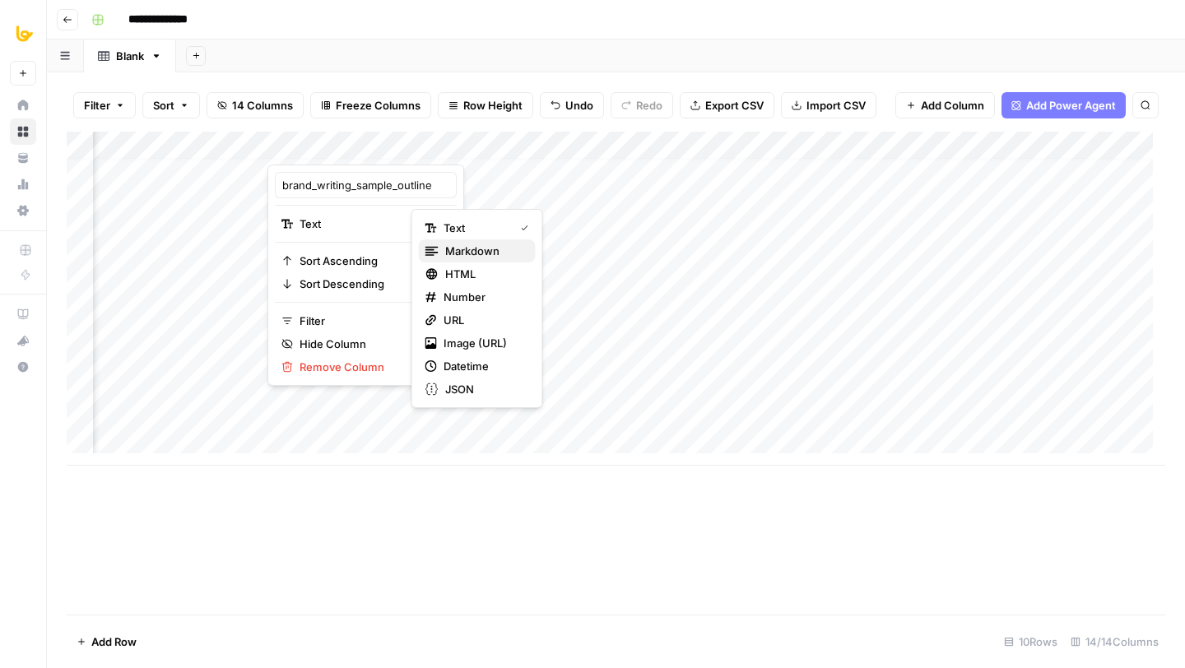
click at [483, 254] on span "Markdown" at bounding box center [483, 251] width 77 height 16
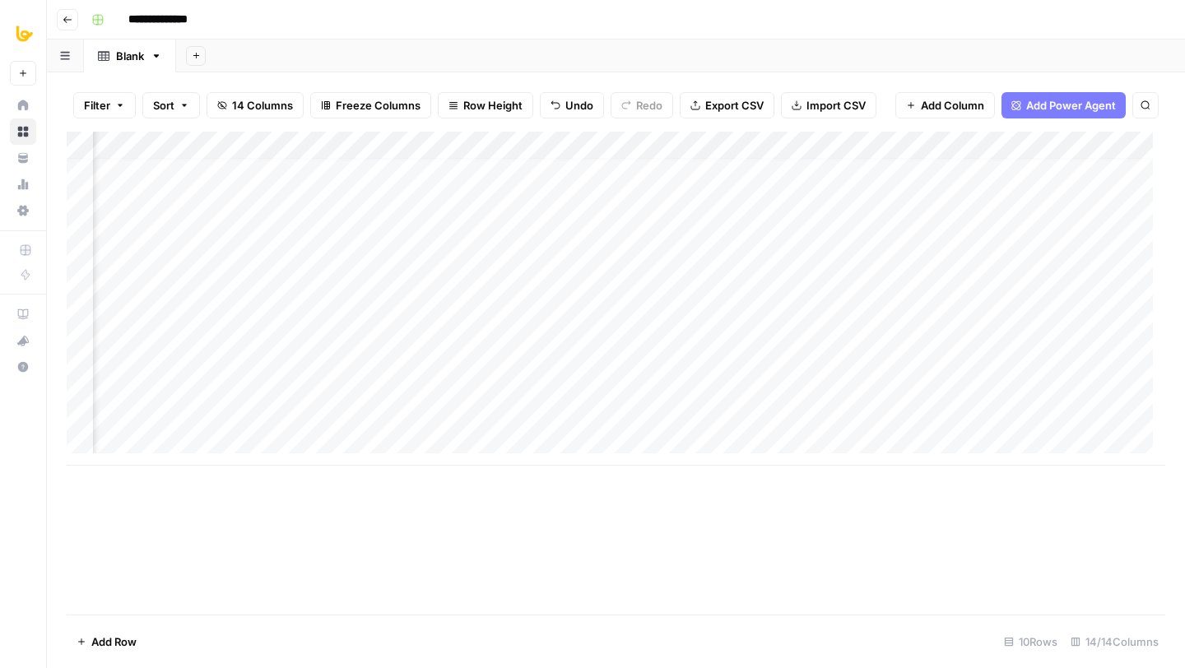
click at [613, 59] on div "Add Sheet" at bounding box center [680, 56] width 1009 height 33
click at [588, 144] on div "Add Column" at bounding box center [616, 299] width 1099 height 334
click at [607, 496] on div "Add Column" at bounding box center [616, 373] width 1099 height 483
click at [828, 404] on div "Add Column" at bounding box center [616, 299] width 1099 height 334
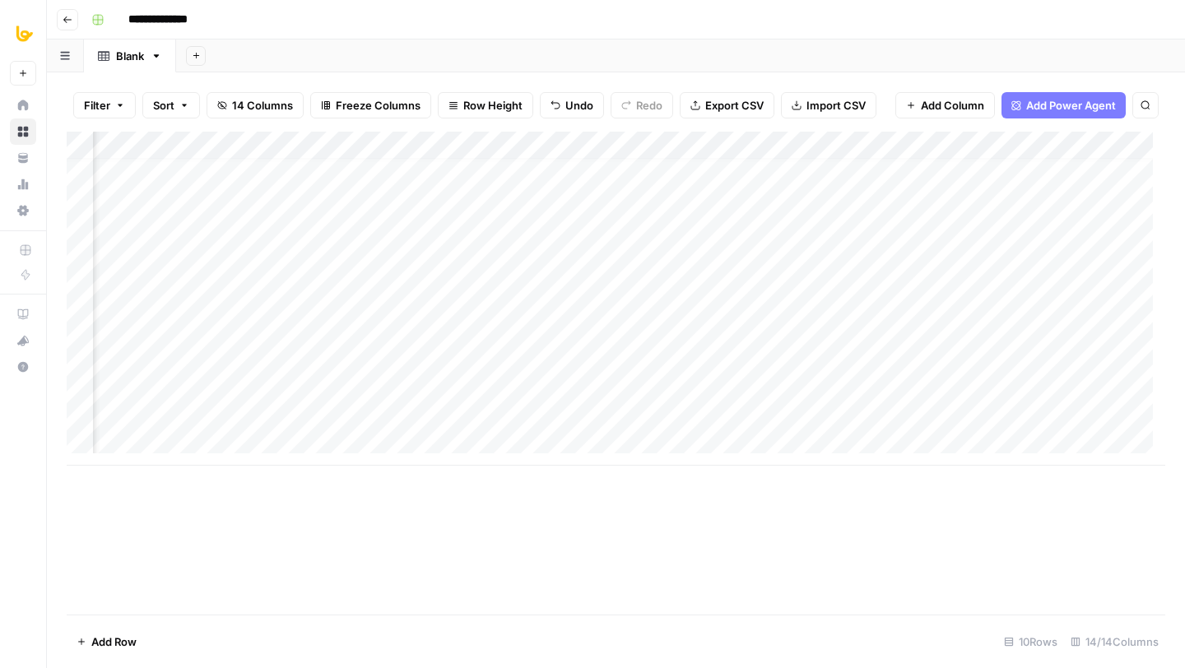
click at [828, 404] on div "Add Column" at bounding box center [616, 299] width 1099 height 334
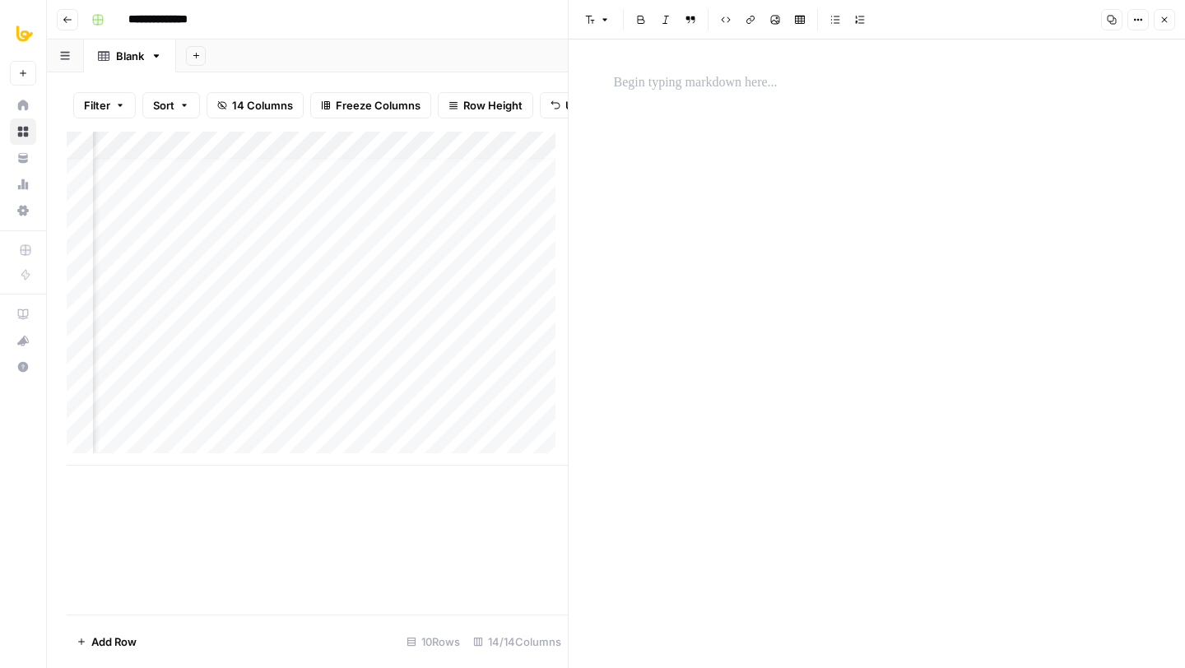
click at [733, 91] on p at bounding box center [877, 82] width 527 height 21
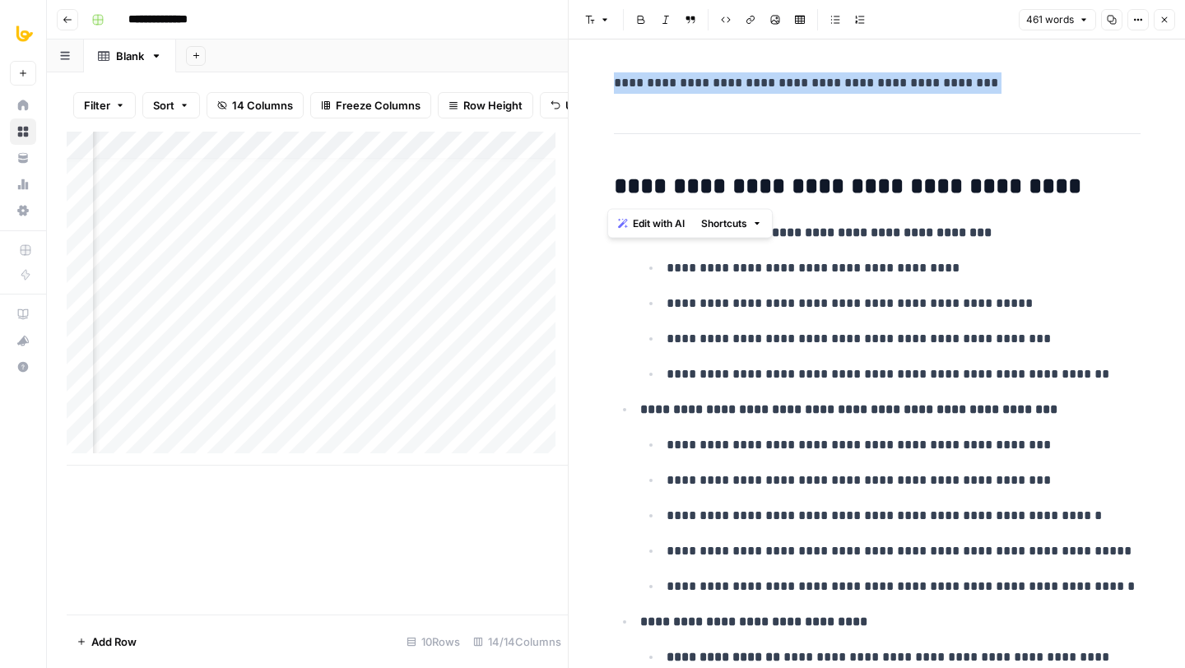
drag, startPoint x: 600, startPoint y: 195, endPoint x: 600, endPoint y: 34, distance: 161.3
click at [600, 34] on div "**********" at bounding box center [876, 334] width 617 height 668
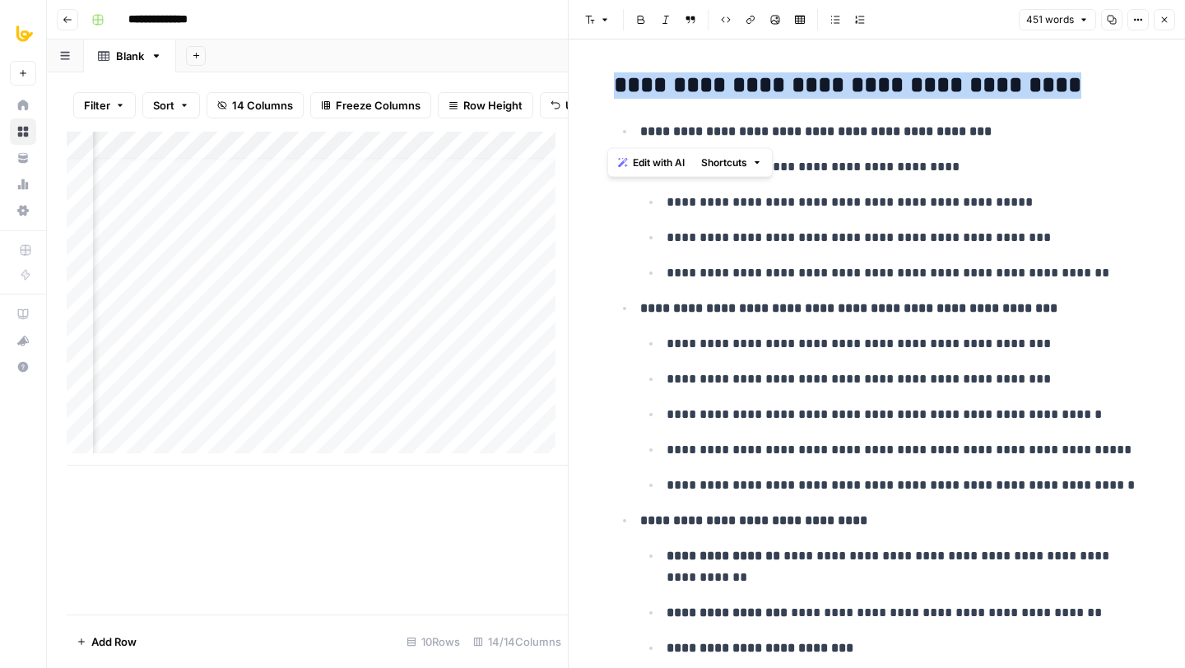
drag, startPoint x: 604, startPoint y: 119, endPoint x: 604, endPoint y: 65, distance: 54.3
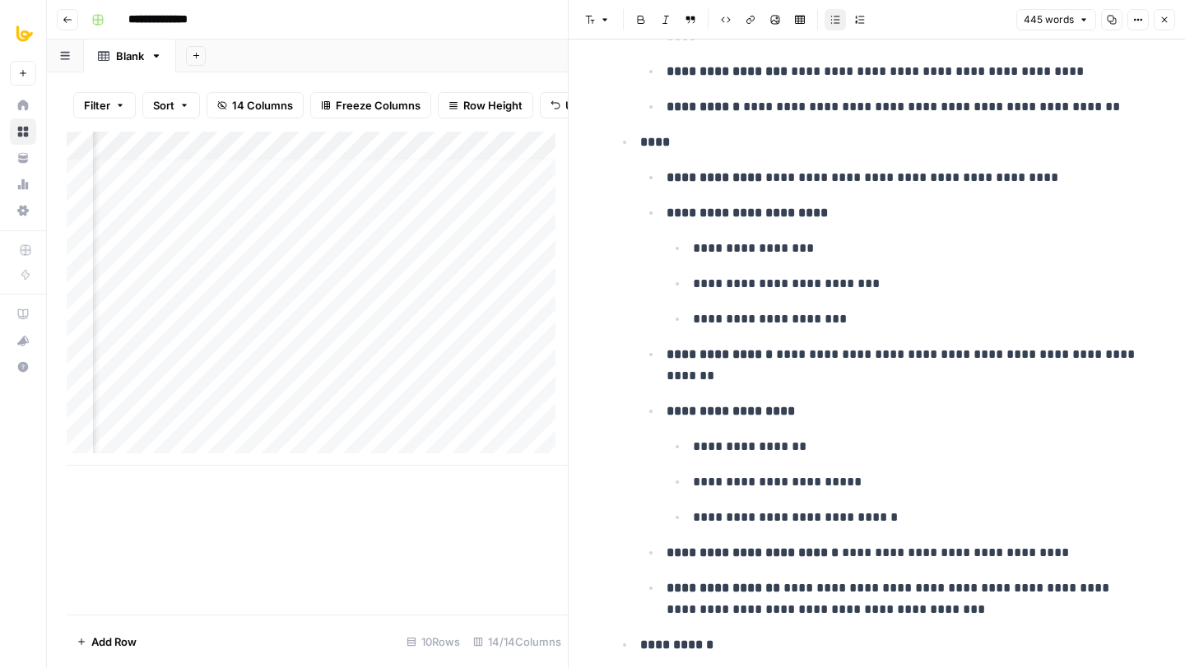
scroll to position [1852, 0]
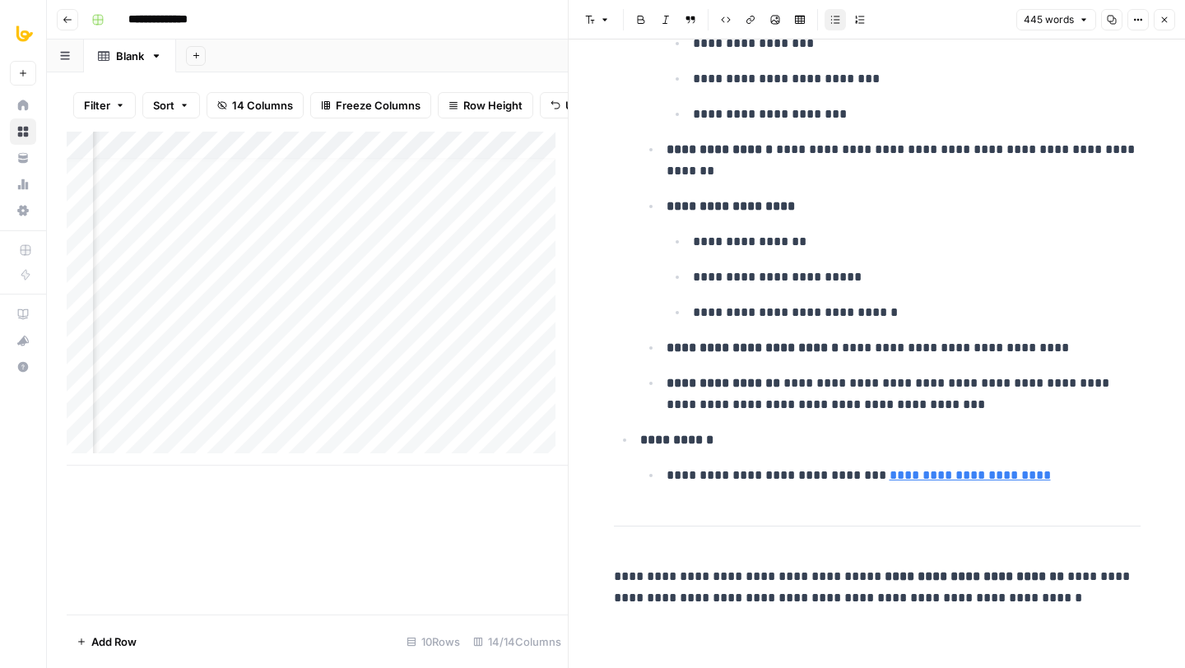
drag, startPoint x: 589, startPoint y: 512, endPoint x: 720, endPoint y: 562, distance: 140.2
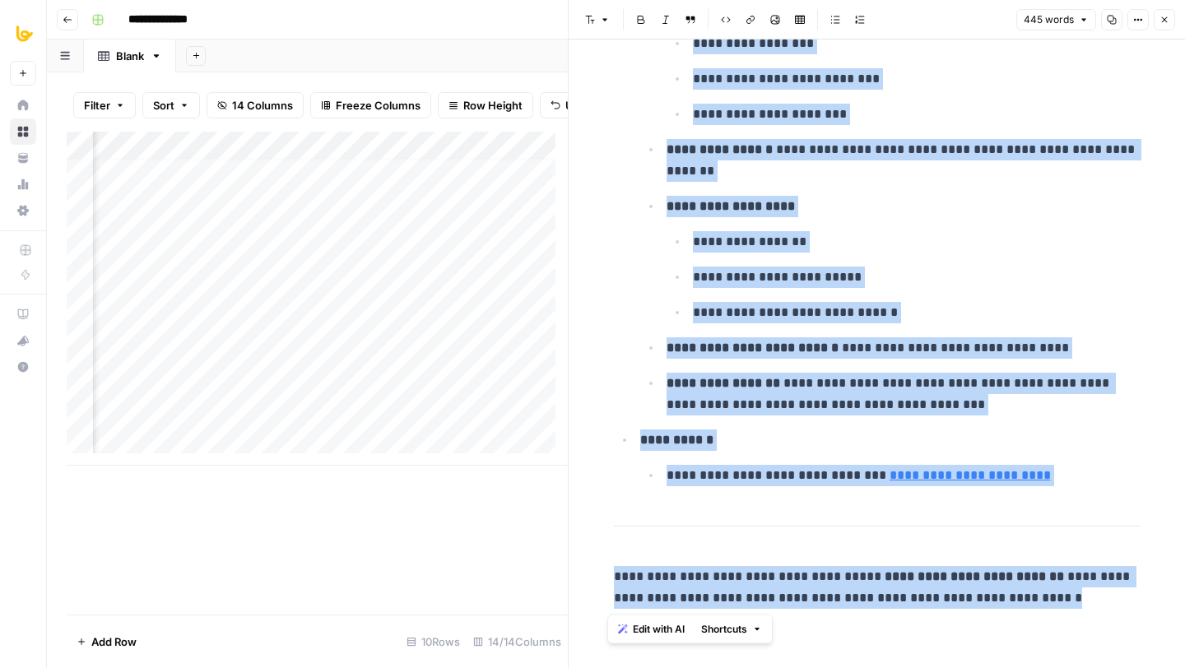
drag, startPoint x: 1046, startPoint y: 599, endPoint x: 606, endPoint y: 524, distance: 446.8
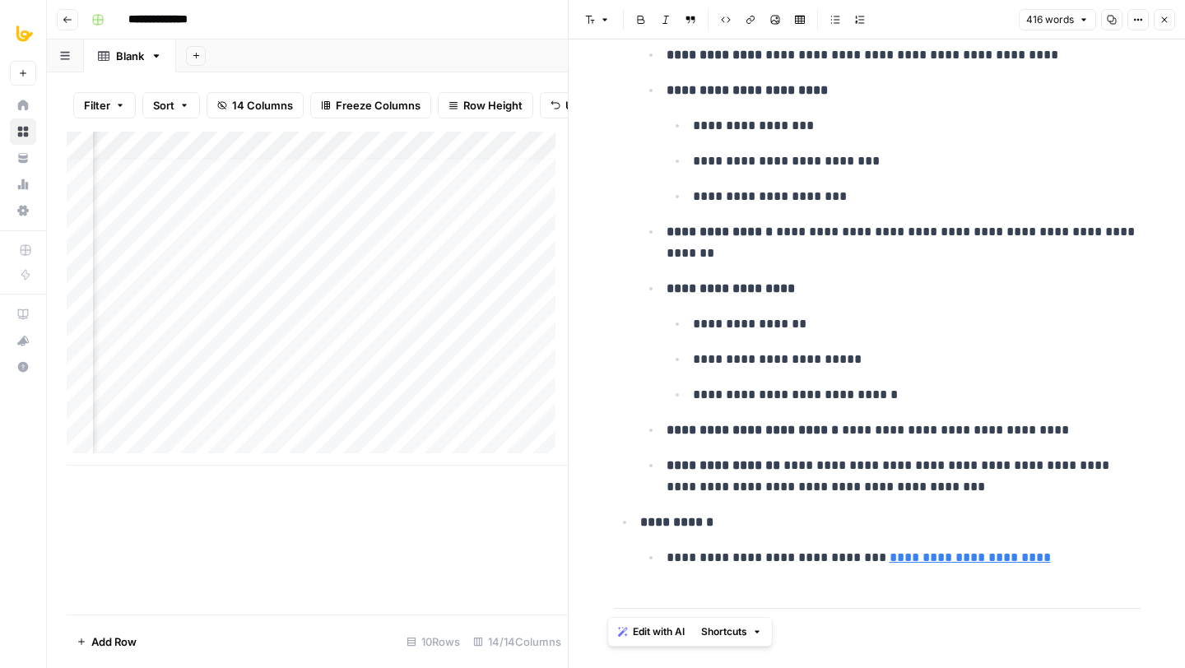
scroll to position [1739, 0]
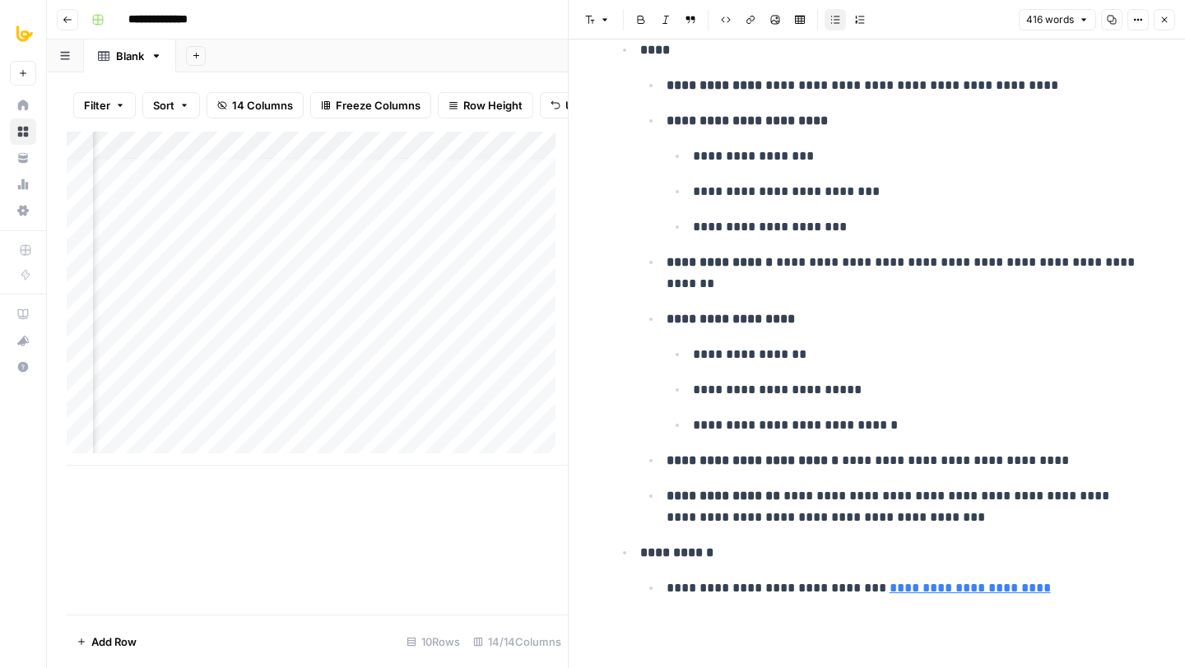
click at [1161, 15] on icon "button" at bounding box center [1165, 20] width 10 height 10
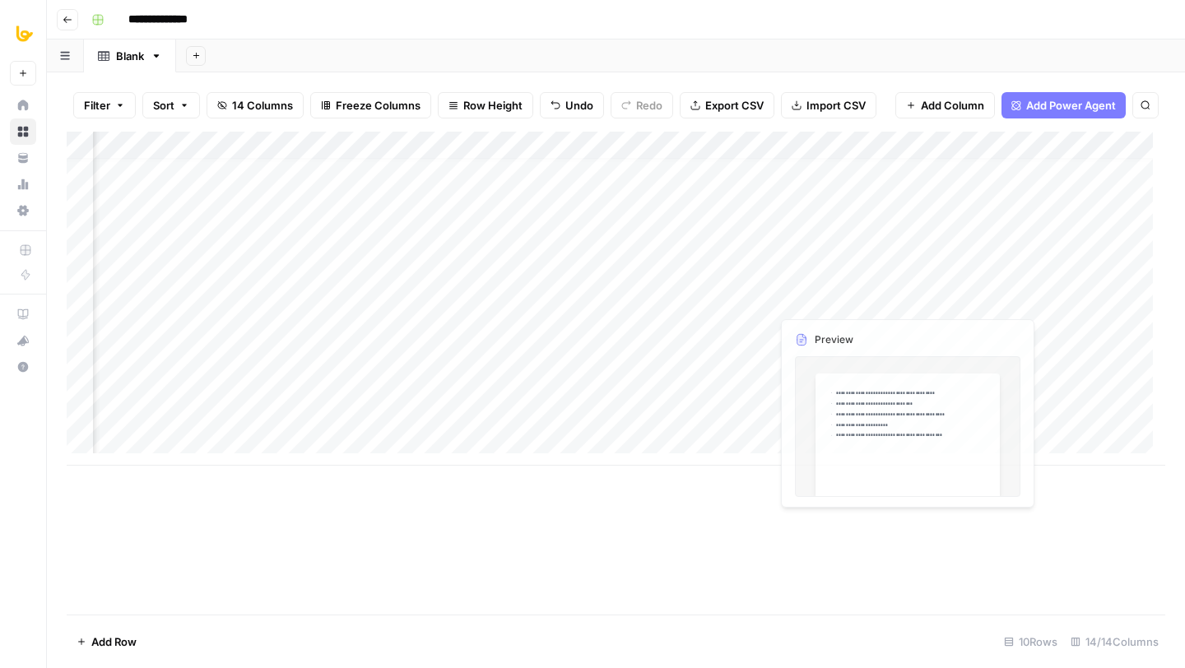
scroll to position [12, 1254]
